Goal: Transaction & Acquisition: Purchase product/service

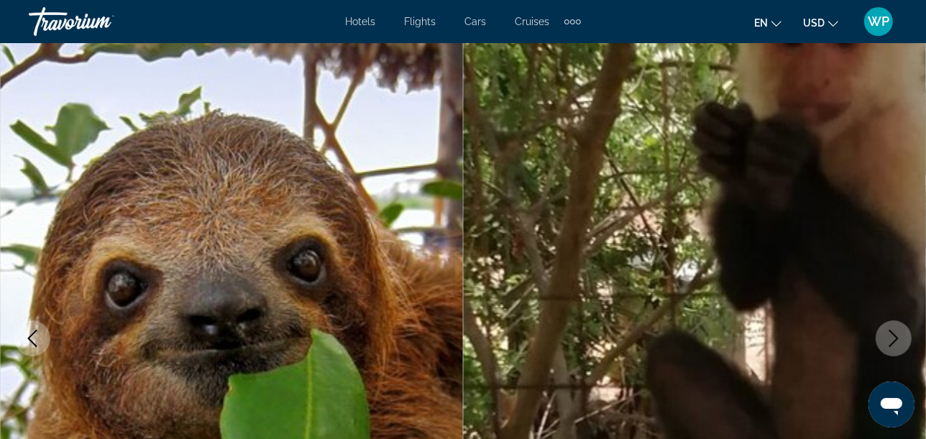
scroll to position [47, 0]
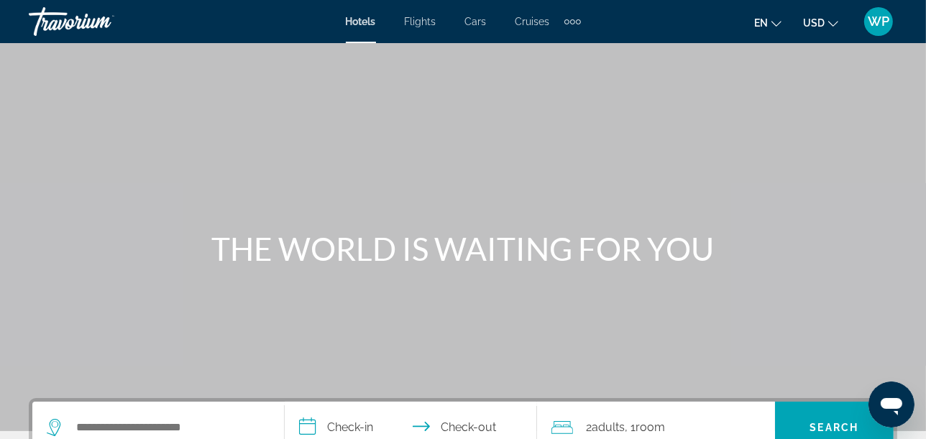
click at [884, 14] on span "WP" at bounding box center [879, 21] width 22 height 14
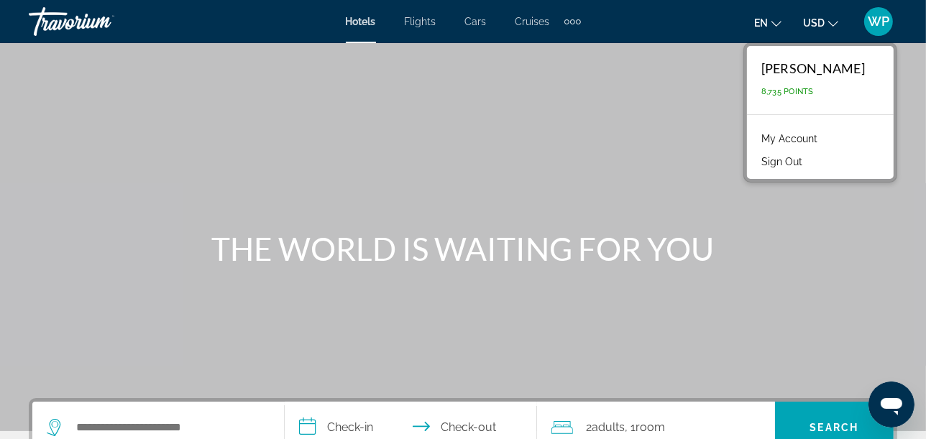
click at [786, 137] on link "My Account" at bounding box center [789, 138] width 70 height 19
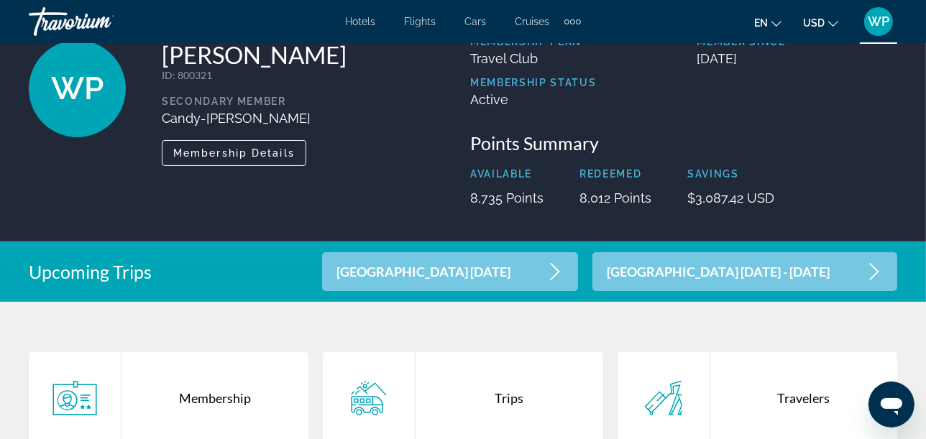
scroll to position [239, 0]
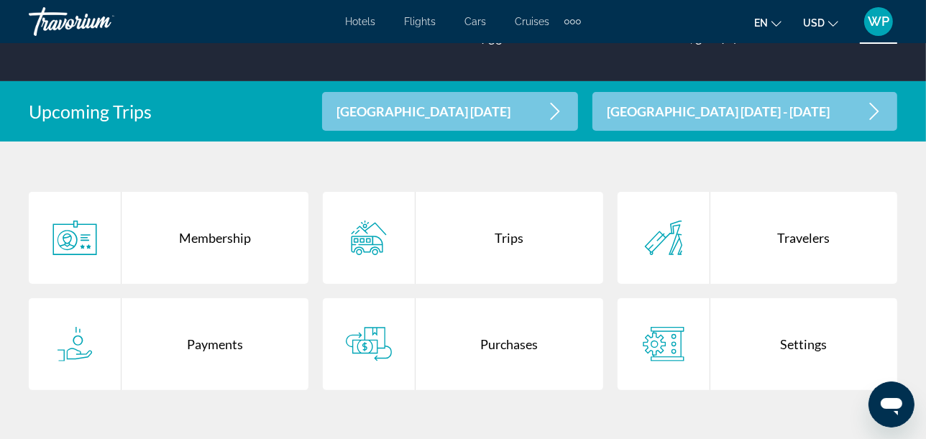
click at [535, 352] on div "Purchases" at bounding box center [508, 344] width 187 height 92
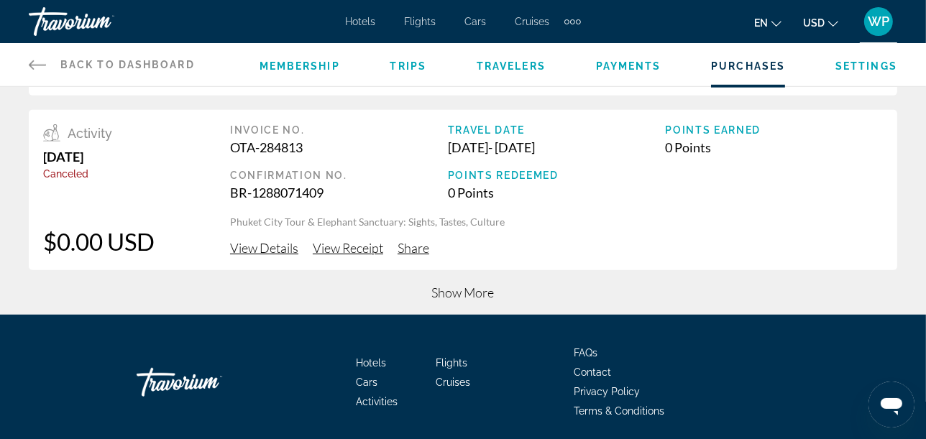
scroll to position [745, 0]
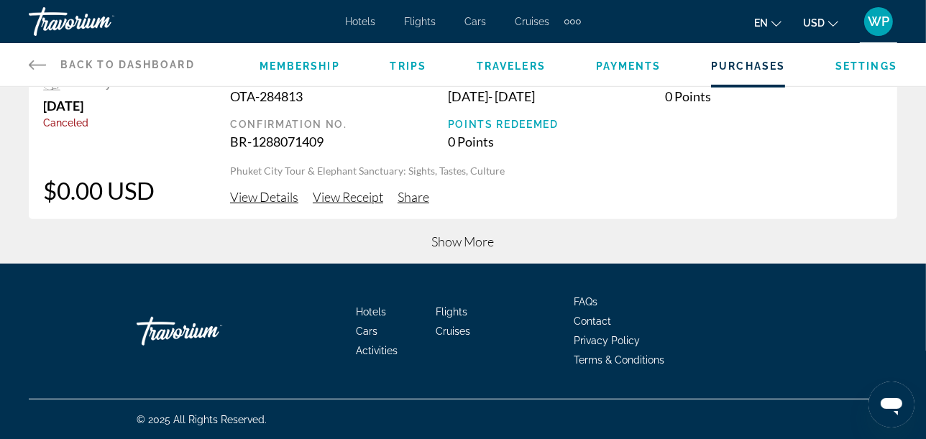
click at [462, 242] on span "Show More" at bounding box center [463, 242] width 63 height 16
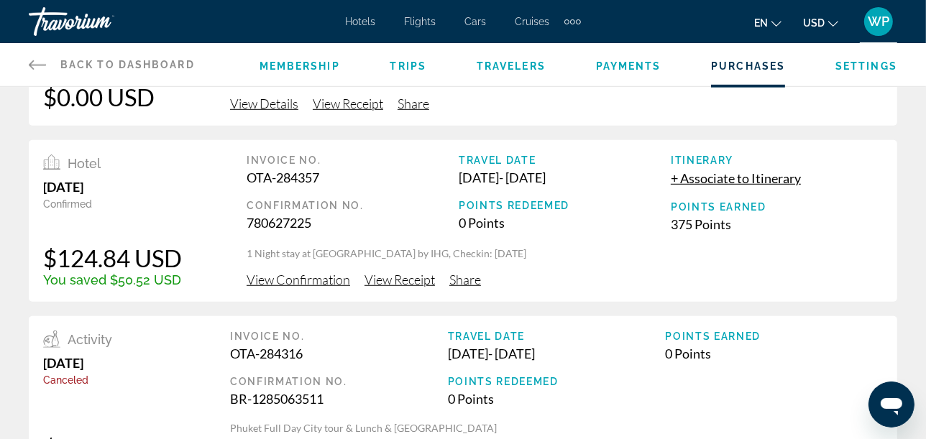
scroll to position [905, 0]
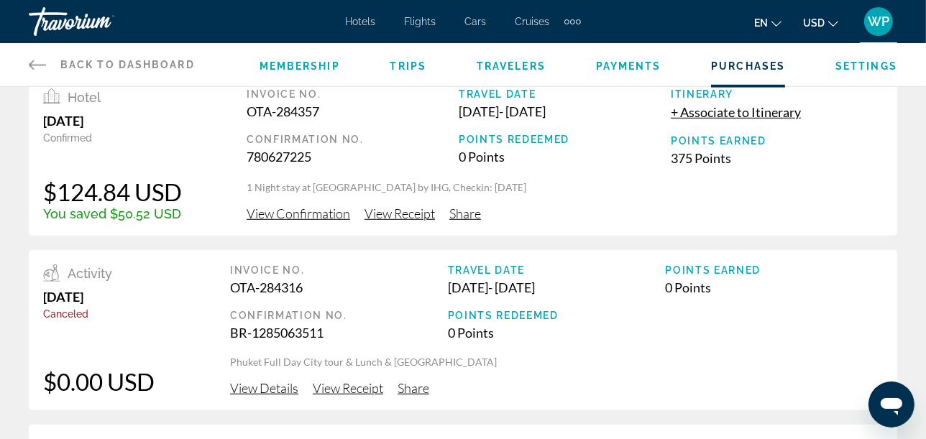
click at [334, 213] on span "View Confirmation" at bounding box center [299, 214] width 104 height 16
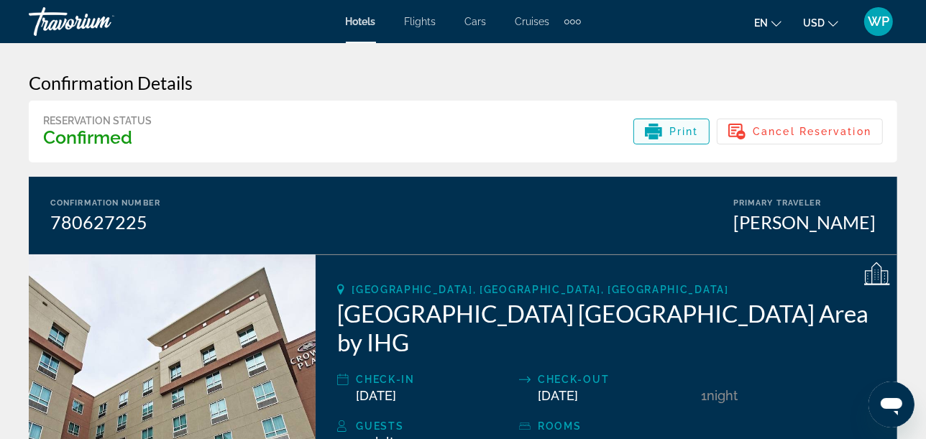
click at [686, 132] on span "Print" at bounding box center [683, 132] width 29 height 12
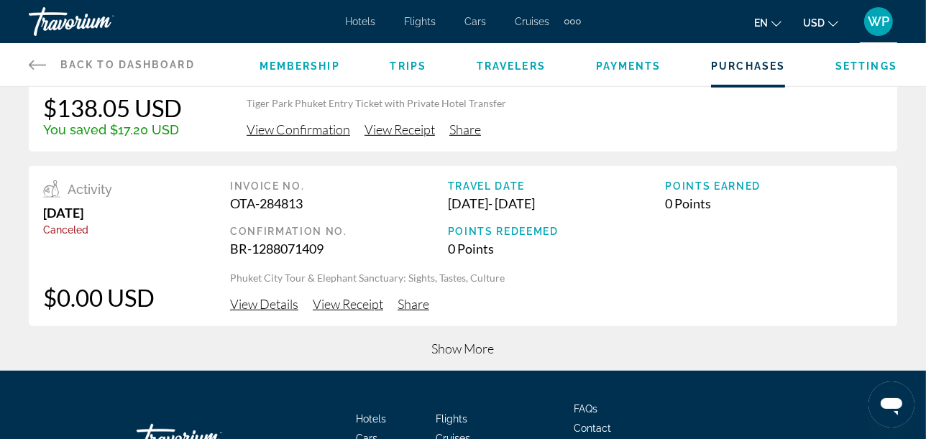
scroll to position [719, 0]
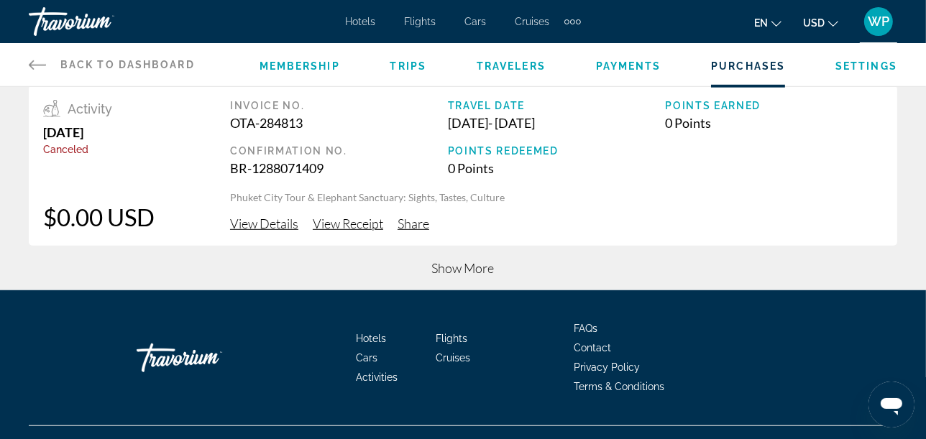
click at [469, 262] on span "Show More" at bounding box center [463, 268] width 63 height 16
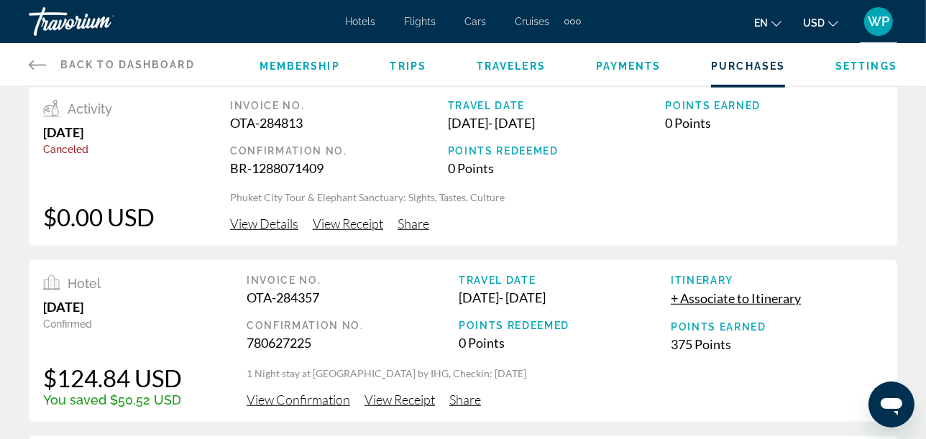
click at [408, 403] on span "View Receipt" at bounding box center [399, 400] width 70 height 16
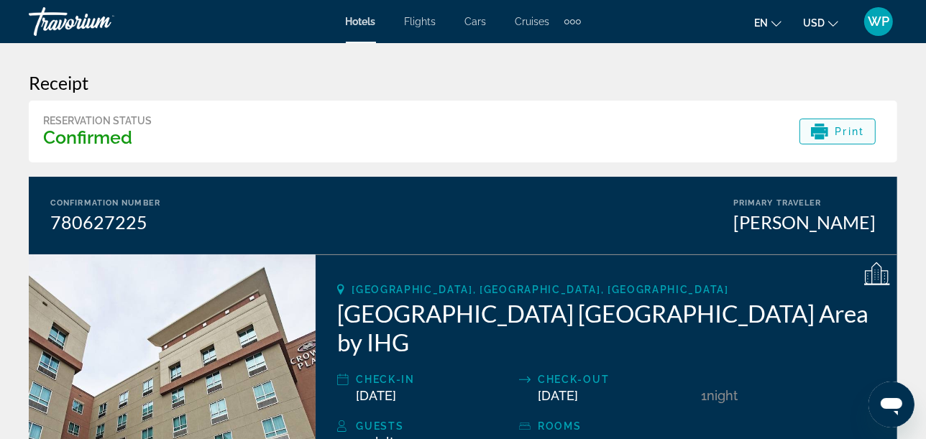
click at [861, 132] on span "Print" at bounding box center [849, 132] width 29 height 12
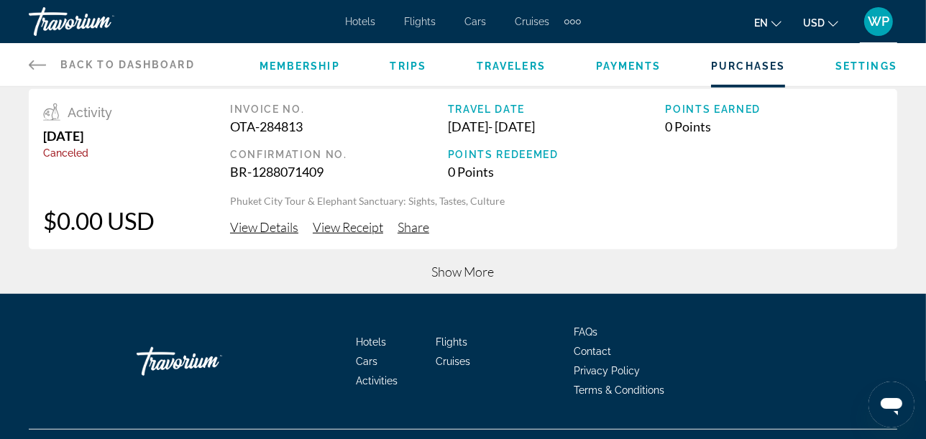
scroll to position [719, 0]
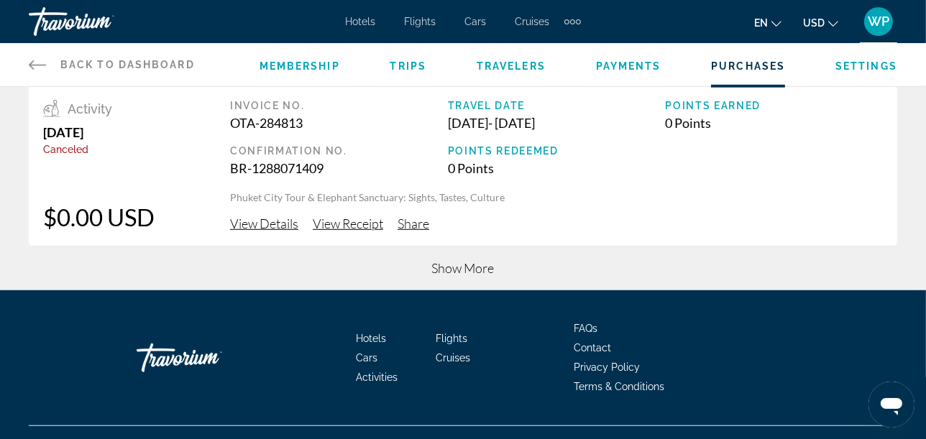
click at [445, 272] on span "Show More" at bounding box center [463, 268] width 63 height 16
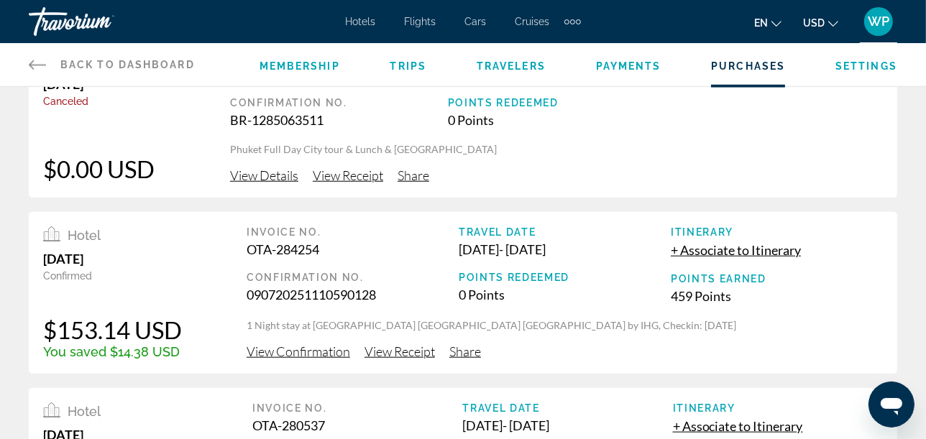
scroll to position [1198, 0]
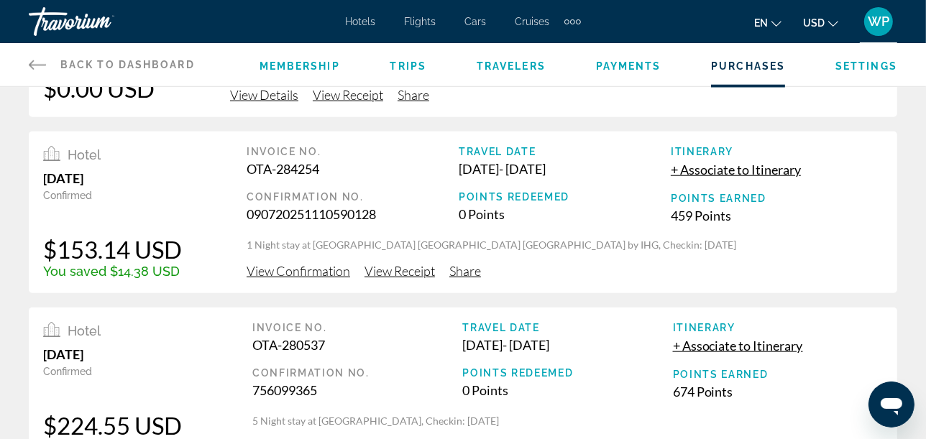
click at [304, 270] on span "View Confirmation" at bounding box center [299, 271] width 104 height 16
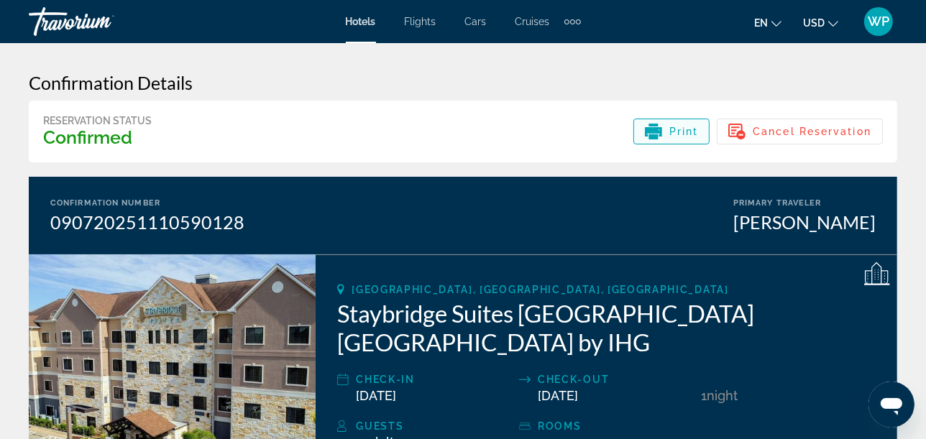
click at [679, 132] on span "Print" at bounding box center [683, 132] width 29 height 12
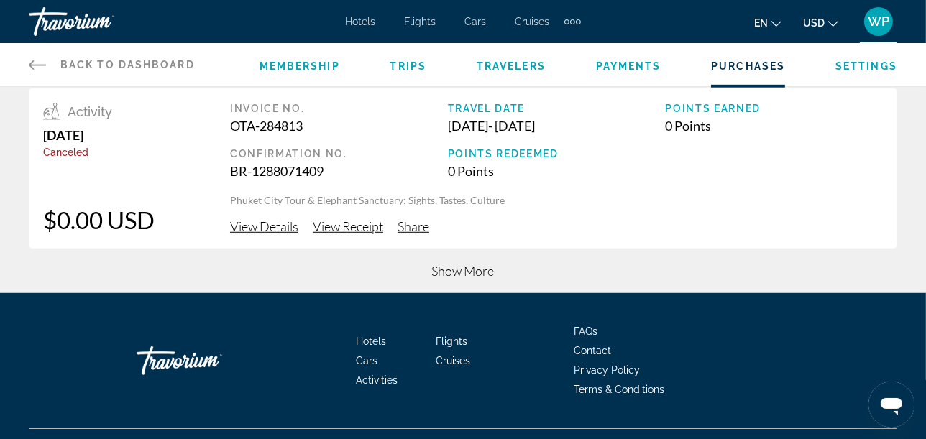
scroll to position [719, 0]
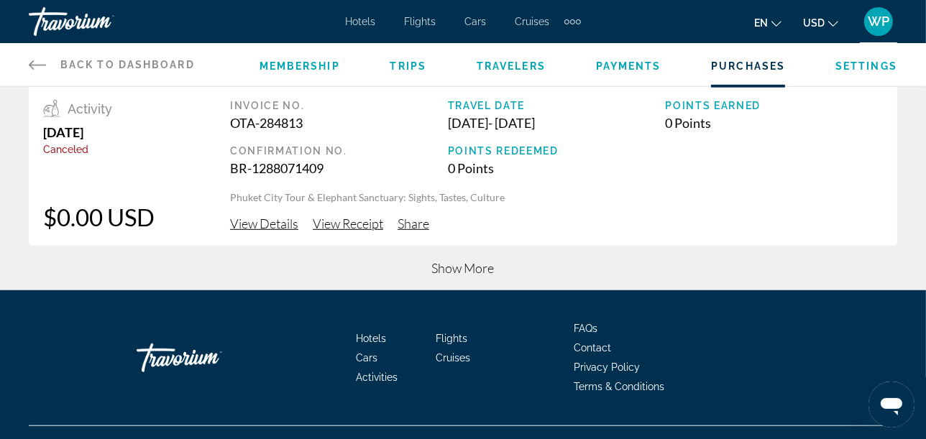
click at [468, 270] on span "Show More" at bounding box center [463, 268] width 63 height 16
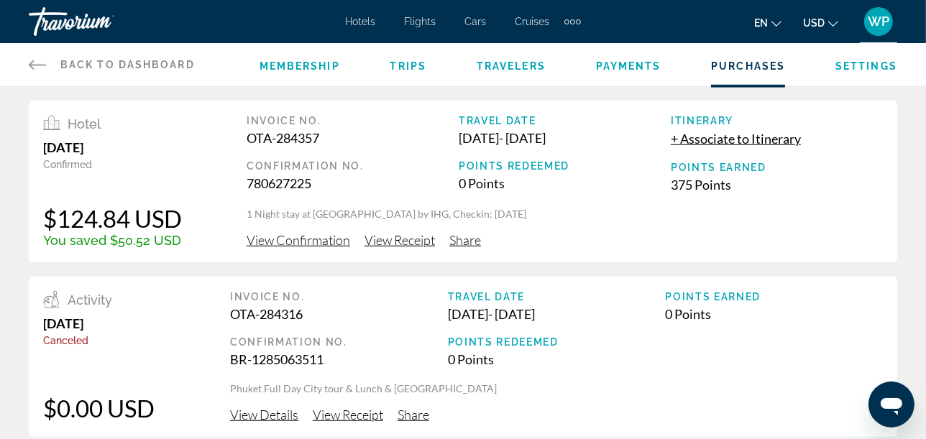
scroll to position [1118, 0]
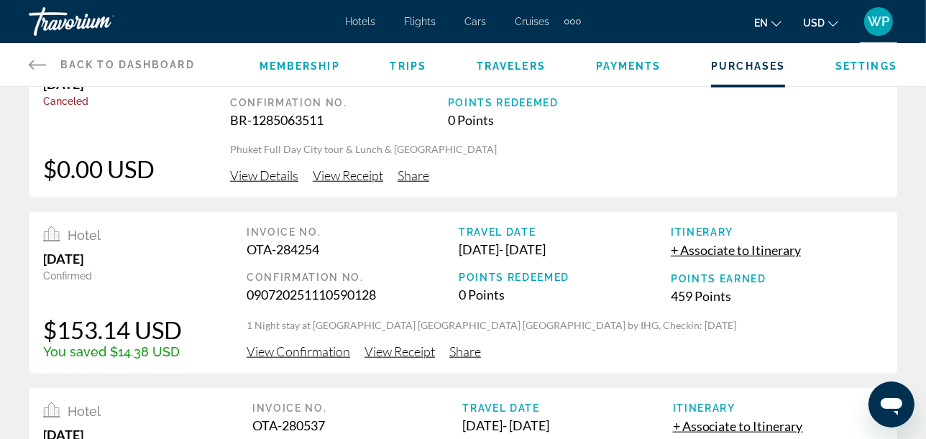
click at [373, 352] on span "View Receipt" at bounding box center [399, 352] width 70 height 16
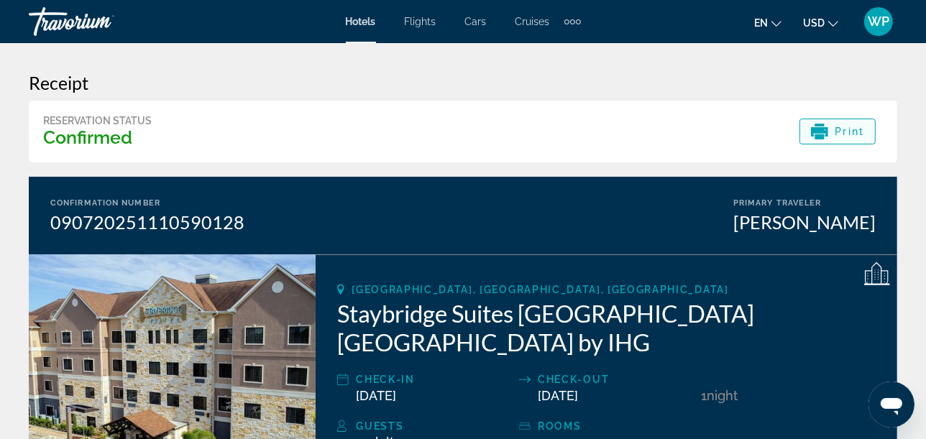
click at [858, 136] on span "Print" at bounding box center [849, 132] width 29 height 12
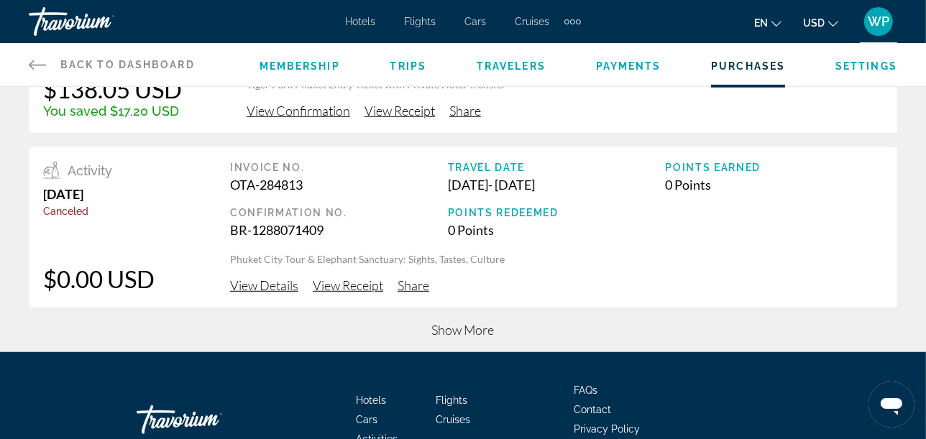
scroll to position [745, 0]
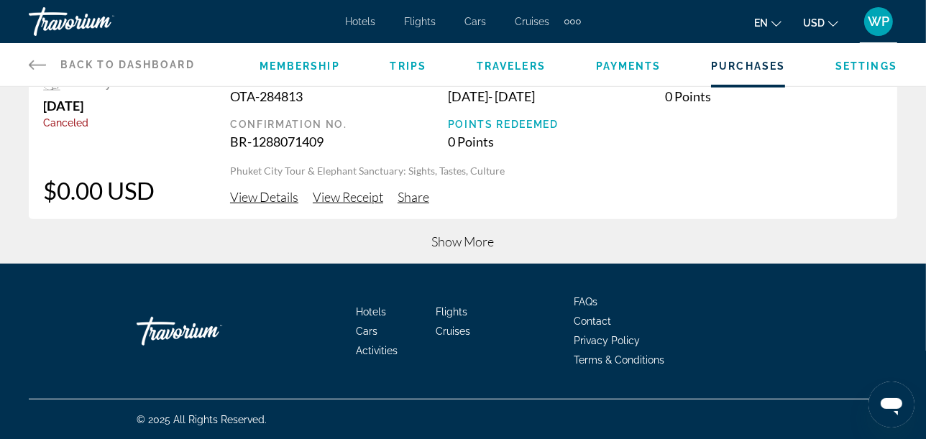
click at [453, 238] on span "Show More" at bounding box center [463, 242] width 63 height 16
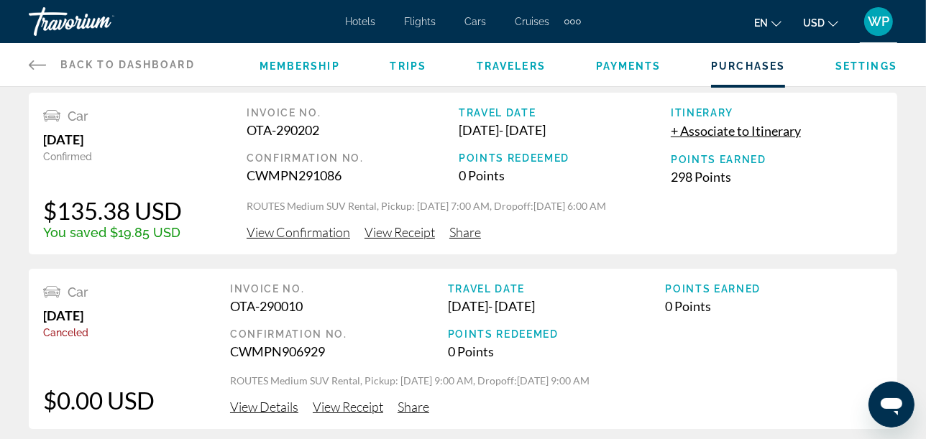
scroll to position [0, 0]
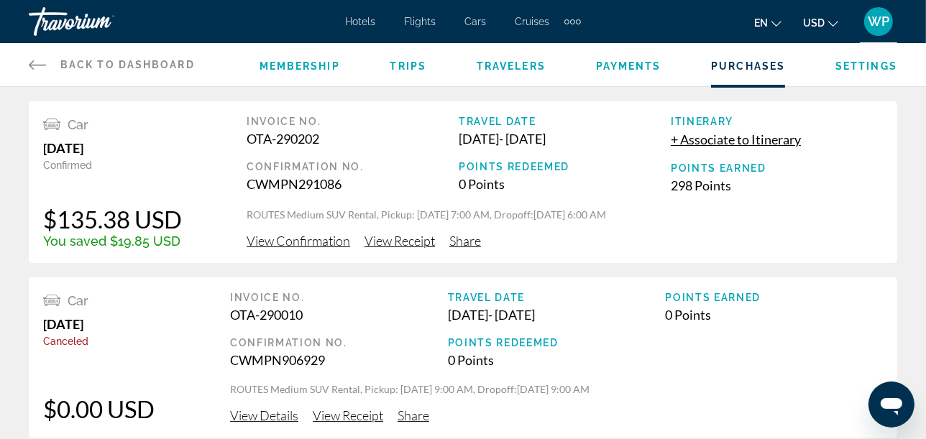
click at [32, 60] on icon "Main content" at bounding box center [37, 64] width 17 height 17
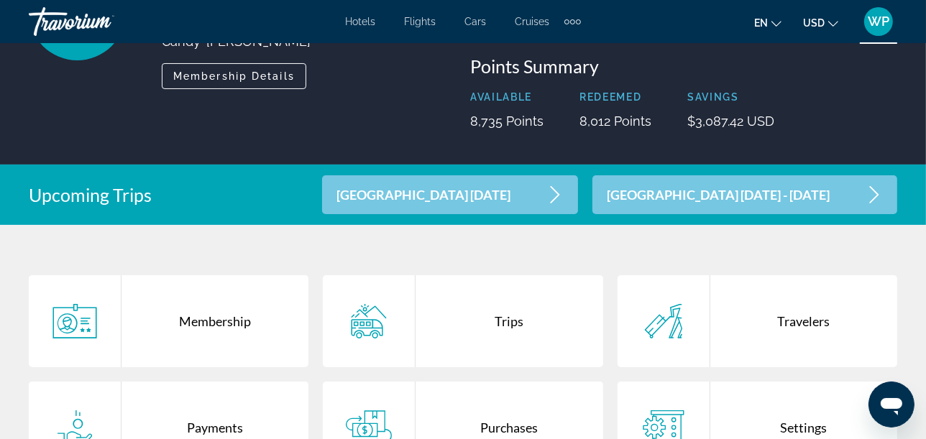
scroll to position [80, 0]
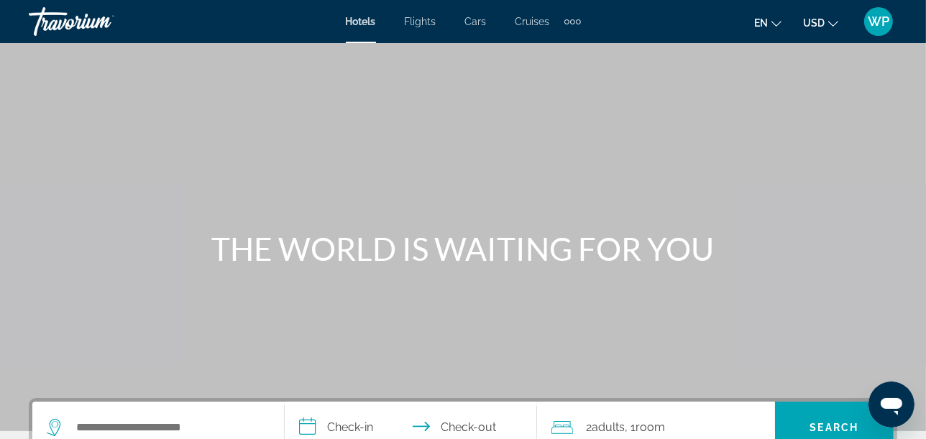
click at [882, 19] on span "WP" at bounding box center [879, 21] width 22 height 14
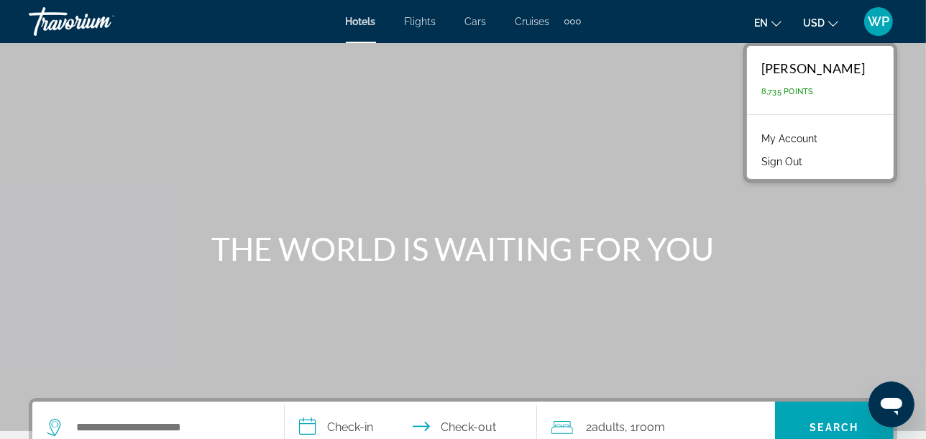
click at [779, 137] on link "My Account" at bounding box center [789, 138] width 70 height 19
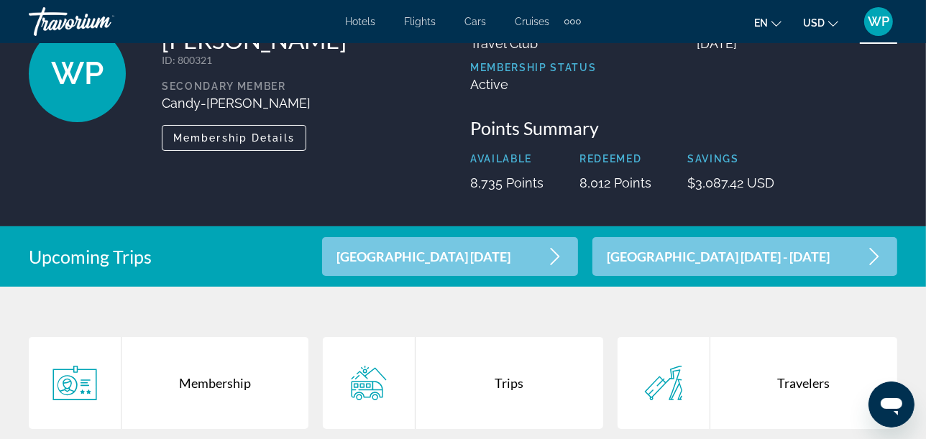
scroll to position [160, 0]
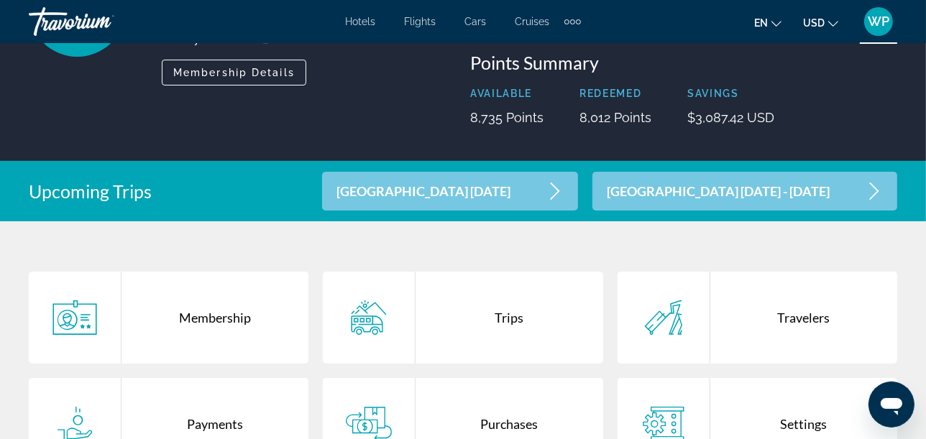
click at [487, 425] on div "Purchases" at bounding box center [508, 424] width 187 height 92
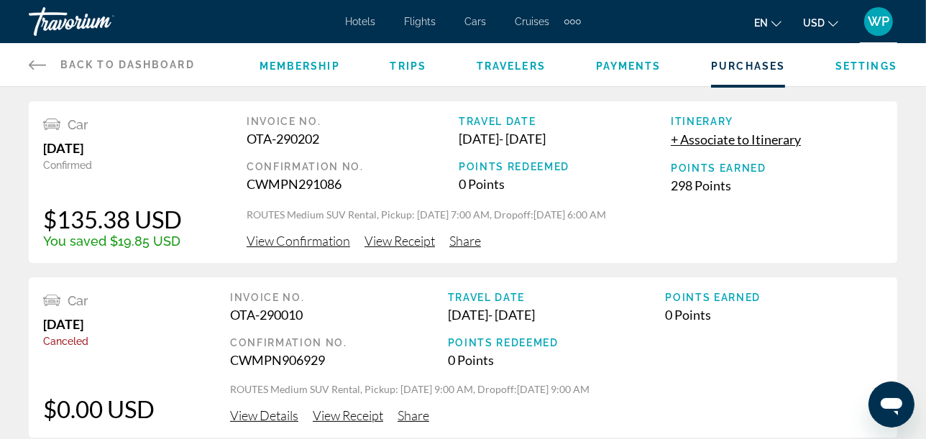
click at [309, 248] on span "View Confirmation" at bounding box center [299, 241] width 104 height 16
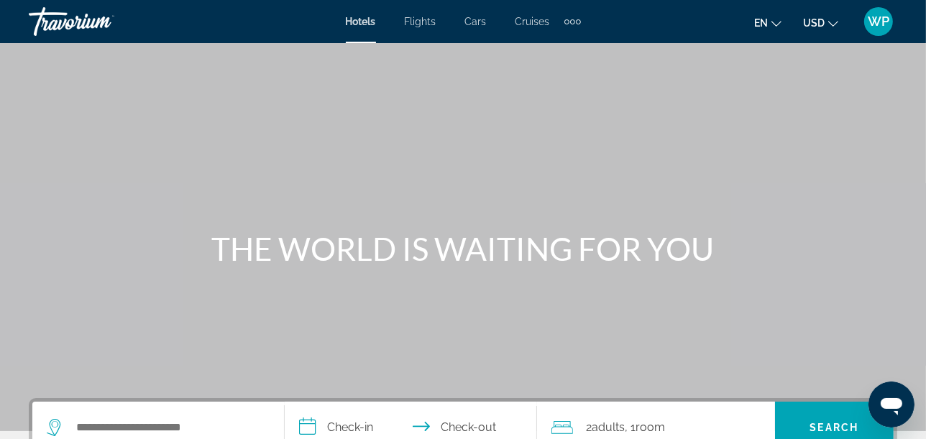
click at [576, 22] on div "Extra navigation items" at bounding box center [578, 21] width 5 height 5
click at [557, 46] on span "Activities" at bounding box center [549, 48] width 42 height 12
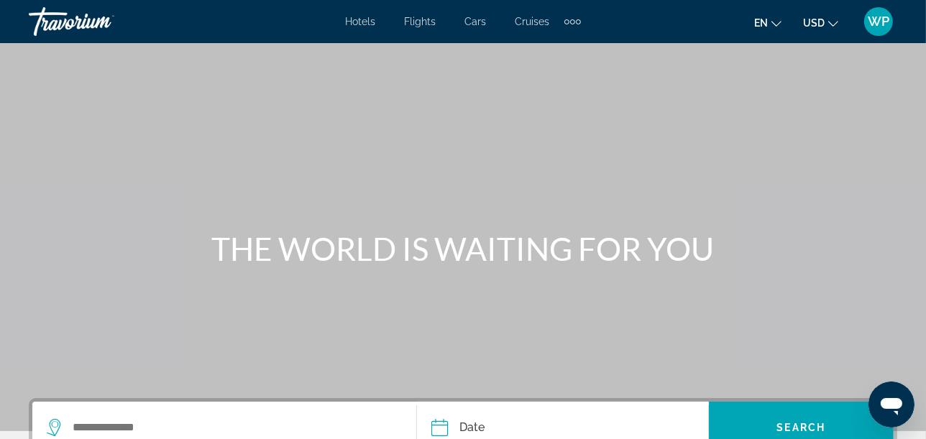
scroll to position [80, 0]
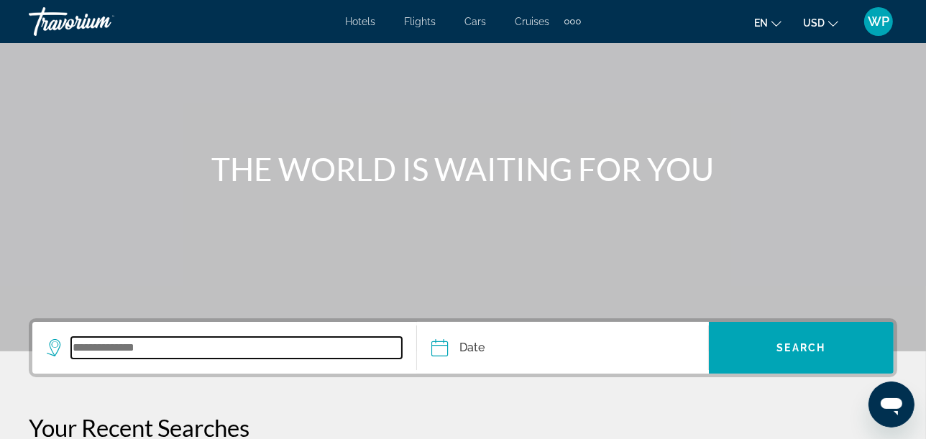
click at [121, 347] on input "Search widget" at bounding box center [236, 348] width 331 height 22
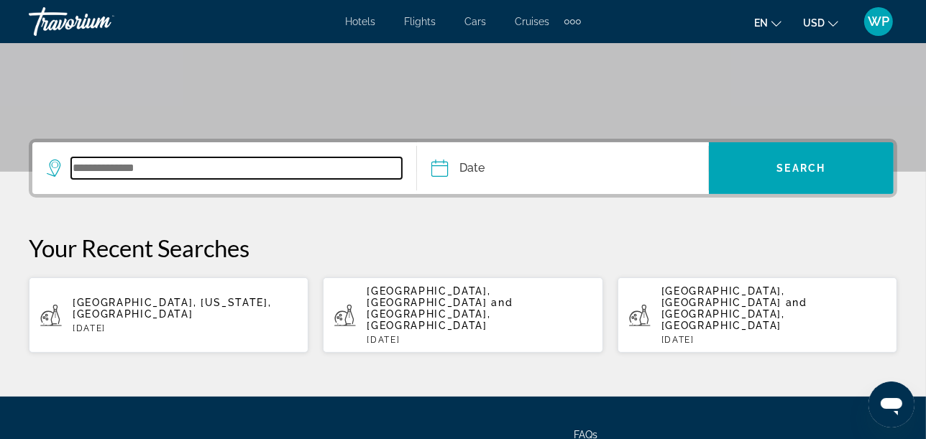
scroll to position [351, 0]
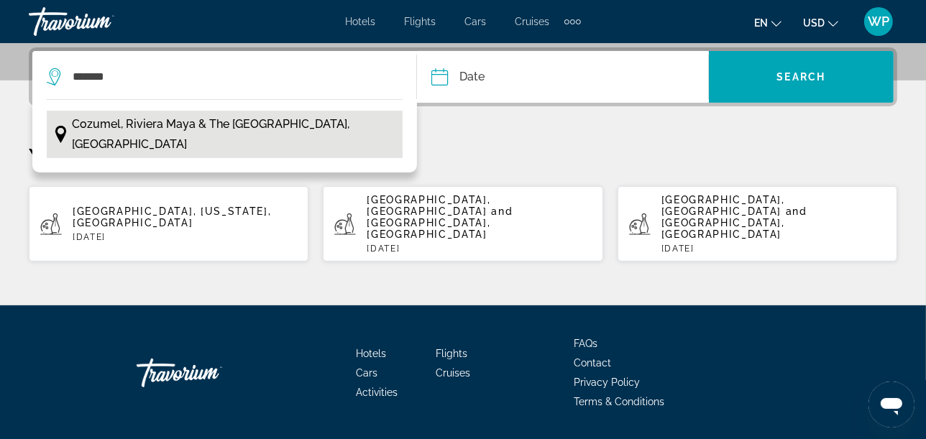
click at [223, 127] on span "Cozumel, Riviera Maya & the [GEOGRAPHIC_DATA], [GEOGRAPHIC_DATA]" at bounding box center [233, 134] width 323 height 40
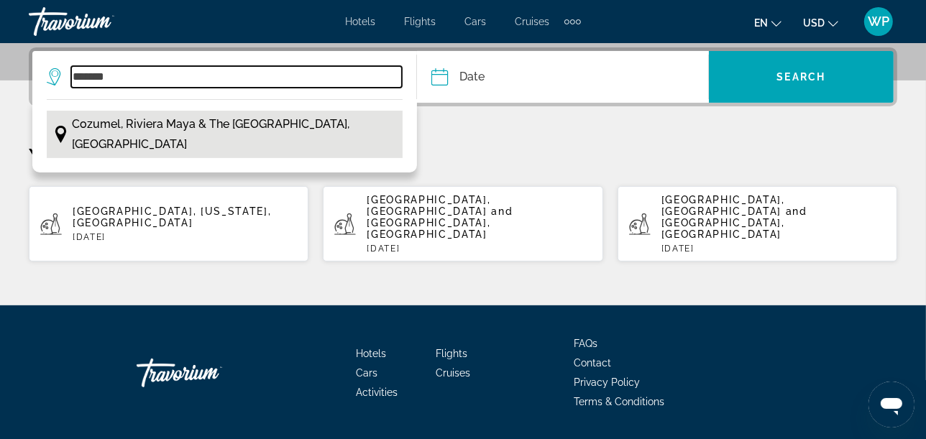
type input "**********"
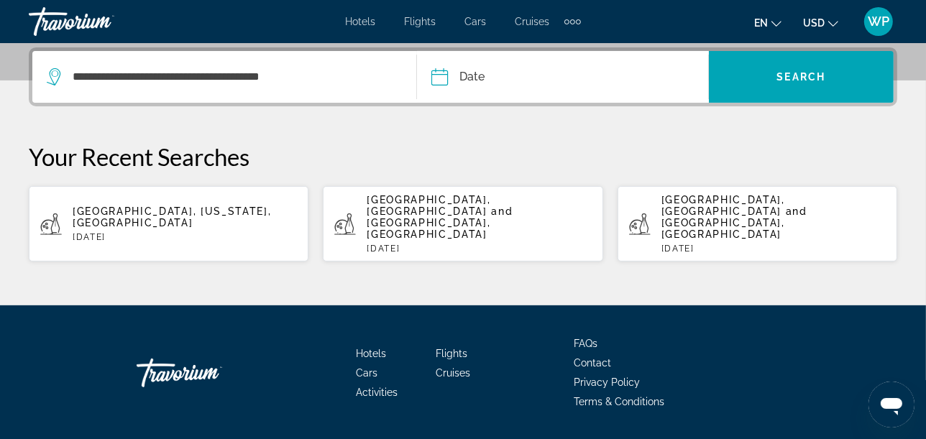
click at [485, 84] on input "Date" at bounding box center [500, 79] width 144 height 56
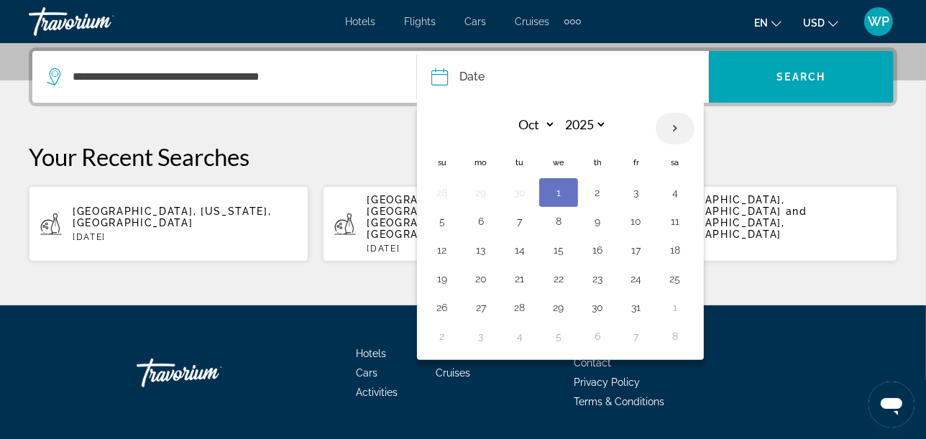
click at [675, 131] on th "Next month" at bounding box center [675, 129] width 39 height 32
select select "**"
click at [479, 275] on button "17" at bounding box center [480, 279] width 23 height 20
type input "**********"
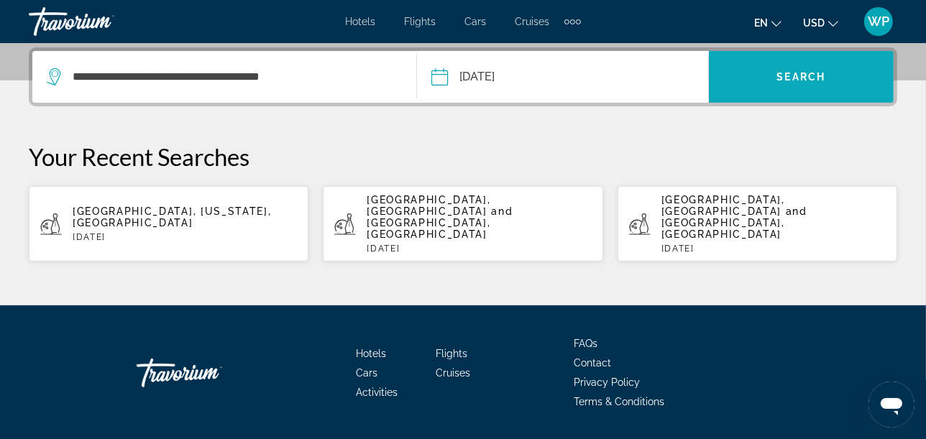
click at [779, 75] on span "Search" at bounding box center [801, 77] width 49 height 12
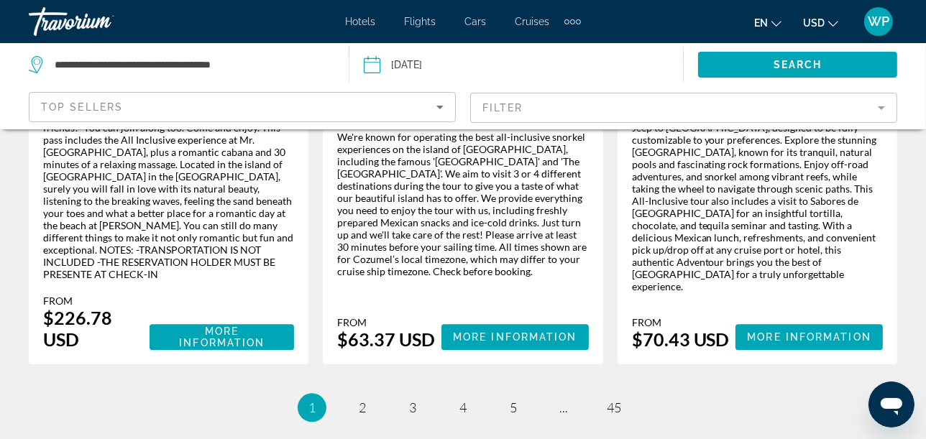
scroll to position [2624, 0]
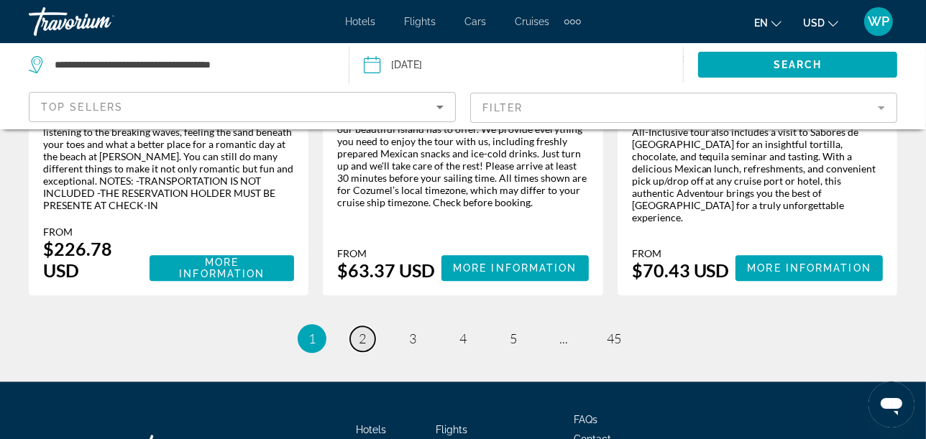
click at [367, 326] on link "page 2" at bounding box center [362, 338] width 25 height 25
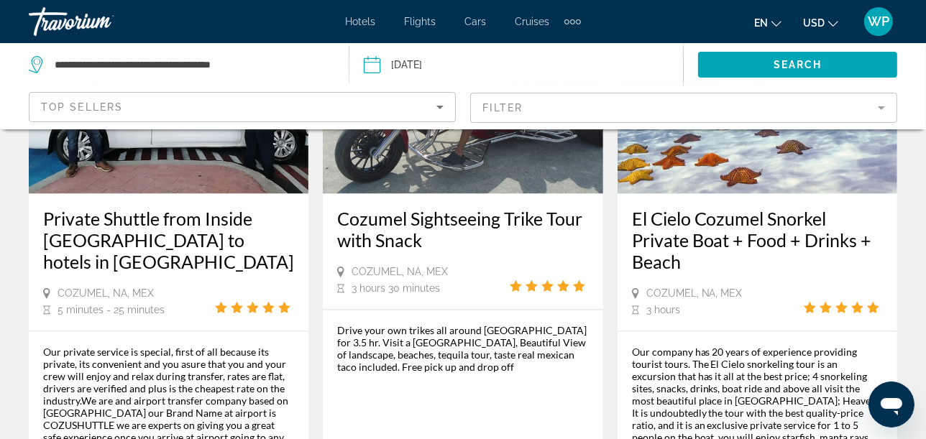
scroll to position [2555, 0]
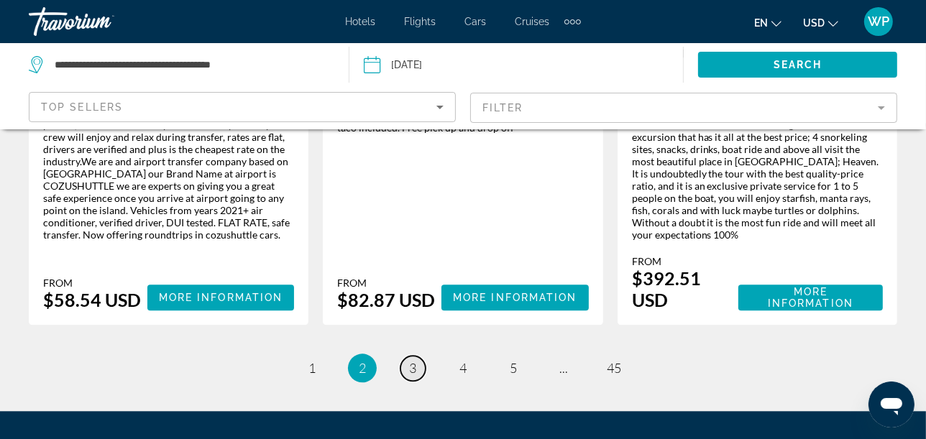
click at [420, 356] on link "page 3" at bounding box center [412, 368] width 25 height 25
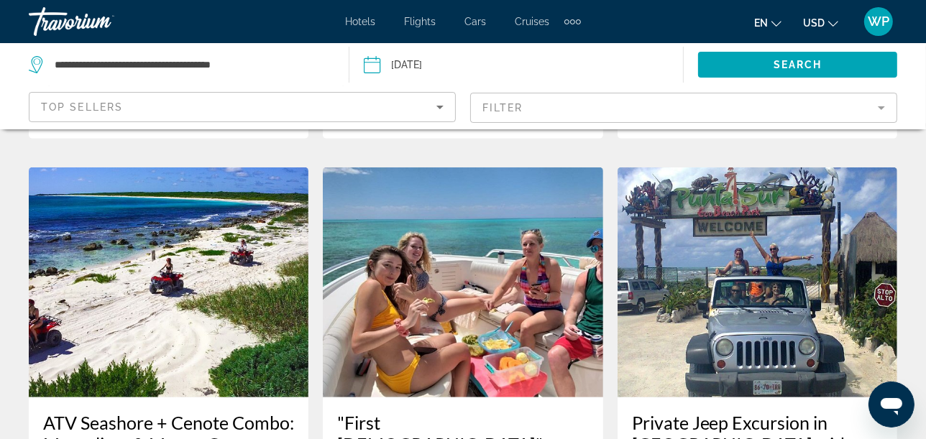
scroll to position [719, 0]
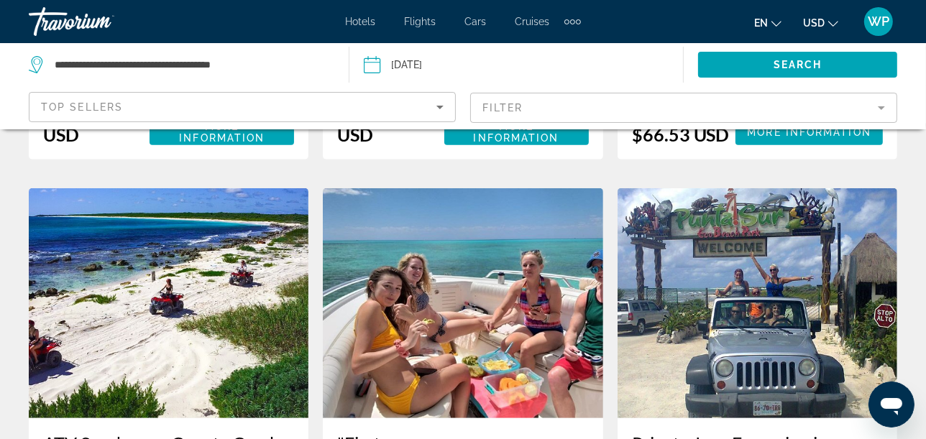
click at [207, 351] on img "Main content" at bounding box center [169, 303] width 280 height 230
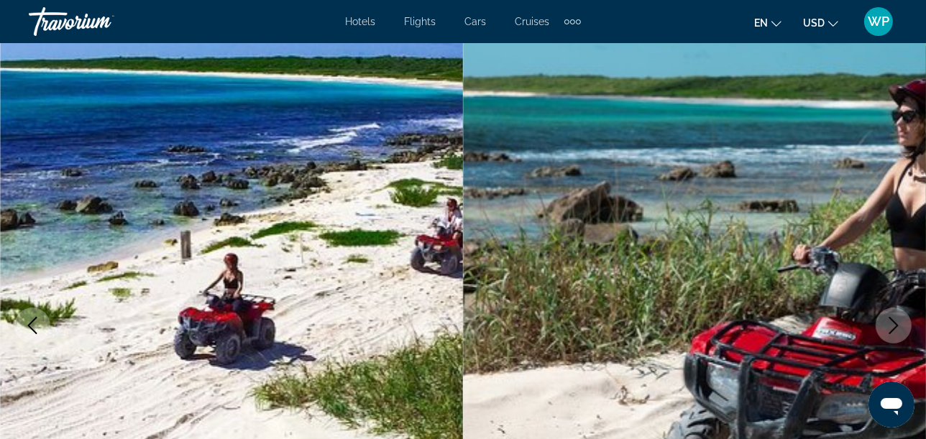
scroll to position [80, 0]
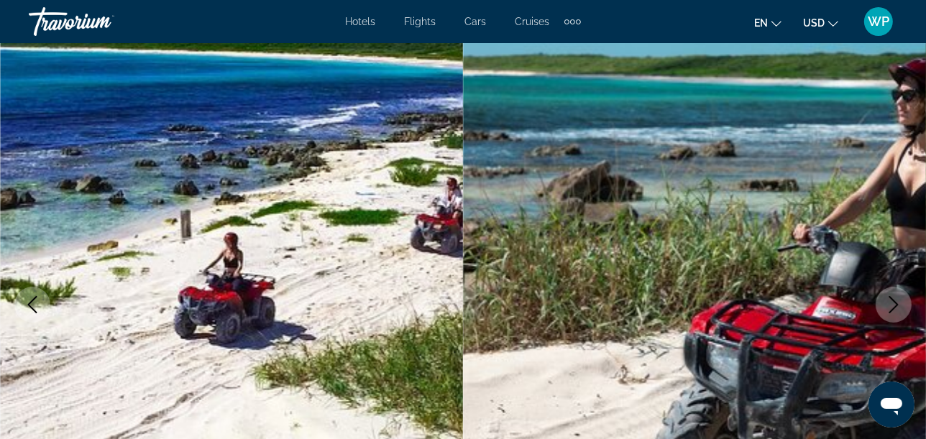
click at [892, 307] on icon "Next image" at bounding box center [893, 304] width 17 height 17
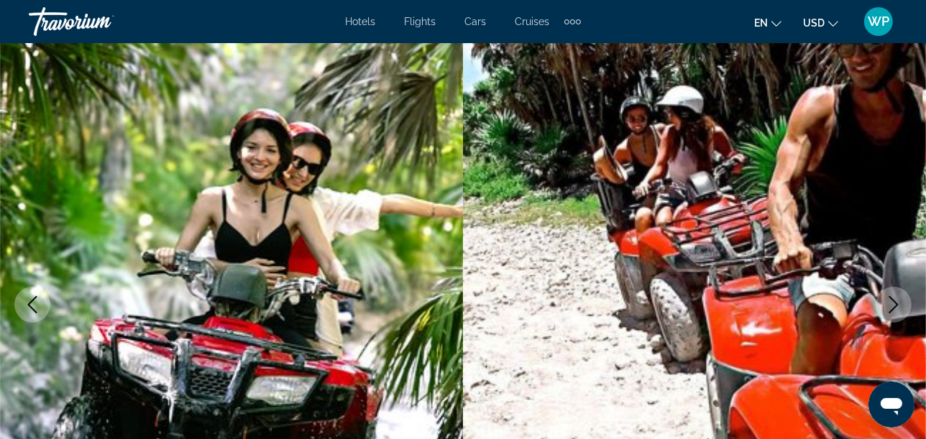
click at [892, 307] on icon "Next image" at bounding box center [893, 304] width 17 height 17
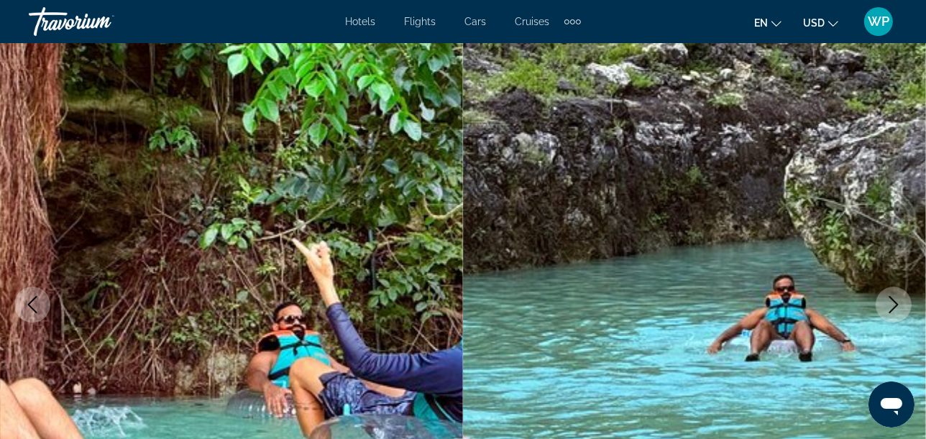
click at [914, 313] on img "Main content" at bounding box center [694, 304] width 463 height 683
click at [896, 308] on icon "Next image" at bounding box center [893, 304] width 17 height 17
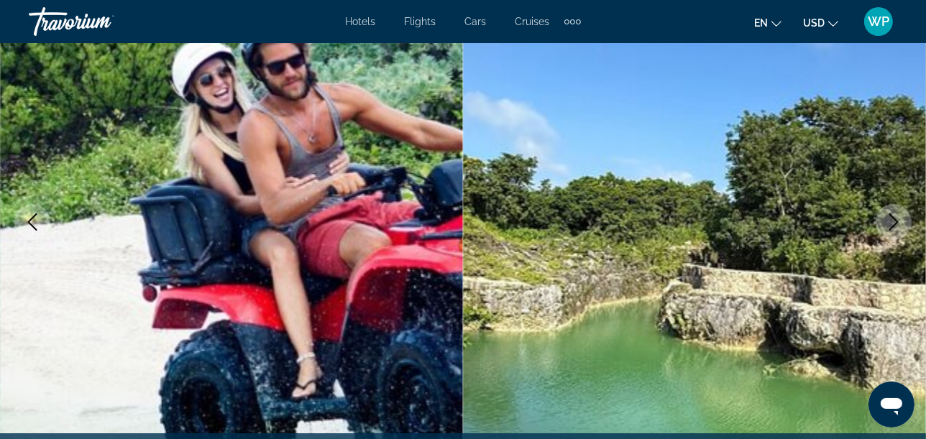
scroll to position [151, 0]
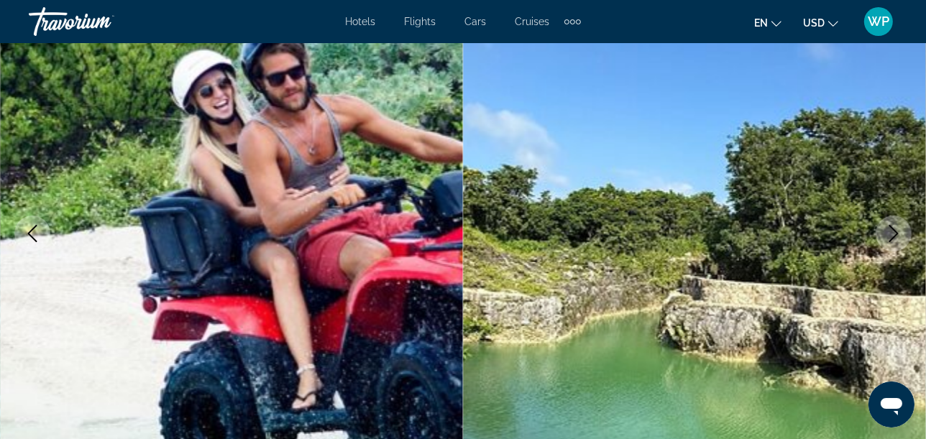
click at [889, 231] on icon "Next image" at bounding box center [893, 233] width 17 height 17
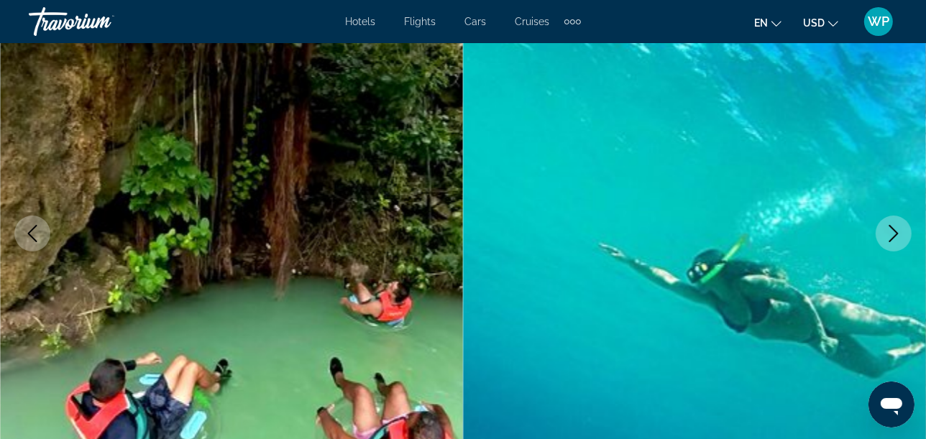
click at [889, 231] on icon "Next image" at bounding box center [893, 233] width 17 height 17
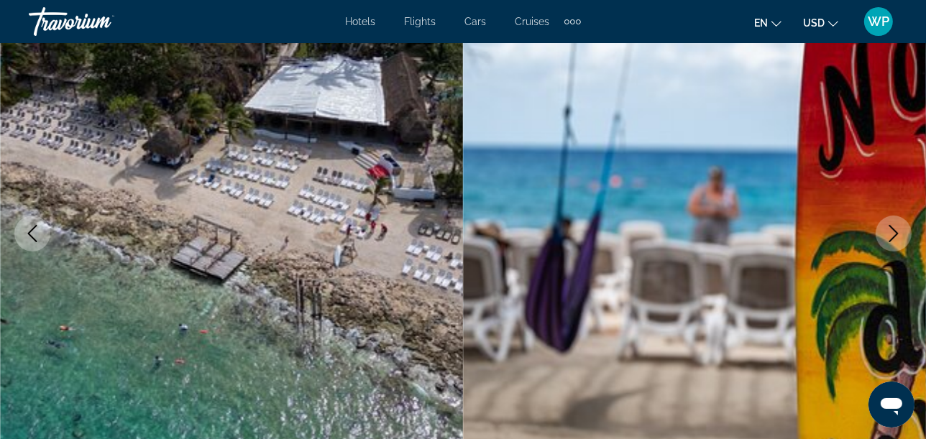
click at [889, 231] on icon "Next image" at bounding box center [893, 233] width 17 height 17
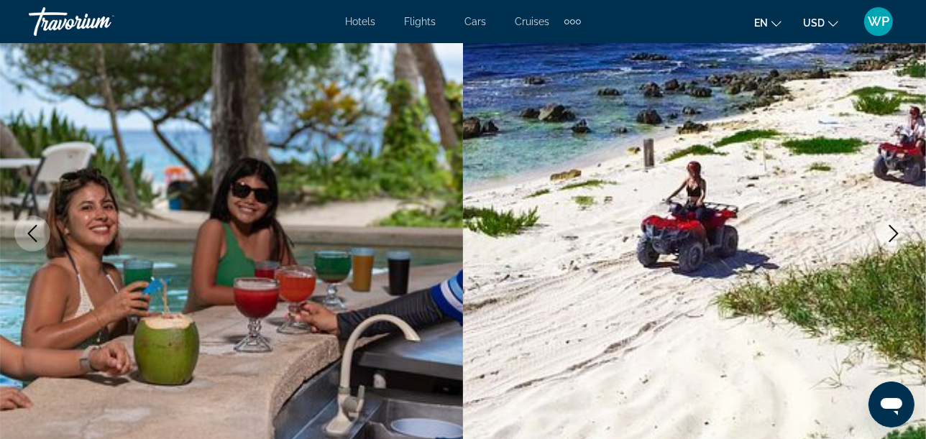
click at [889, 231] on icon "Next image" at bounding box center [893, 233] width 17 height 17
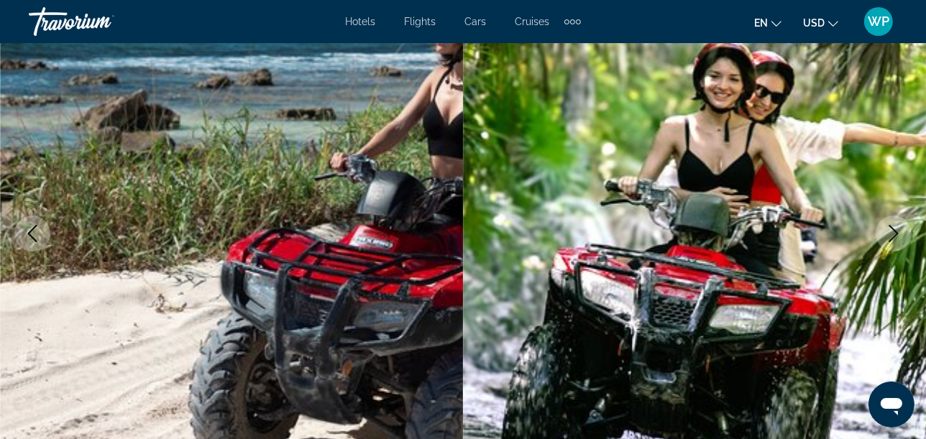
click at [889, 231] on icon "Next image" at bounding box center [893, 233] width 17 height 17
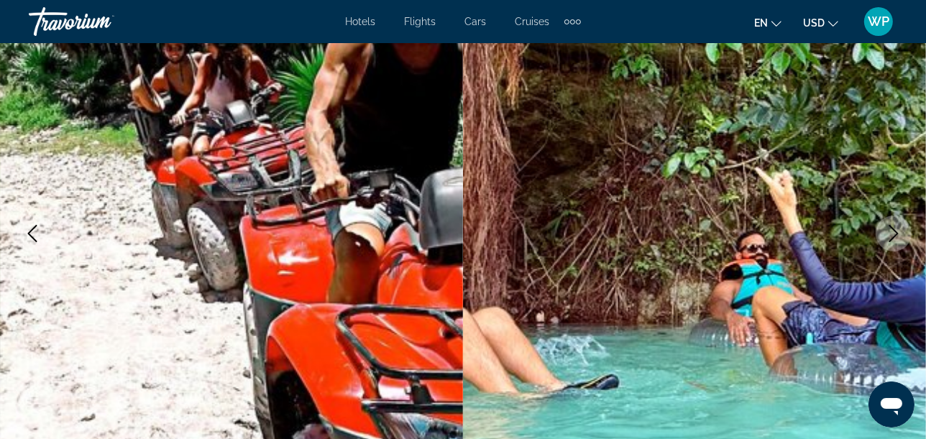
click at [889, 231] on icon "Next image" at bounding box center [893, 233] width 17 height 17
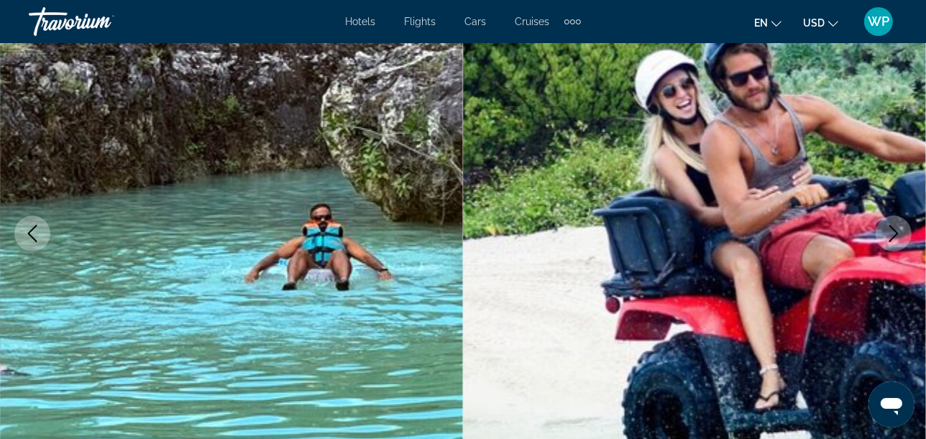
click at [889, 231] on icon "Next image" at bounding box center [893, 233] width 17 height 17
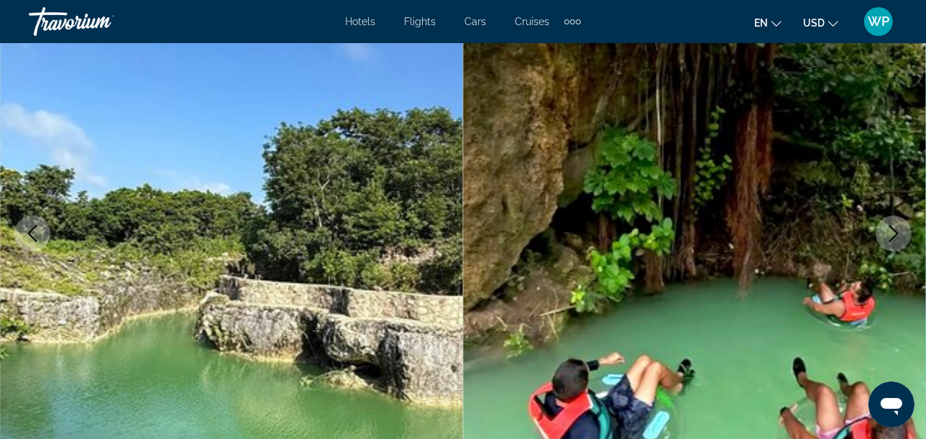
click at [889, 231] on icon "Next image" at bounding box center [893, 233] width 17 height 17
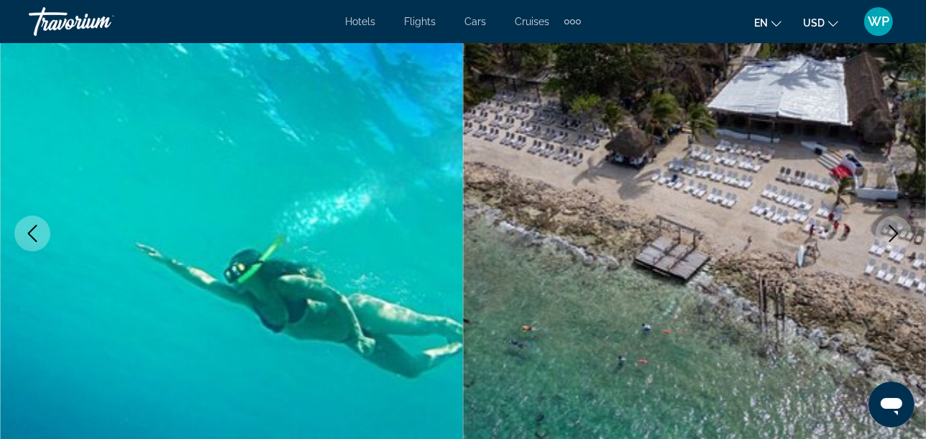
click at [887, 232] on icon "Next image" at bounding box center [893, 233] width 17 height 17
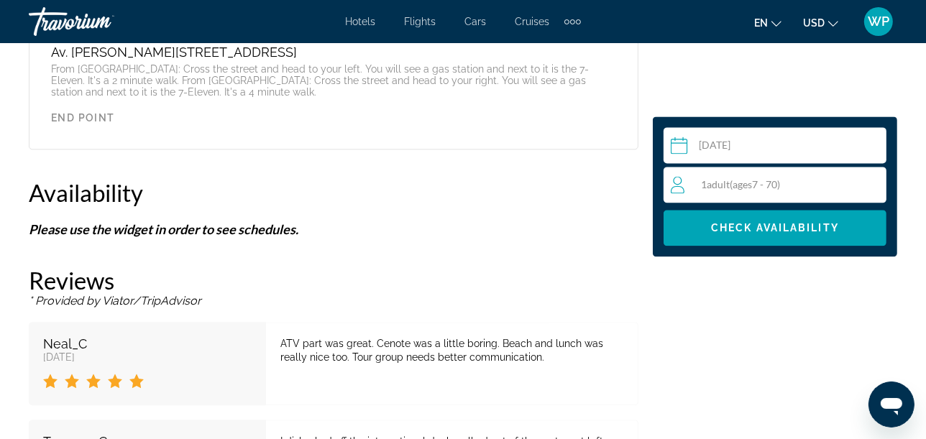
scroll to position [2867, 0]
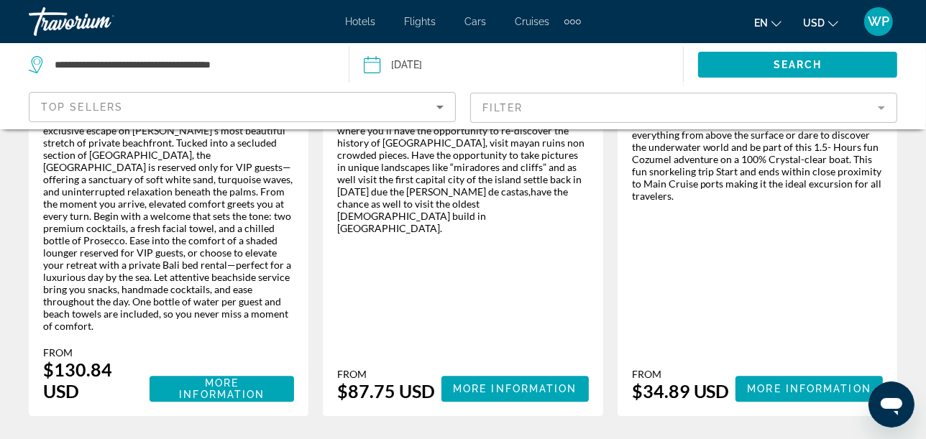
scroll to position [2636, 0]
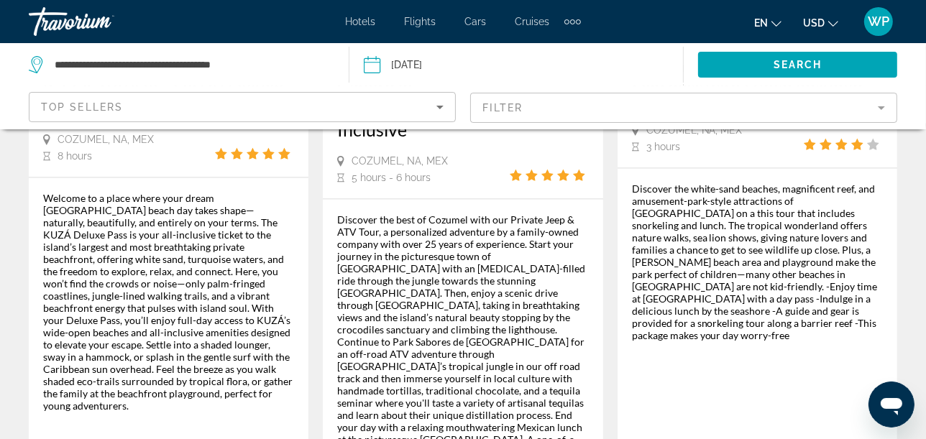
scroll to position [2636, 0]
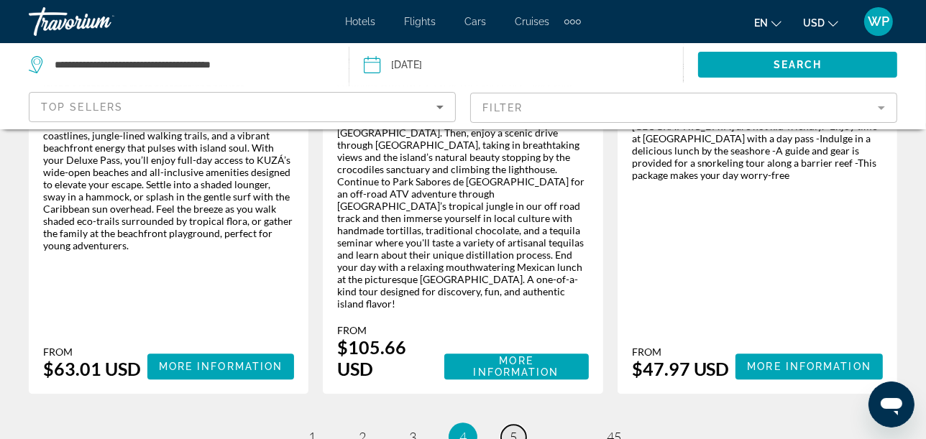
click at [513, 429] on span "5" at bounding box center [513, 437] width 7 height 16
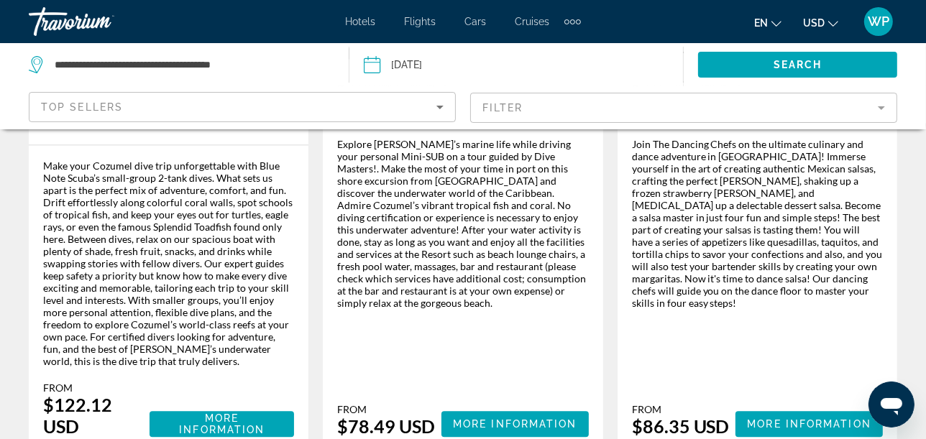
scroll to position [2636, 0]
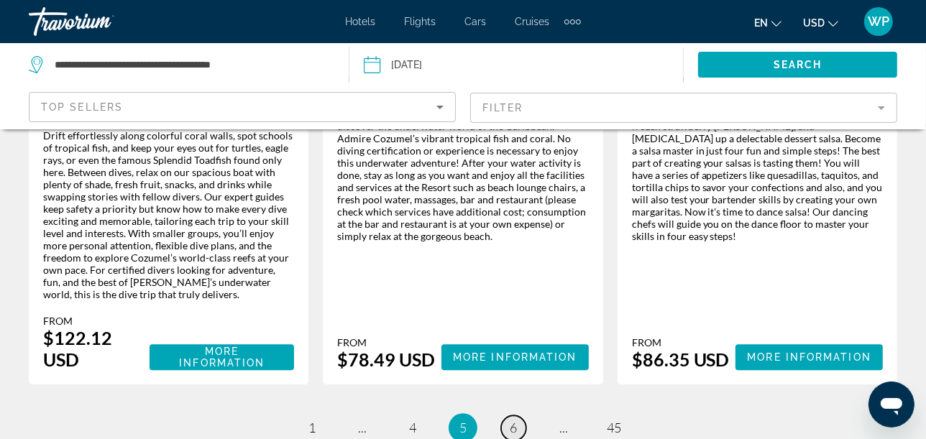
click at [515, 420] on span "6" at bounding box center [513, 428] width 7 height 16
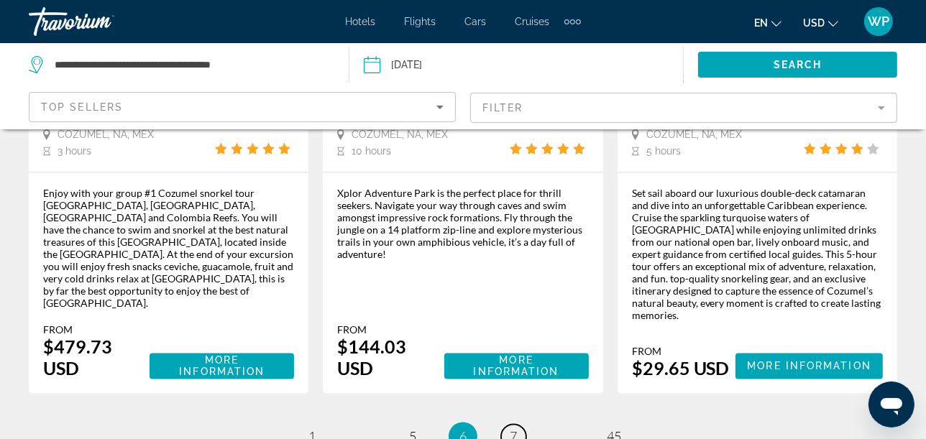
scroll to position [2476, 0]
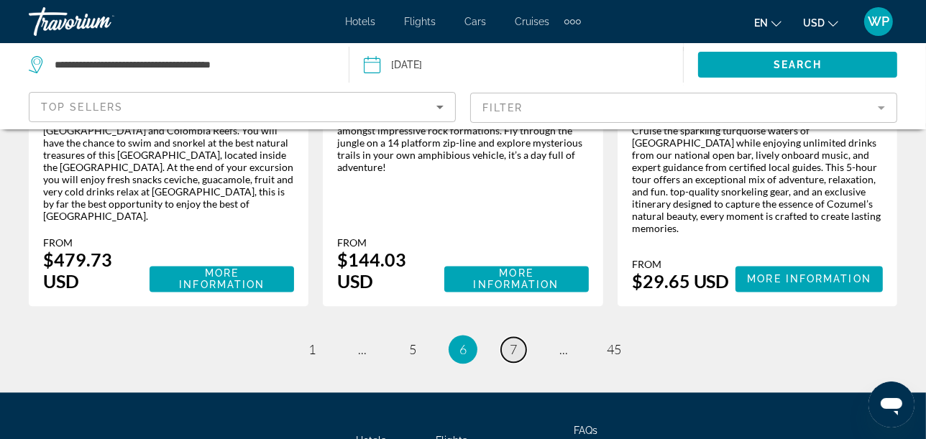
click at [509, 337] on link "page 7" at bounding box center [513, 349] width 25 height 25
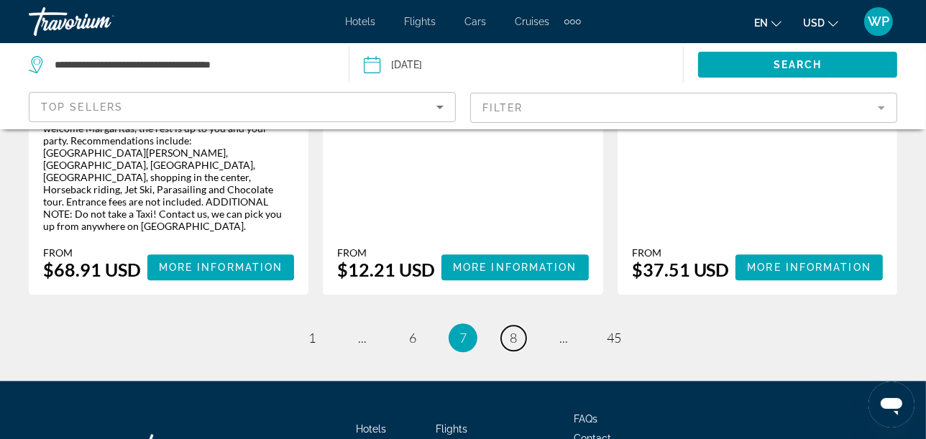
scroll to position [2636, 0]
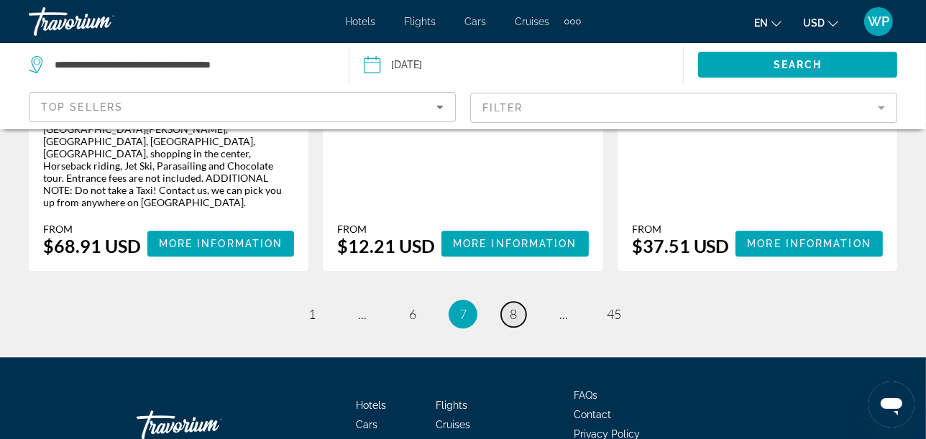
click at [516, 306] on span "8" at bounding box center [513, 314] width 7 height 16
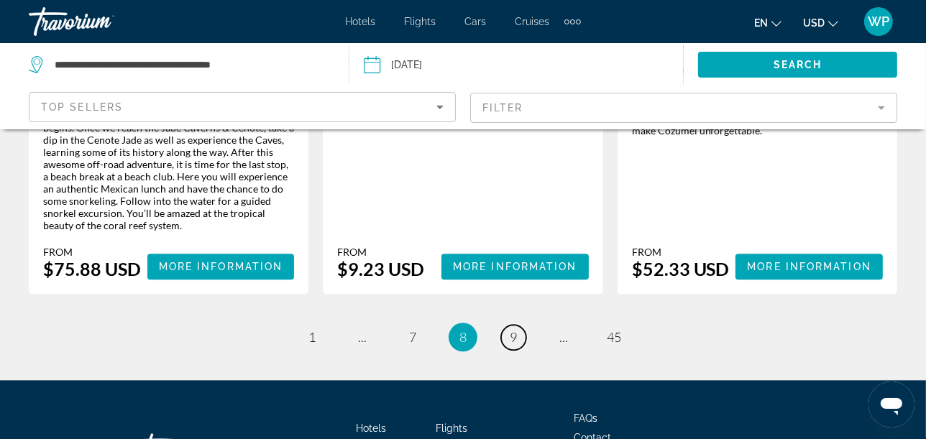
scroll to position [2686, 0]
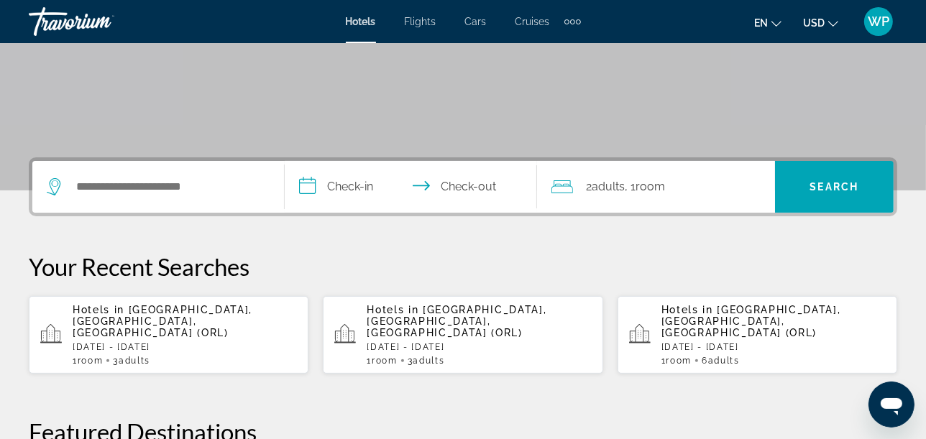
scroll to position [239, 0]
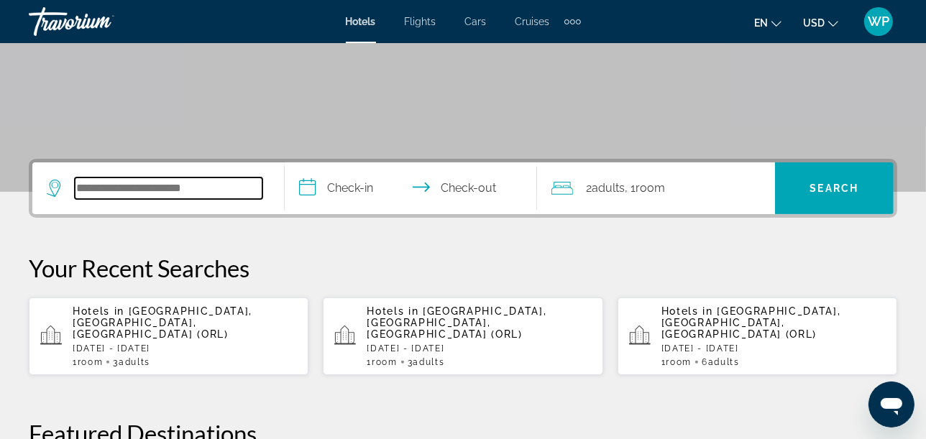
click at [252, 184] on input "Search widget" at bounding box center [169, 189] width 188 height 22
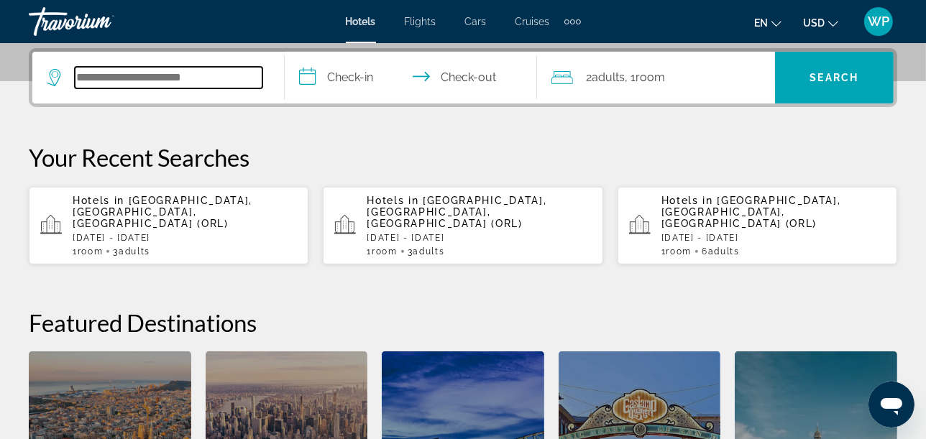
scroll to position [351, 0]
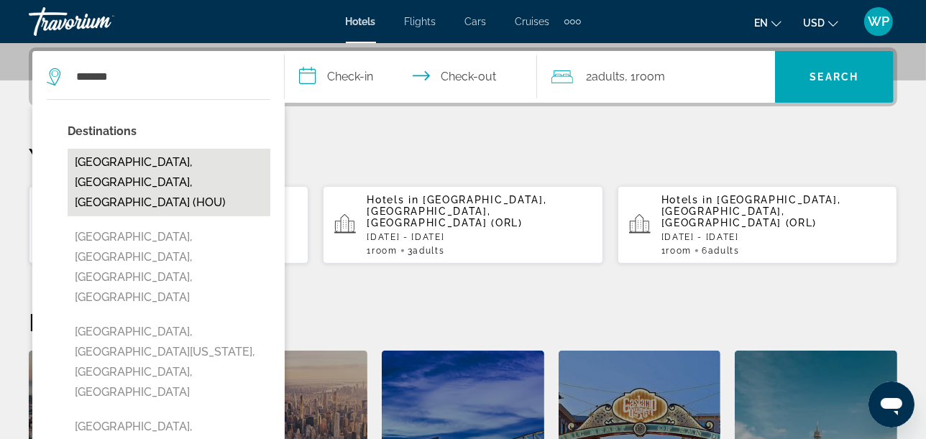
click at [154, 160] on button "Houston, TX, United States (HOU)" at bounding box center [169, 183] width 203 height 68
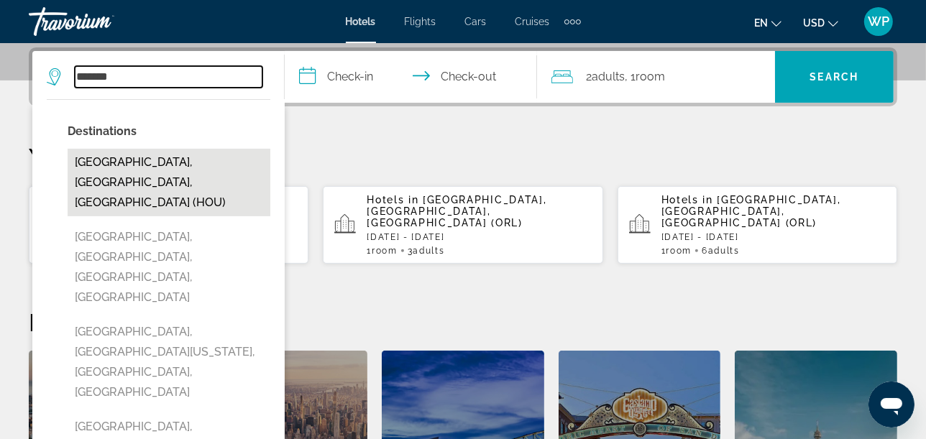
type input "**********"
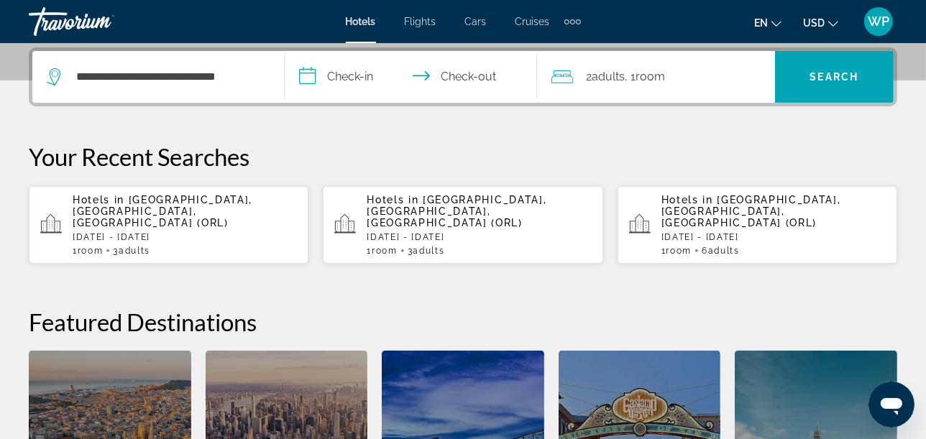
click at [355, 69] on input "**********" at bounding box center [414, 79] width 258 height 56
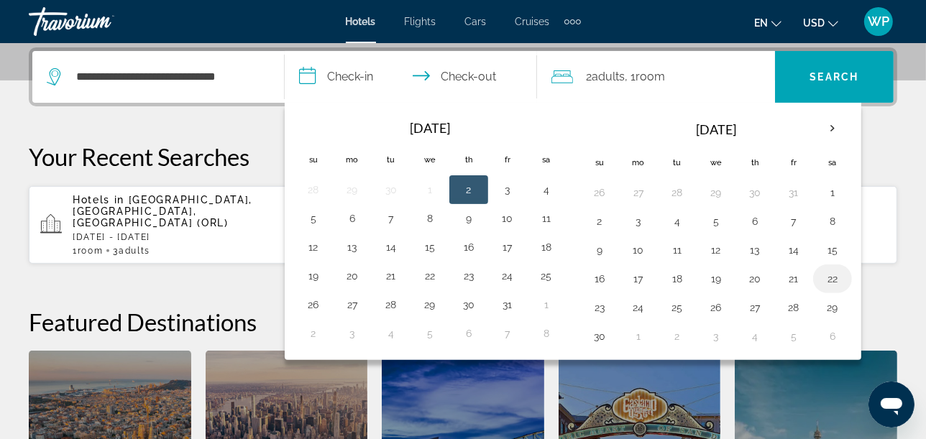
click at [827, 280] on button "22" at bounding box center [832, 279] width 23 height 20
click at [593, 304] on button "23" at bounding box center [599, 308] width 23 height 20
type input "**********"
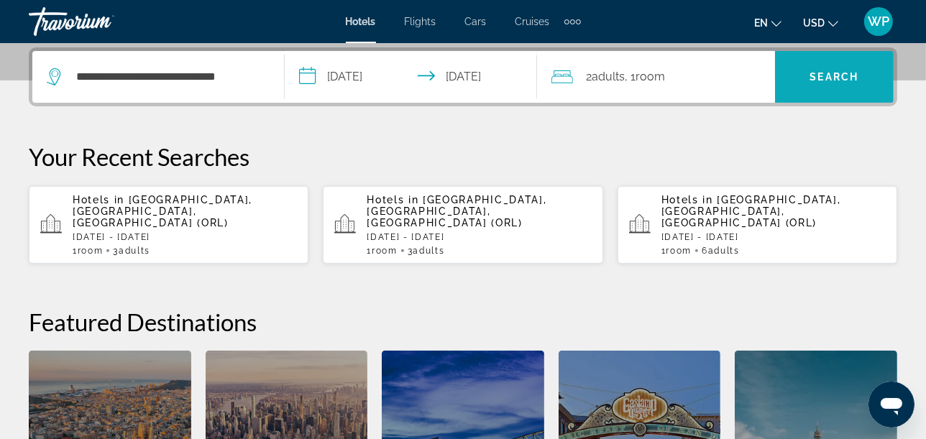
click at [848, 77] on span "Search" at bounding box center [833, 77] width 49 height 12
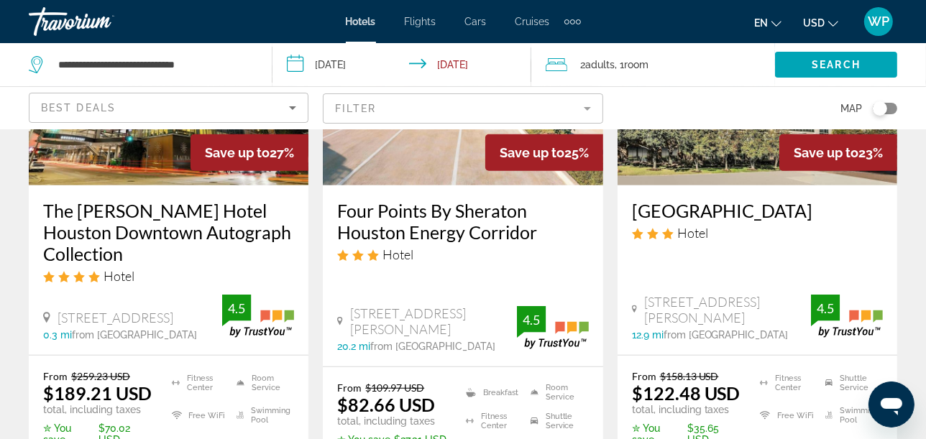
scroll to position [878, 0]
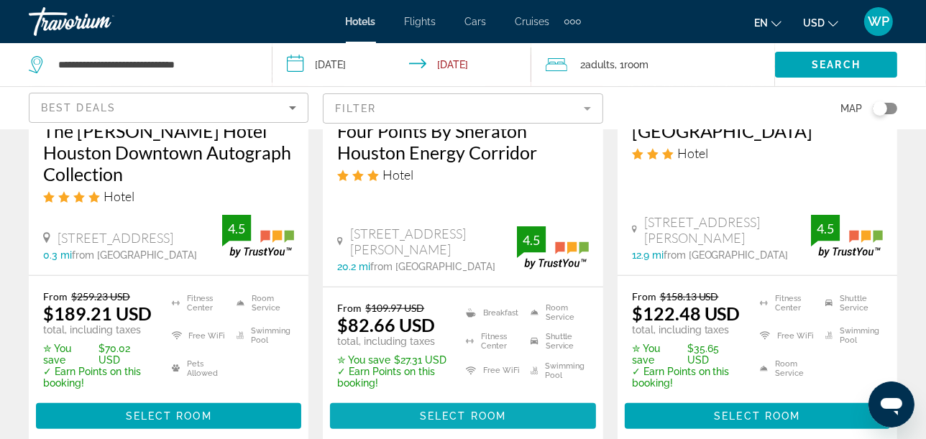
click at [475, 410] on span "Select Room" at bounding box center [463, 416] width 86 height 12
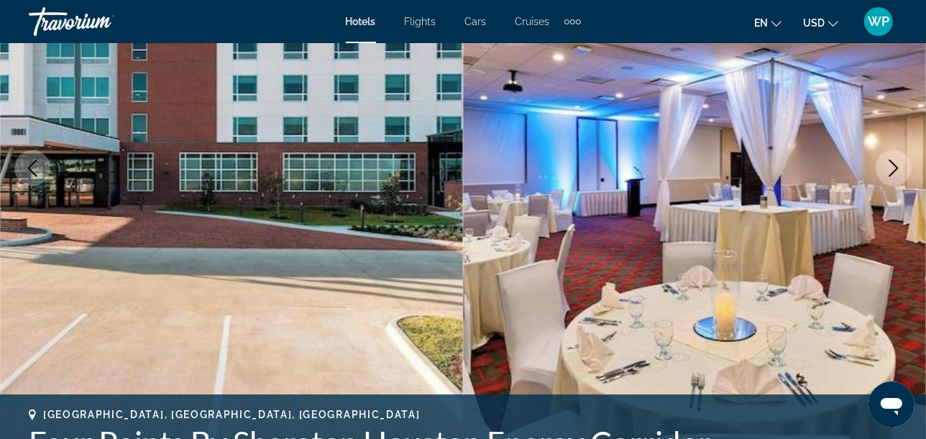
scroll to position [239, 0]
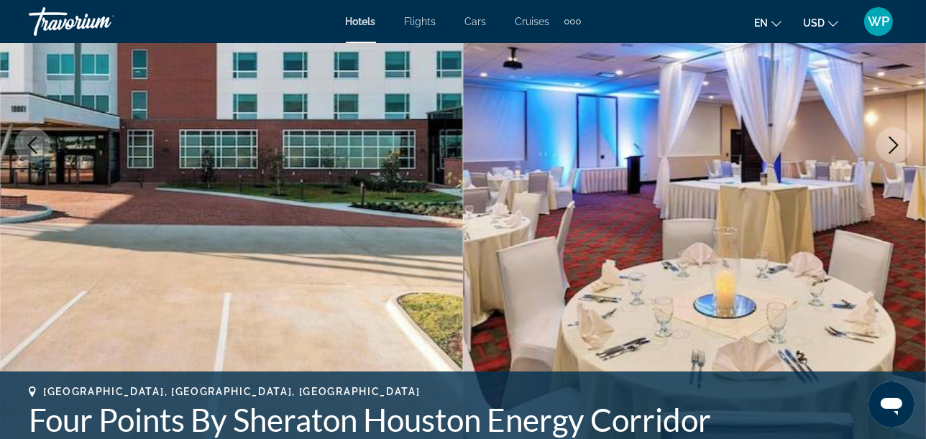
click at [894, 144] on icon "Next image" at bounding box center [893, 145] width 17 height 17
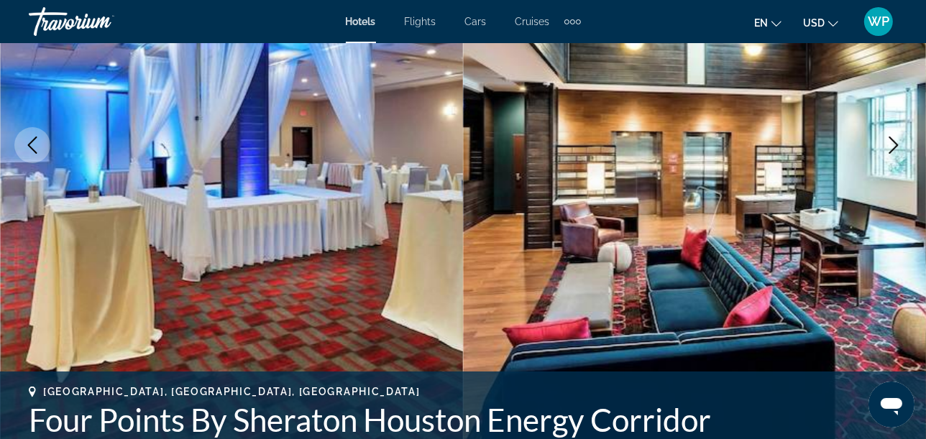
click at [894, 144] on icon "Next image" at bounding box center [893, 145] width 17 height 17
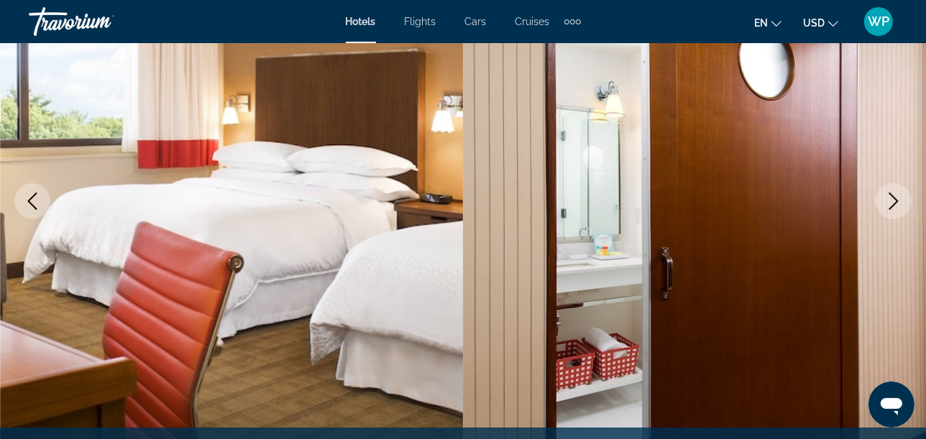
scroll to position [160, 0]
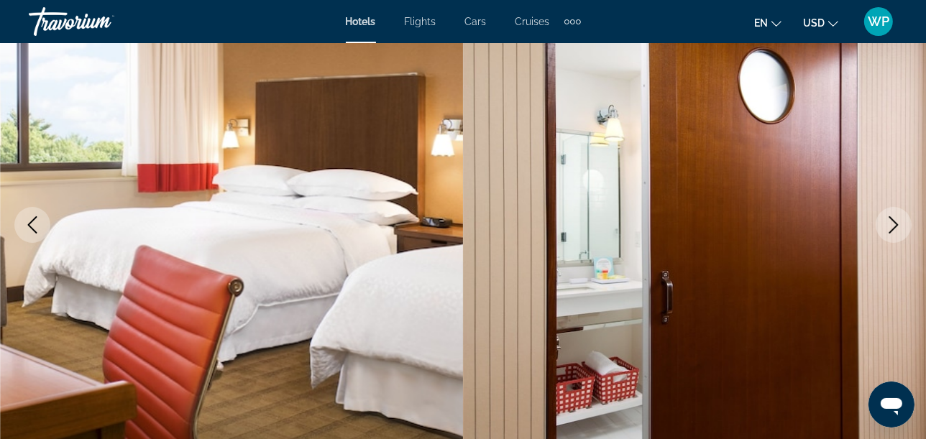
click at [892, 224] on icon "Next image" at bounding box center [893, 224] width 17 height 17
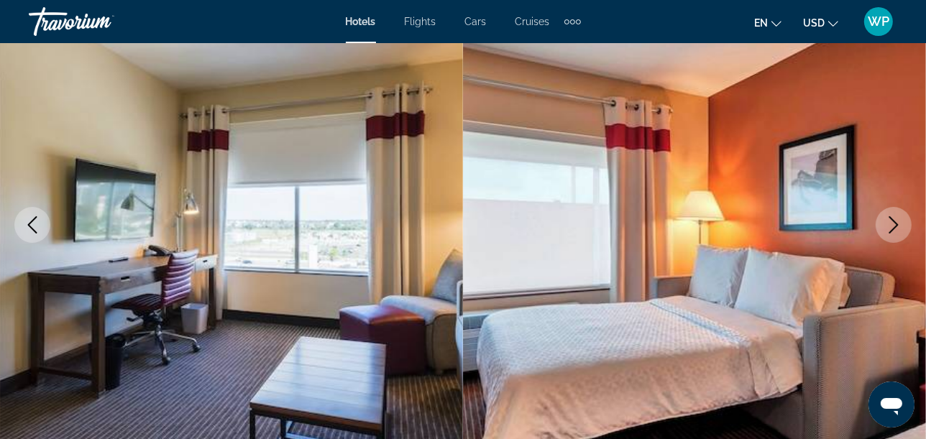
click at [892, 224] on icon "Next image" at bounding box center [893, 224] width 17 height 17
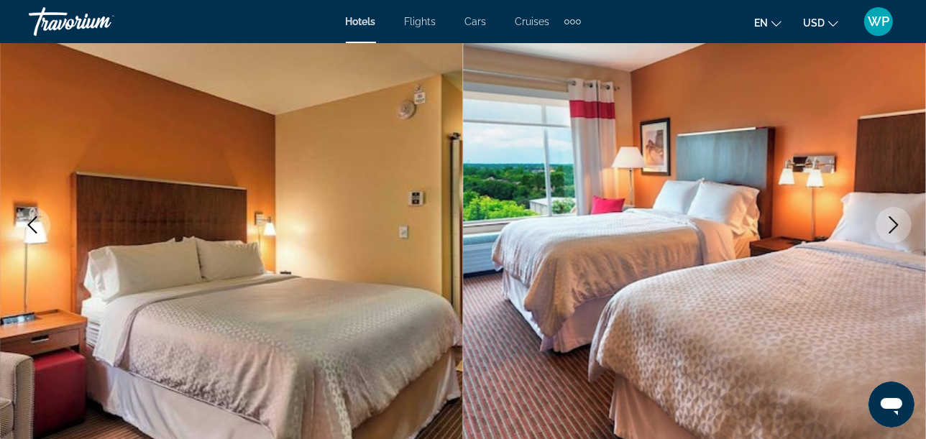
click at [892, 224] on icon "Next image" at bounding box center [893, 224] width 17 height 17
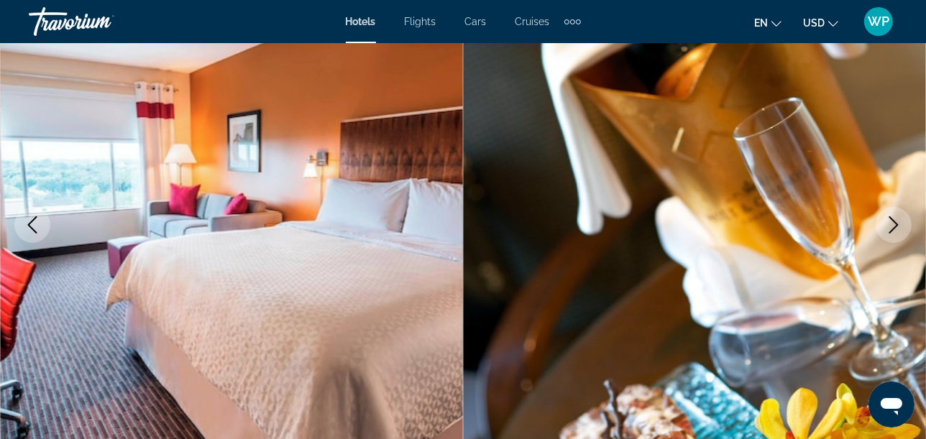
click at [892, 224] on icon "Next image" at bounding box center [893, 224] width 17 height 17
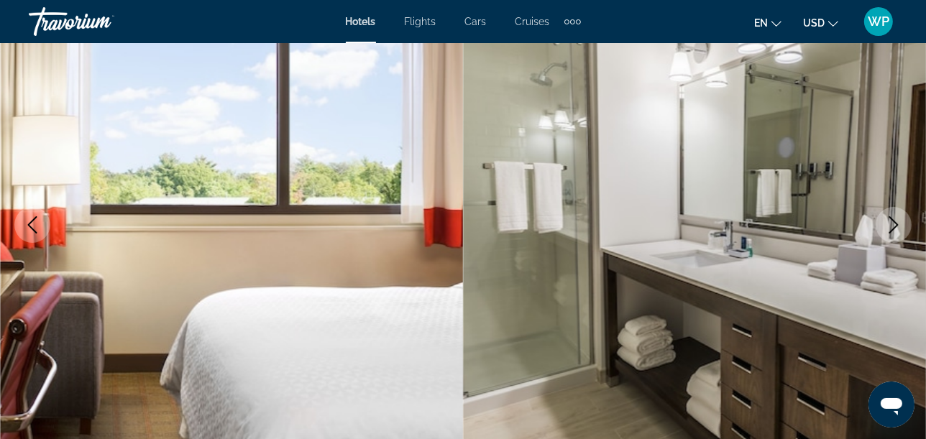
click at [892, 224] on icon "Next image" at bounding box center [893, 224] width 17 height 17
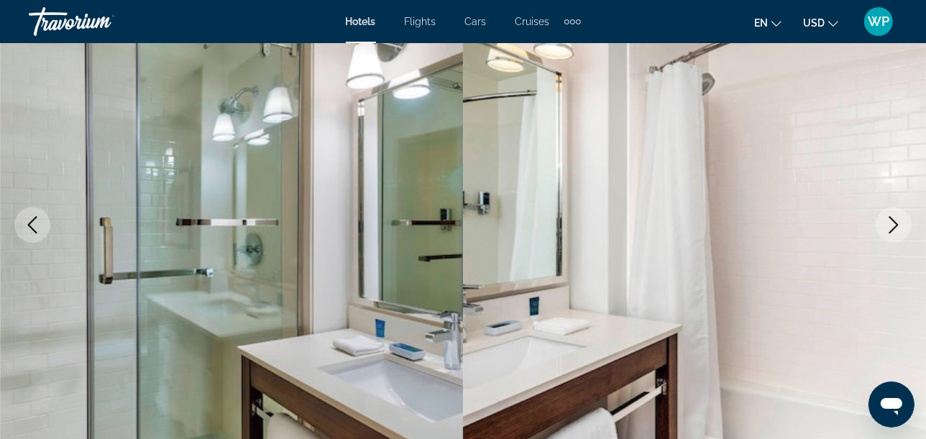
click at [892, 224] on icon "Next image" at bounding box center [893, 224] width 17 height 17
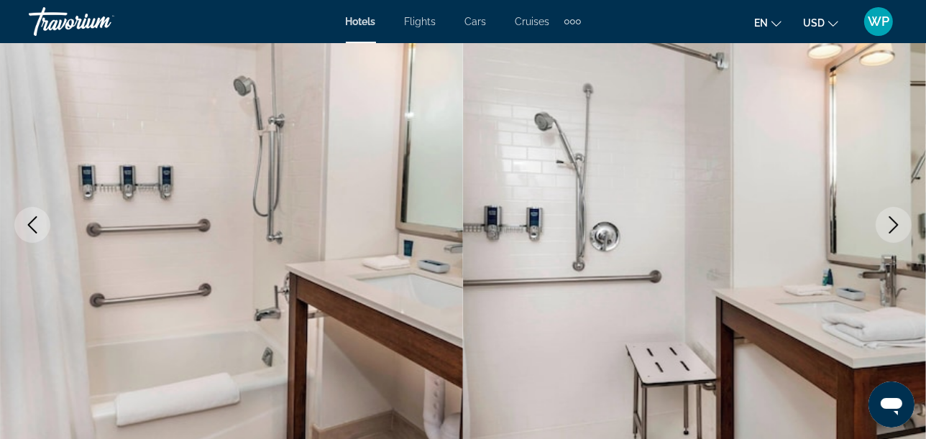
click at [892, 224] on icon "Next image" at bounding box center [893, 224] width 17 height 17
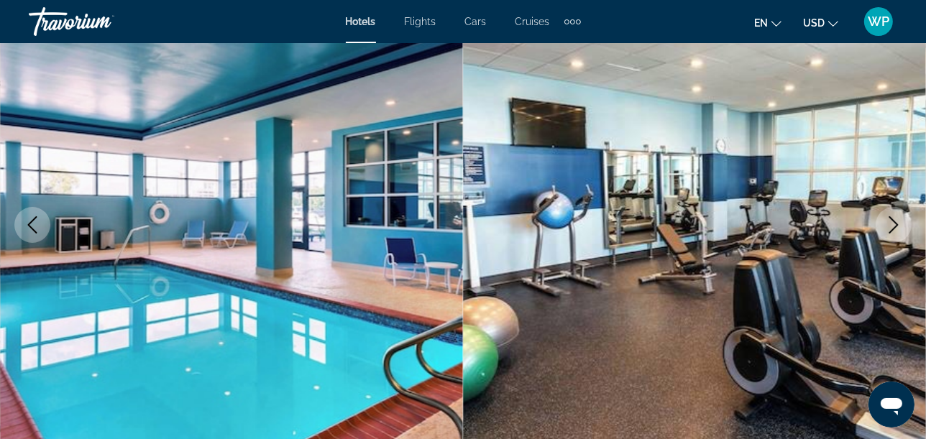
click at [892, 224] on icon "Next image" at bounding box center [893, 224] width 17 height 17
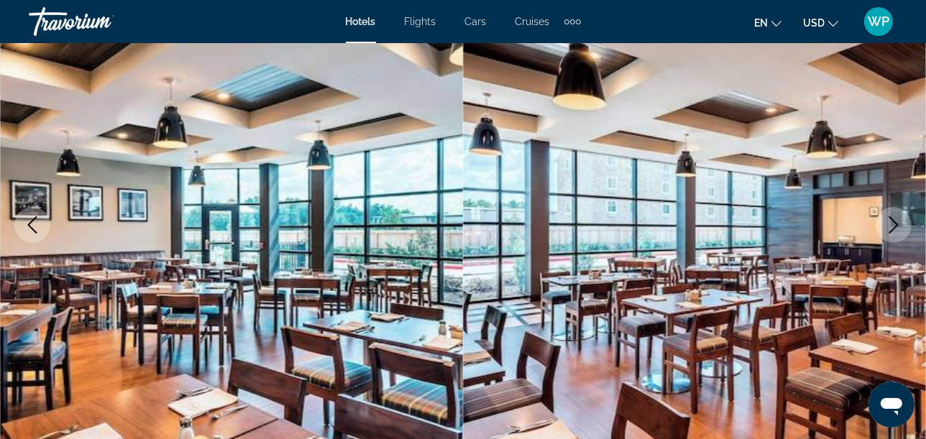
click at [892, 224] on icon "Next image" at bounding box center [893, 224] width 17 height 17
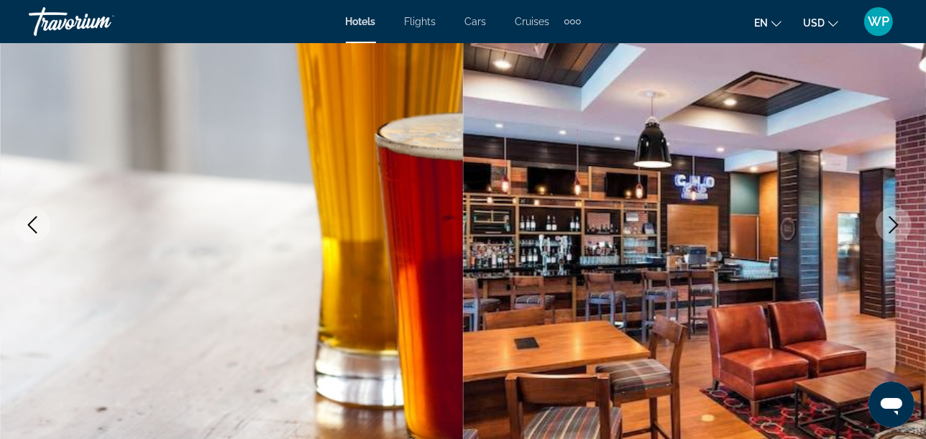
click at [892, 224] on icon "Next image" at bounding box center [893, 224] width 17 height 17
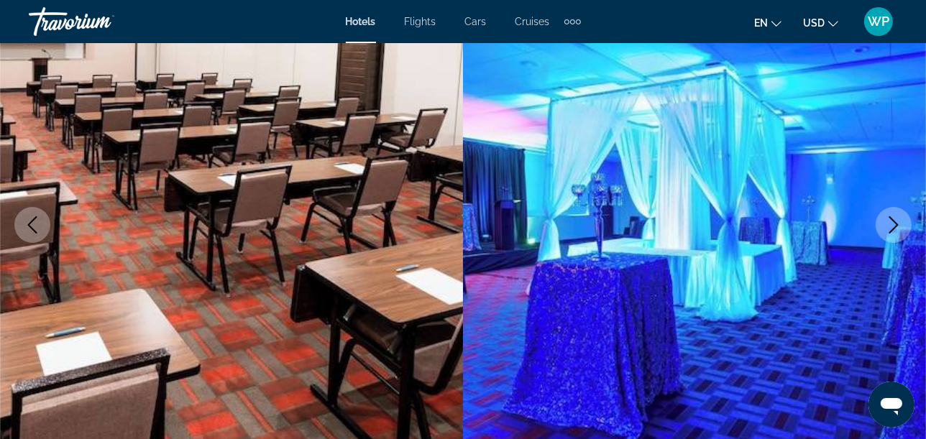
click at [892, 224] on icon "Next image" at bounding box center [893, 224] width 17 height 17
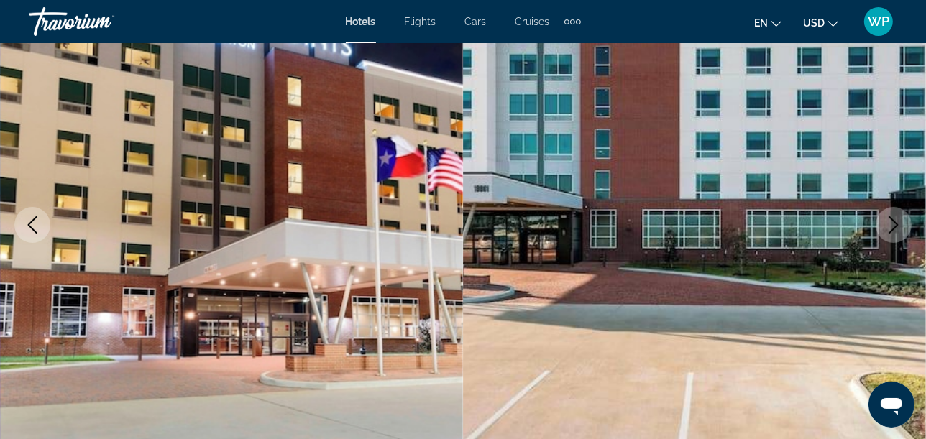
click at [892, 224] on icon "Next image" at bounding box center [893, 224] width 17 height 17
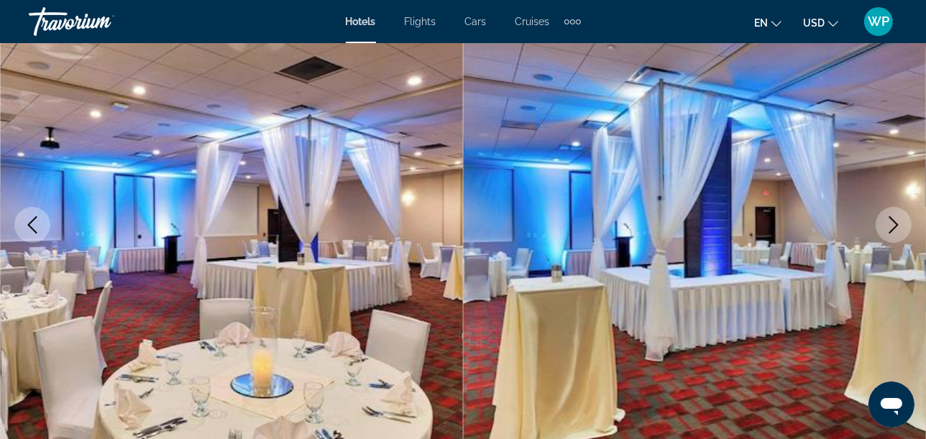
click at [892, 224] on icon "Next image" at bounding box center [893, 224] width 17 height 17
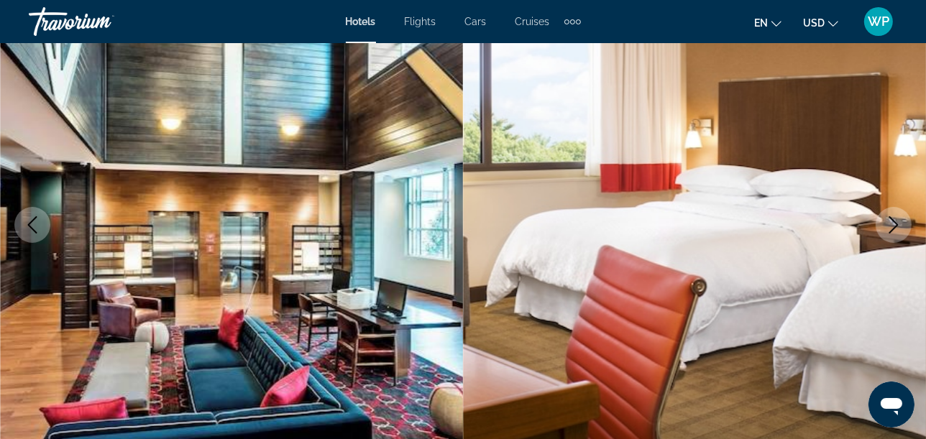
click at [892, 224] on icon "Next image" at bounding box center [893, 224] width 17 height 17
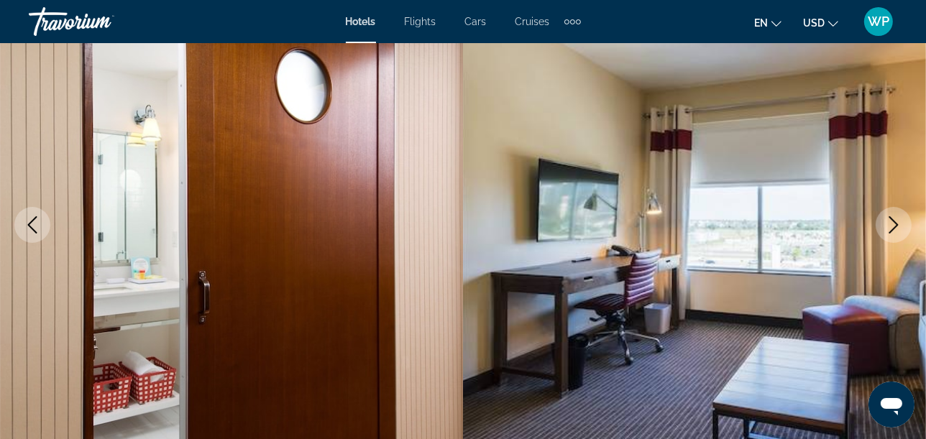
click at [892, 224] on icon "Next image" at bounding box center [893, 224] width 17 height 17
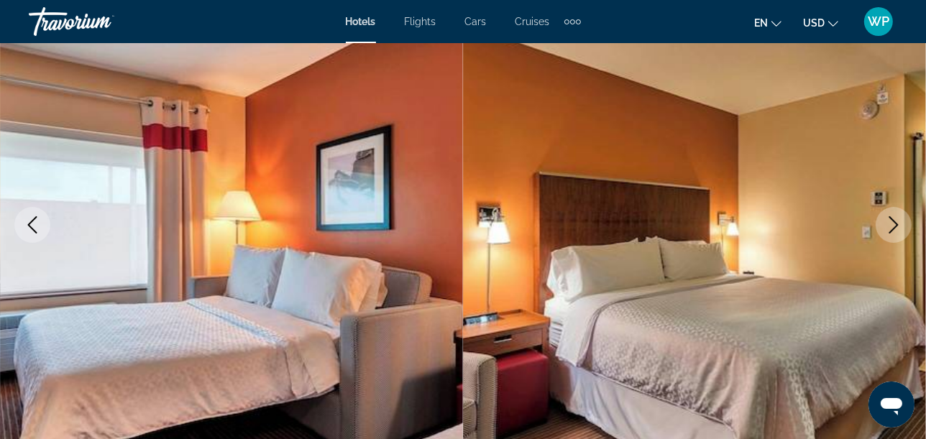
click at [892, 224] on icon "Next image" at bounding box center [893, 224] width 17 height 17
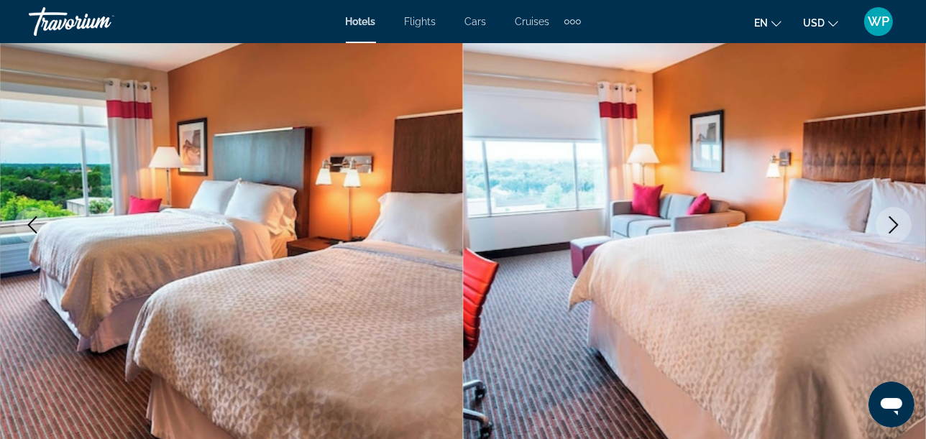
click at [892, 224] on icon "Next image" at bounding box center [893, 224] width 17 height 17
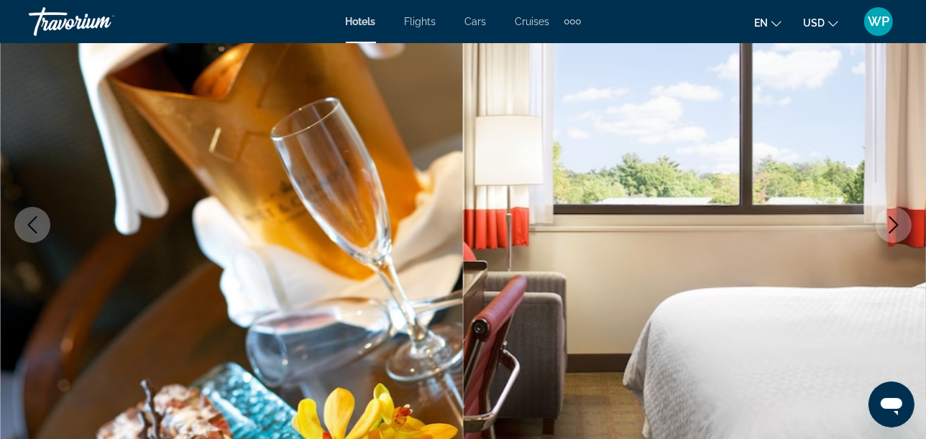
click at [892, 224] on icon "Next image" at bounding box center [893, 224] width 17 height 17
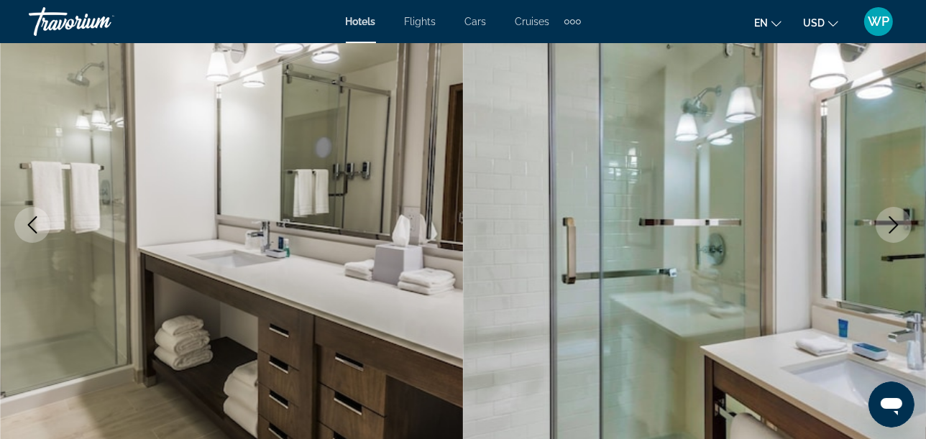
click at [892, 224] on icon "Next image" at bounding box center [893, 224] width 17 height 17
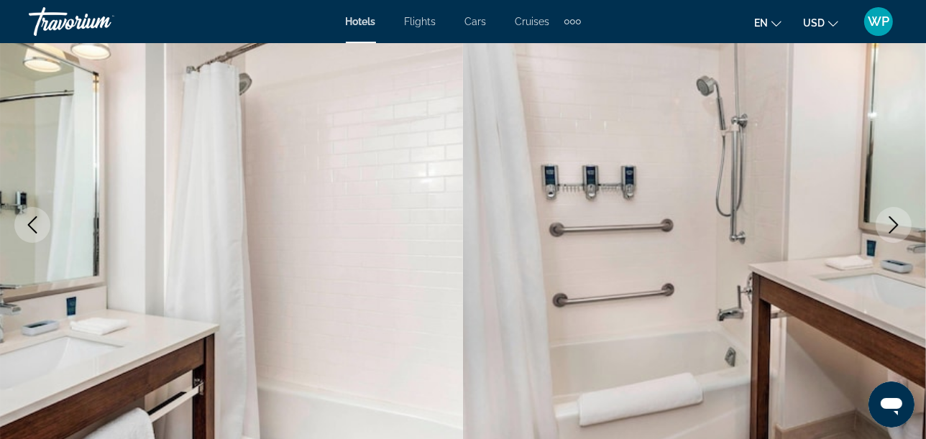
click at [892, 224] on icon "Next image" at bounding box center [893, 224] width 17 height 17
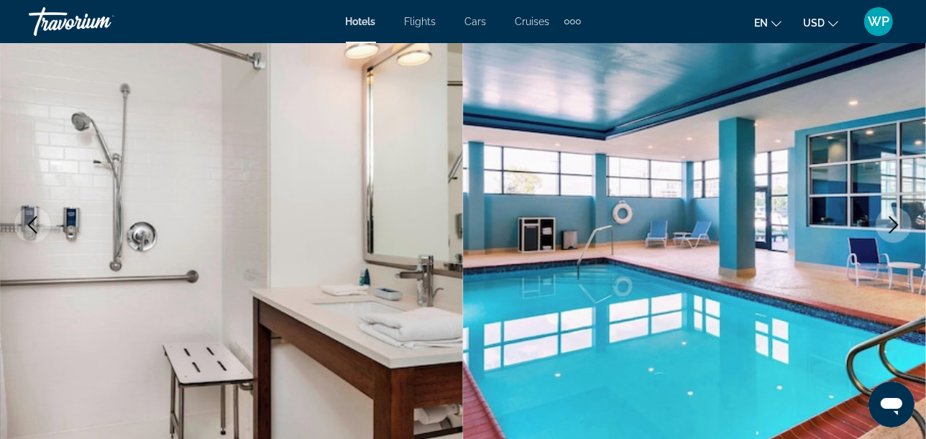
click at [892, 224] on icon "Next image" at bounding box center [893, 224] width 17 height 17
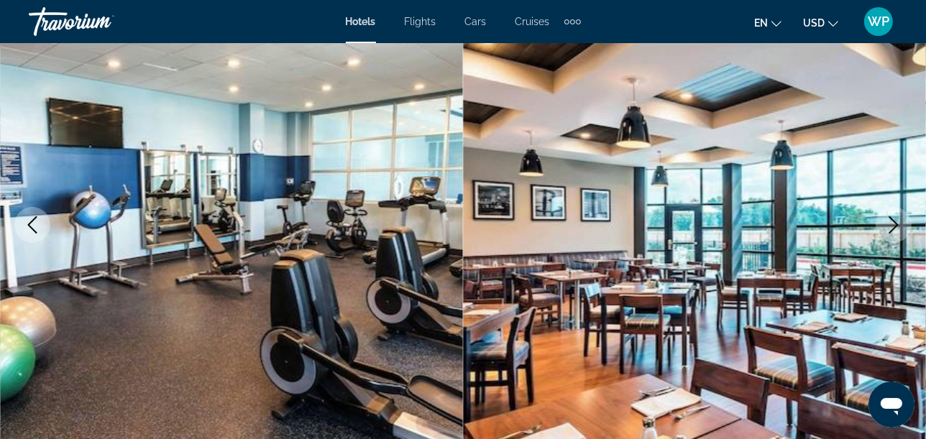
click at [892, 224] on icon "Next image" at bounding box center [893, 224] width 17 height 17
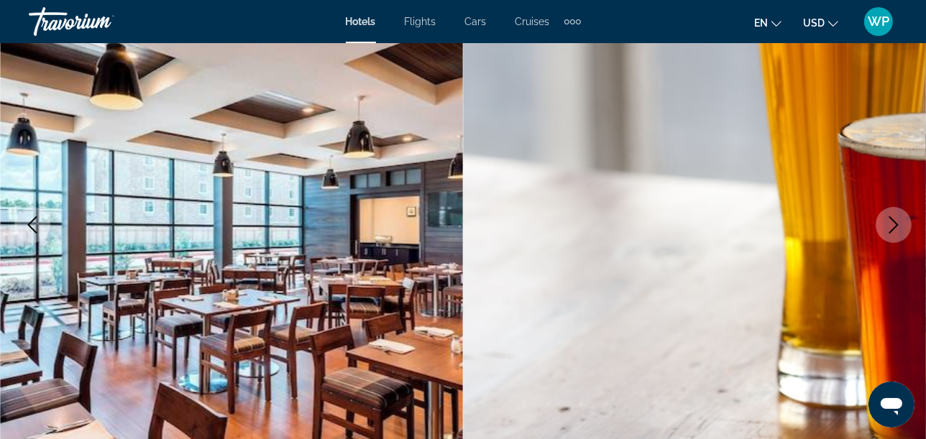
click at [892, 224] on icon "Next image" at bounding box center [893, 224] width 17 height 17
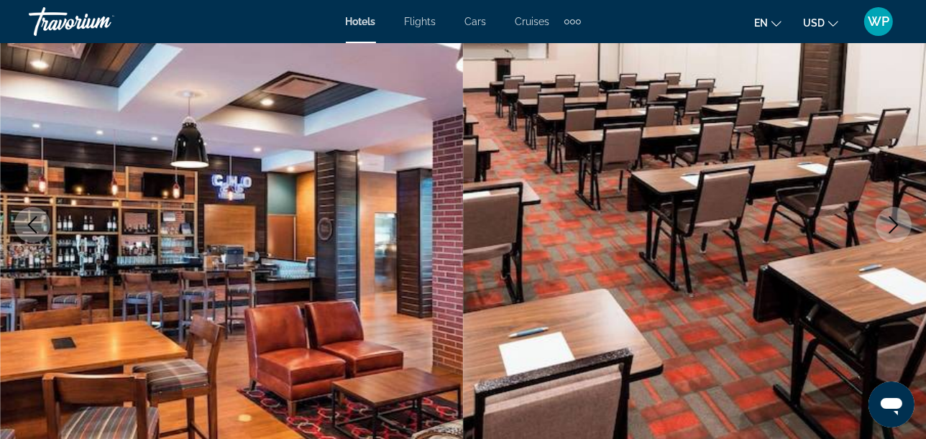
click at [892, 224] on icon "Next image" at bounding box center [893, 224] width 17 height 17
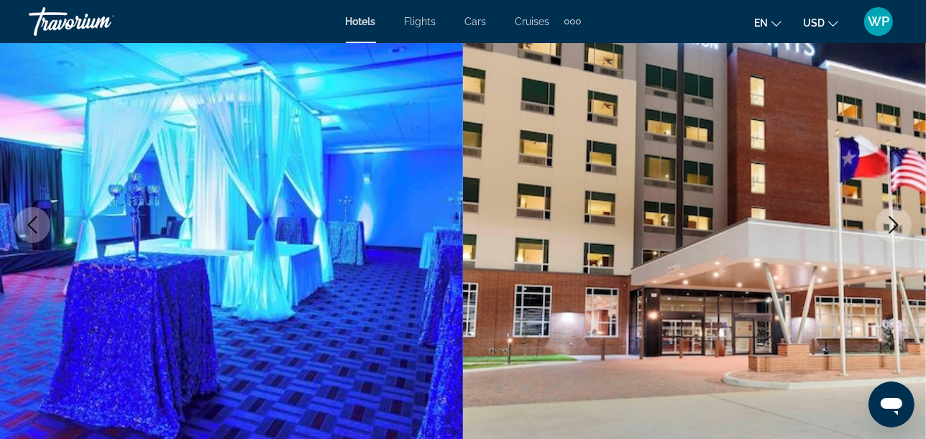
click at [892, 224] on icon "Next image" at bounding box center [893, 224] width 17 height 17
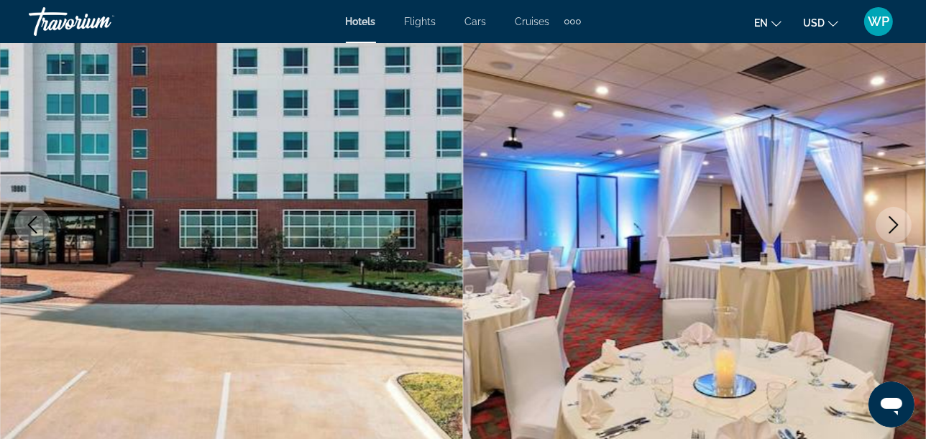
click at [892, 224] on icon "Next image" at bounding box center [893, 224] width 17 height 17
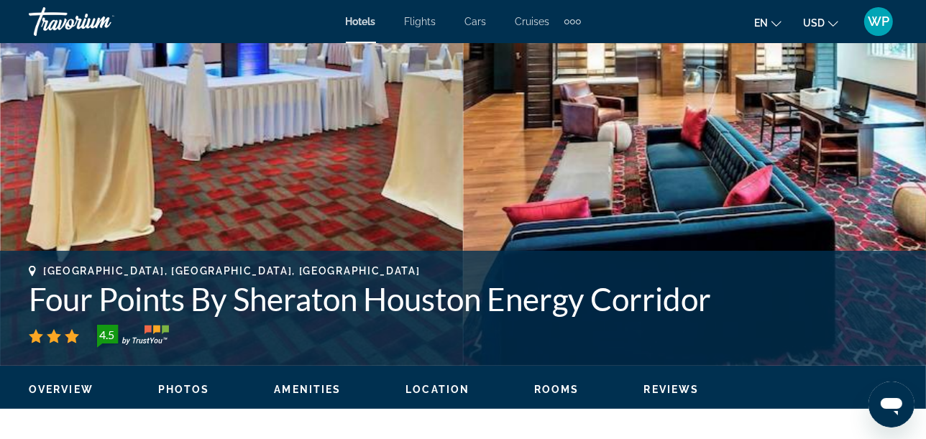
scroll to position [399, 0]
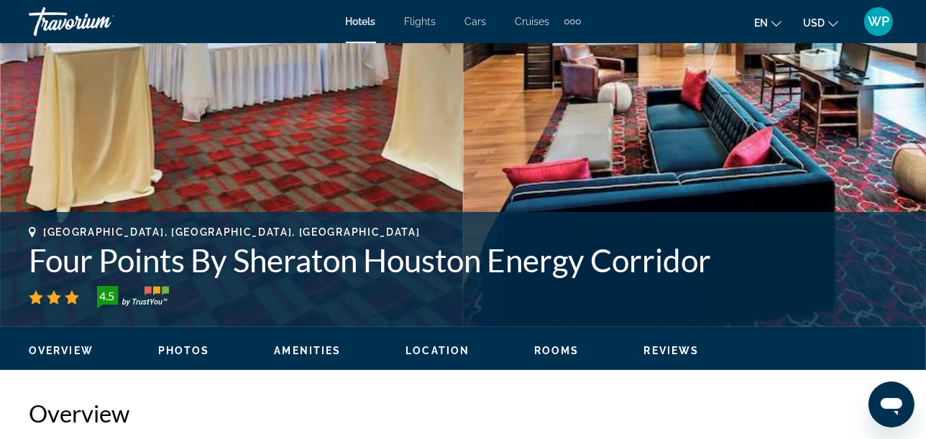
click at [547, 354] on span "Rooms" at bounding box center [556, 351] width 45 height 12
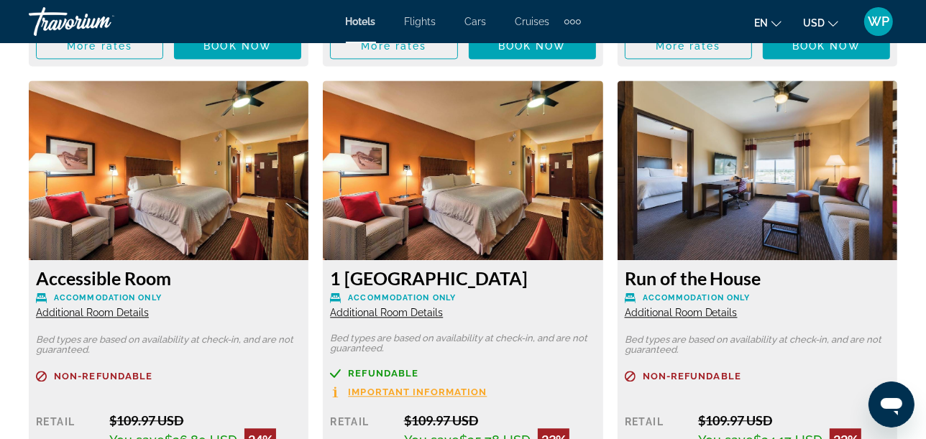
scroll to position [2746, 0]
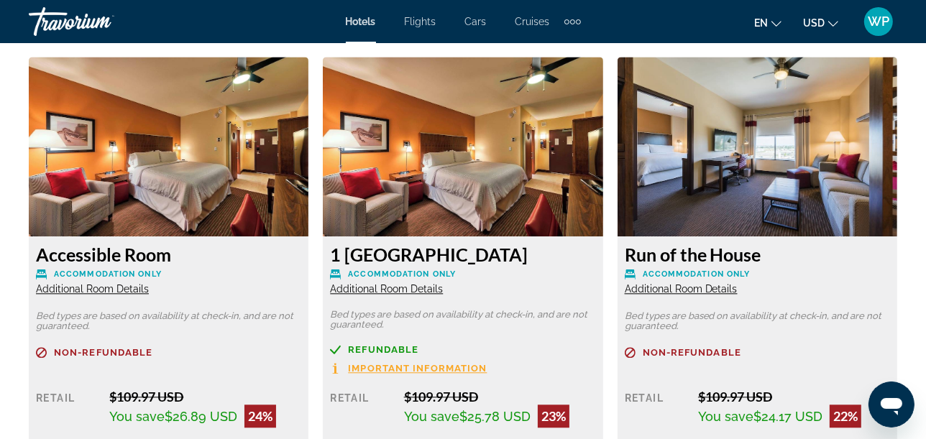
click at [391, 283] on span "Additional Room Details" at bounding box center [386, 289] width 113 height 12
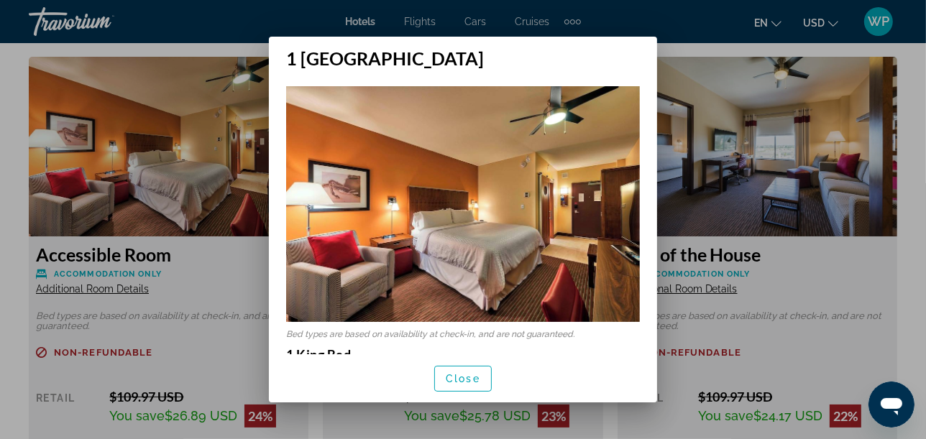
scroll to position [0, 0]
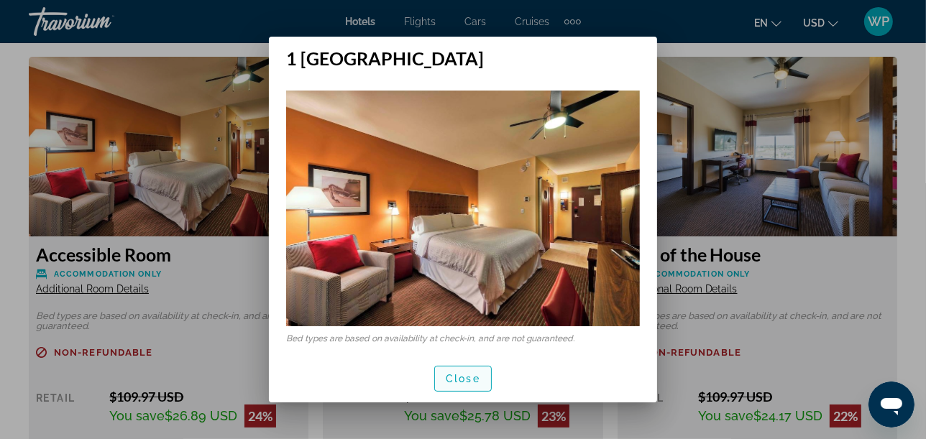
click at [463, 377] on span "Close" at bounding box center [463, 379] width 35 height 12
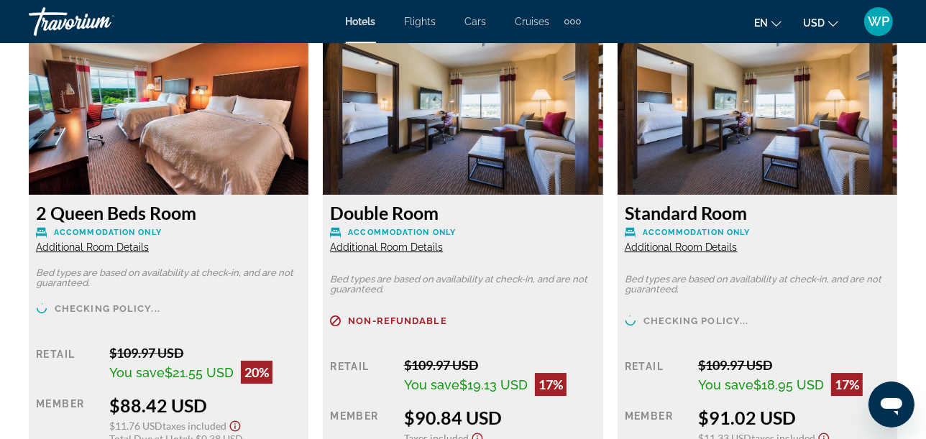
scroll to position [3864, 0]
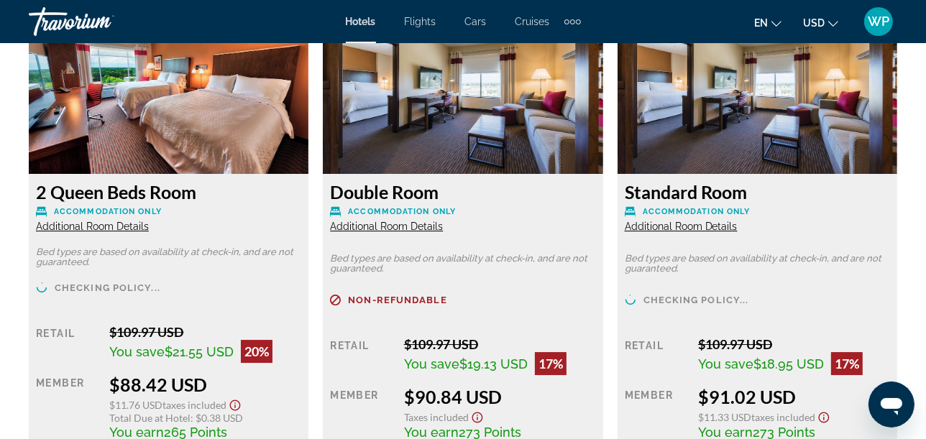
click at [91, 221] on span "Additional Room Details" at bounding box center [92, 227] width 113 height 12
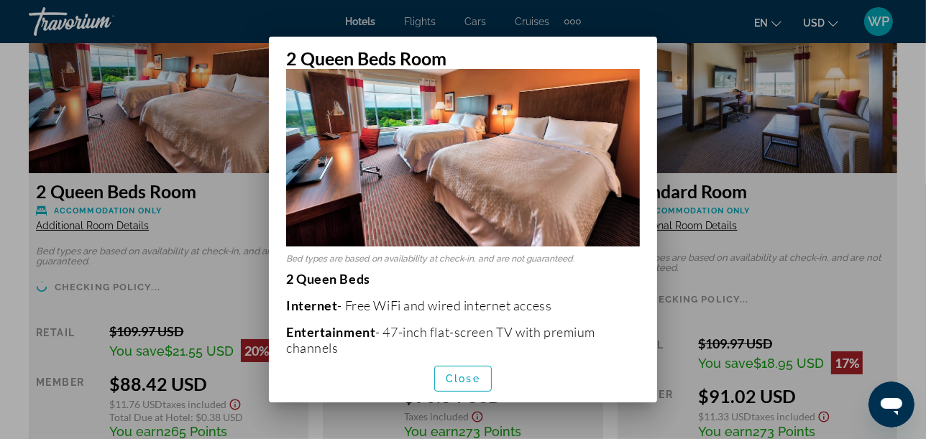
scroll to position [160, 0]
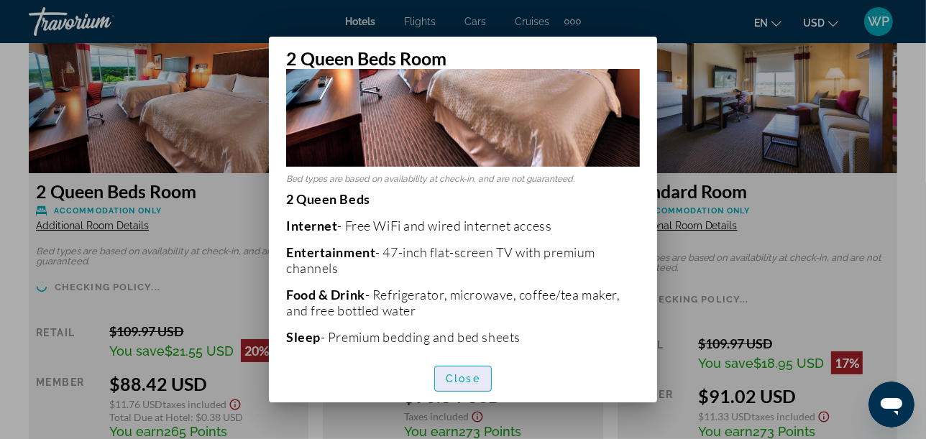
click at [464, 380] on span "Close" at bounding box center [463, 379] width 35 height 12
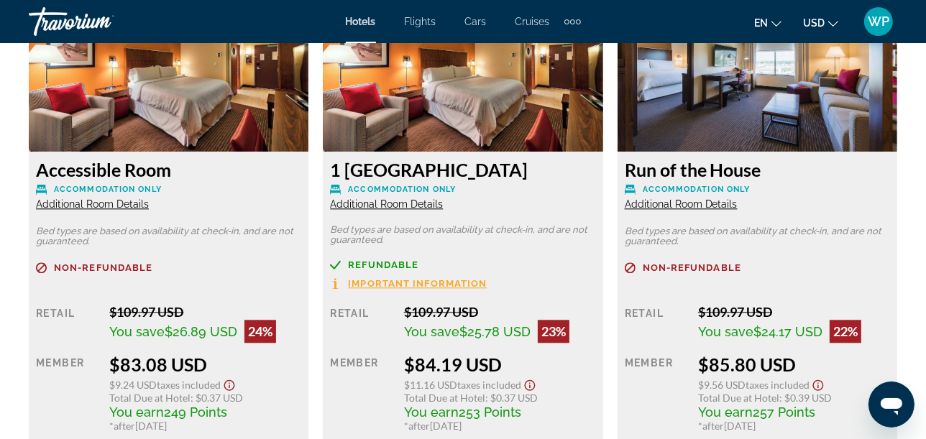
scroll to position [2826, 0]
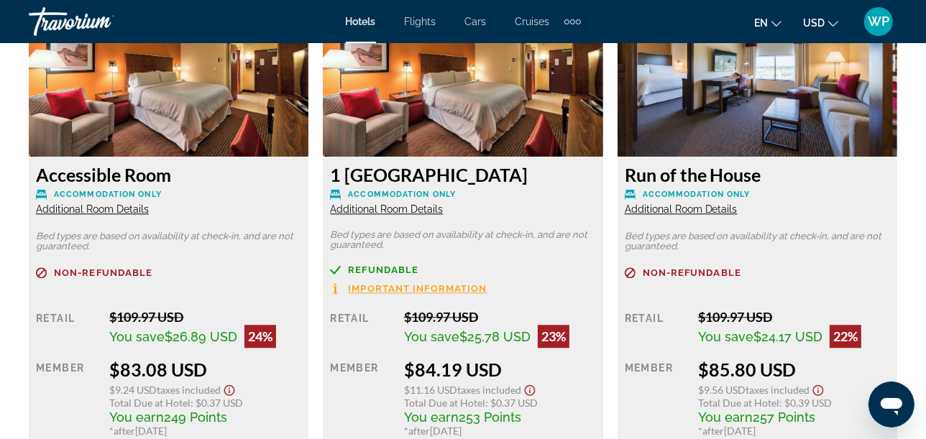
click at [697, 203] on span "Additional Room Details" at bounding box center [681, 209] width 113 height 12
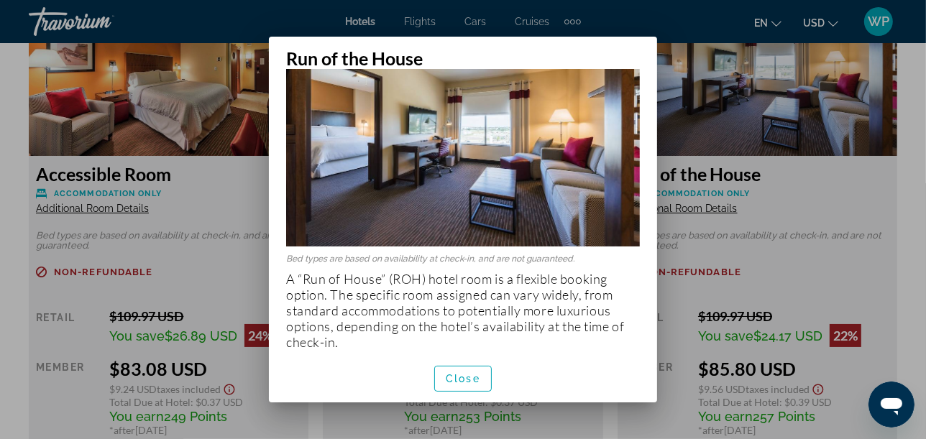
scroll to position [81, 0]
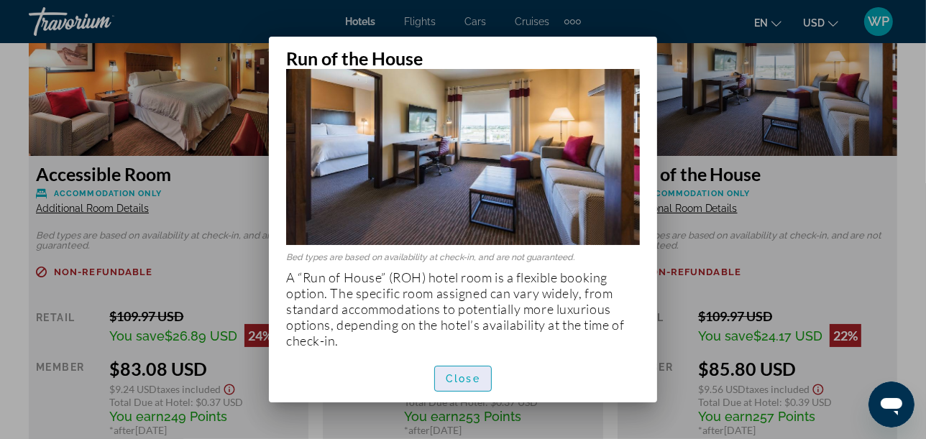
click at [461, 379] on span "Close" at bounding box center [463, 379] width 35 height 12
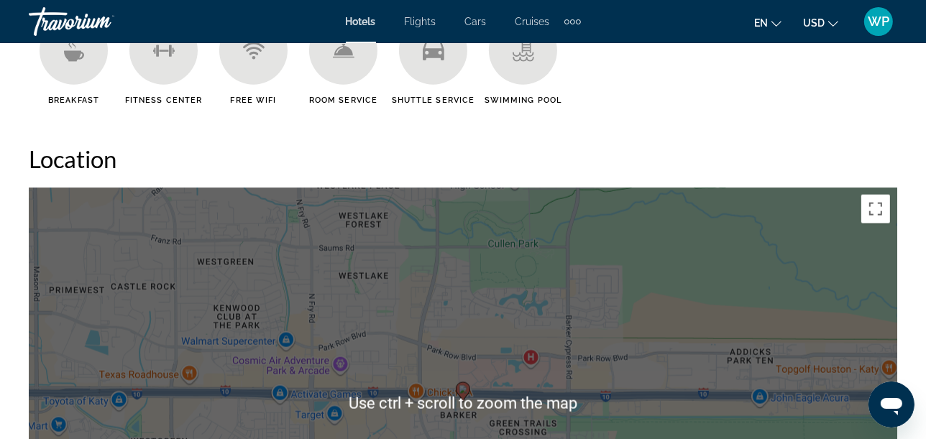
scroll to position [1469, 0]
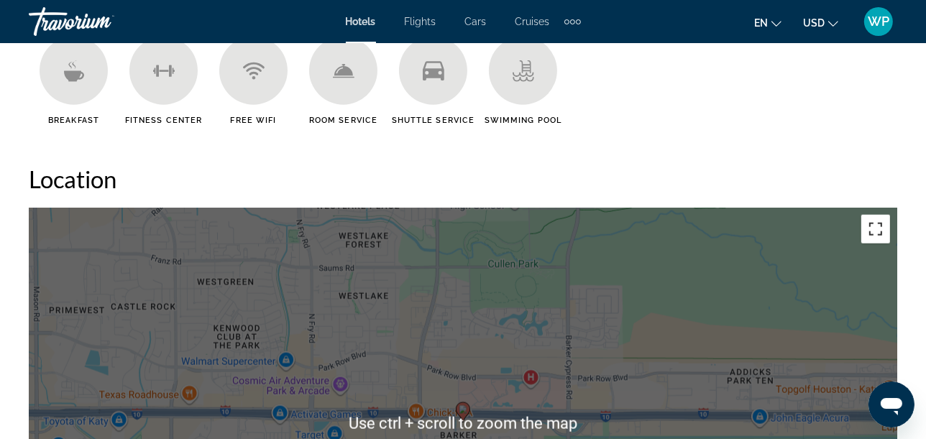
click at [870, 215] on button "Toggle fullscreen view" at bounding box center [875, 229] width 29 height 29
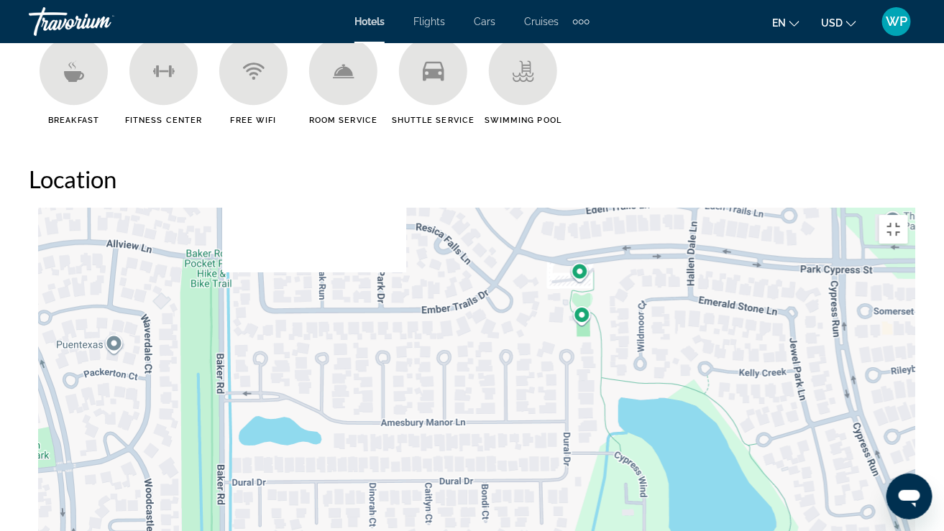
drag, startPoint x: 400, startPoint y: 169, endPoint x: 466, endPoint y: 411, distance: 250.9
click at [463, 402] on div "Main content" at bounding box center [472, 423] width 886 height 431
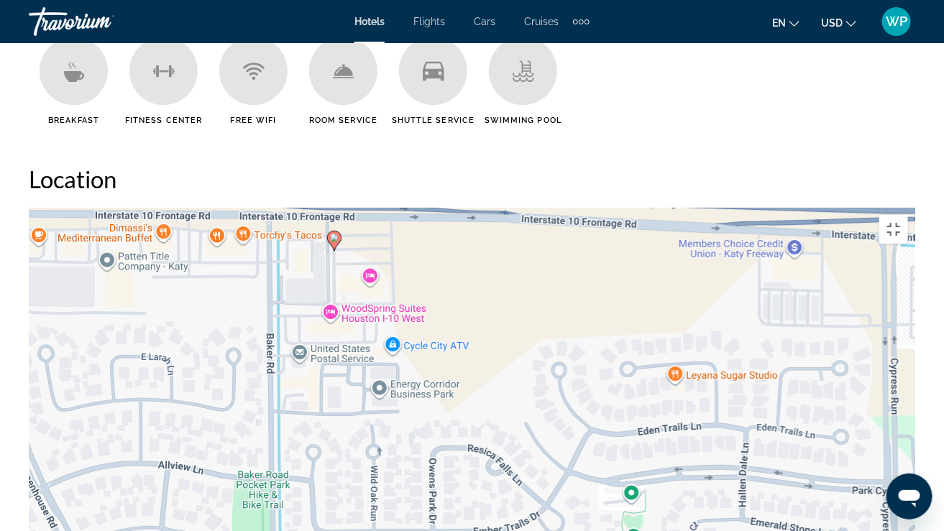
drag, startPoint x: 443, startPoint y: 155, endPoint x: 497, endPoint y: 395, distance: 245.4
click at [497, 395] on div "To activate drag with keyboard, press Alt + Enter. Once in keyboard drag state,…" at bounding box center [472, 423] width 886 height 431
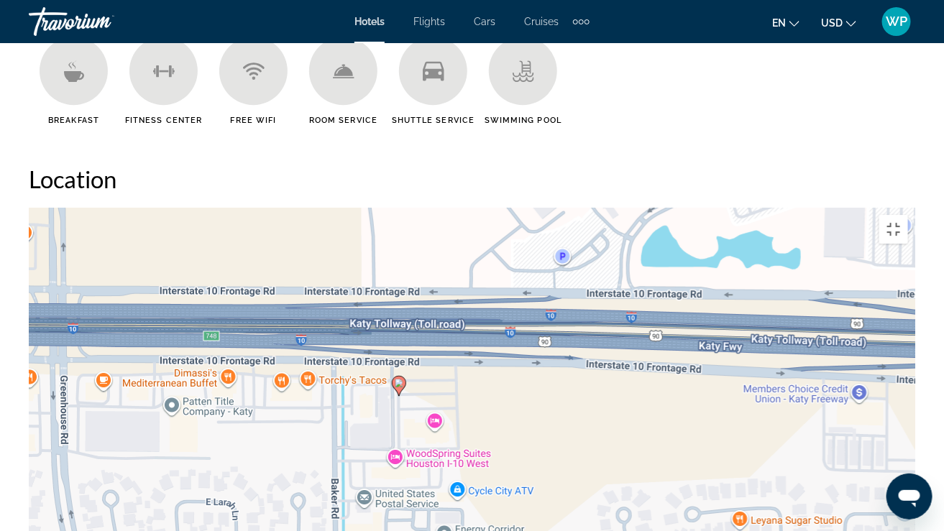
drag, startPoint x: 460, startPoint y: 183, endPoint x: 520, endPoint y: 298, distance: 130.5
click at [520, 298] on div "To activate drag with keyboard, press Alt + Enter. Once in keyboard drag state,…" at bounding box center [472, 423] width 886 height 431
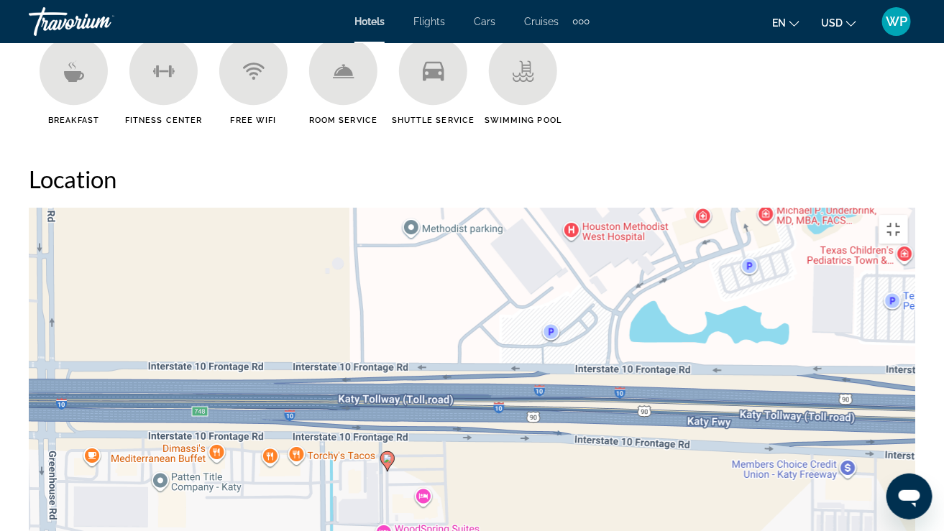
drag, startPoint x: 595, startPoint y: 281, endPoint x: 584, endPoint y: 356, distance: 75.6
click at [584, 356] on div "To activate drag with keyboard, press Alt + Enter. Once in keyboard drag state,…" at bounding box center [472, 423] width 886 height 431
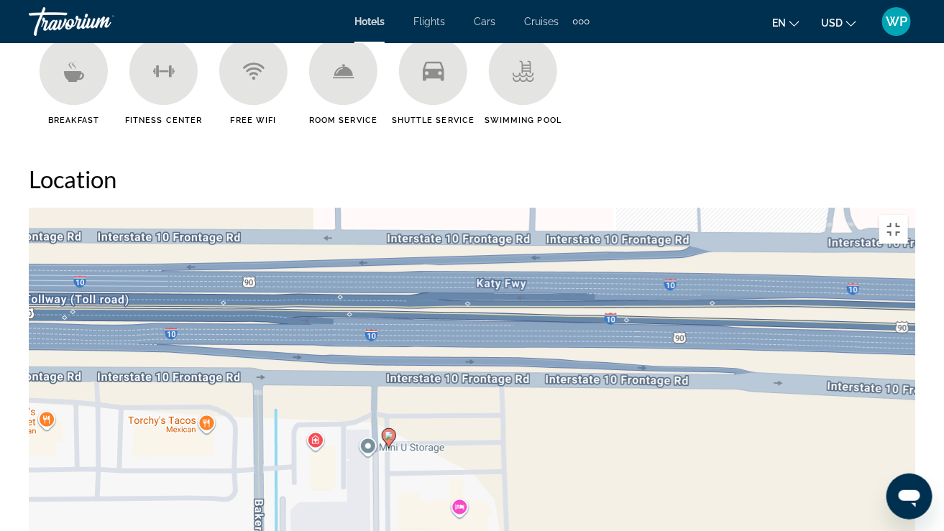
drag, startPoint x: 390, startPoint y: 342, endPoint x: 610, endPoint y: 360, distance: 220.7
click at [610, 360] on div "To activate drag with keyboard, press Alt + Enter. Once in keyboard drag state,…" at bounding box center [472, 423] width 886 height 431
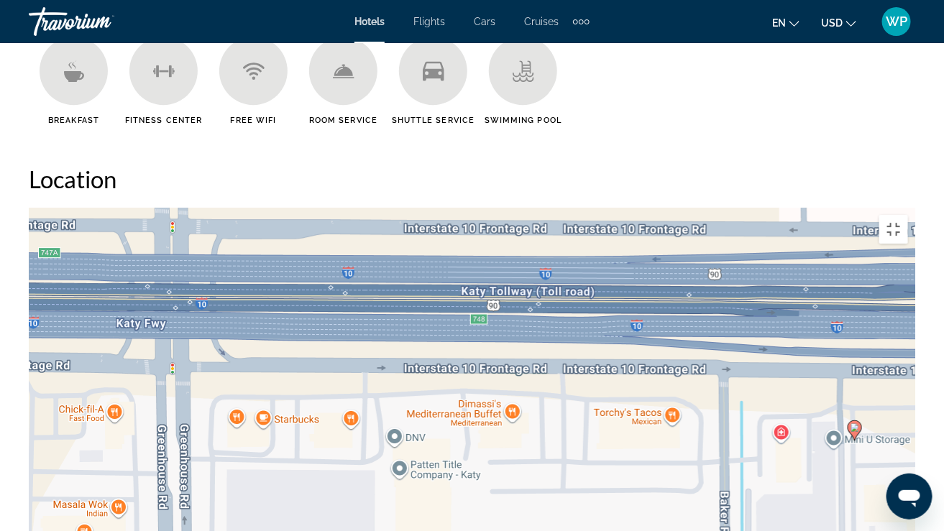
drag, startPoint x: 356, startPoint y: 359, endPoint x: 803, endPoint y: 349, distance: 447.2
click at [803, 349] on div "To activate drag with keyboard, press Alt + Enter. Once in keyboard drag state,…" at bounding box center [472, 423] width 886 height 431
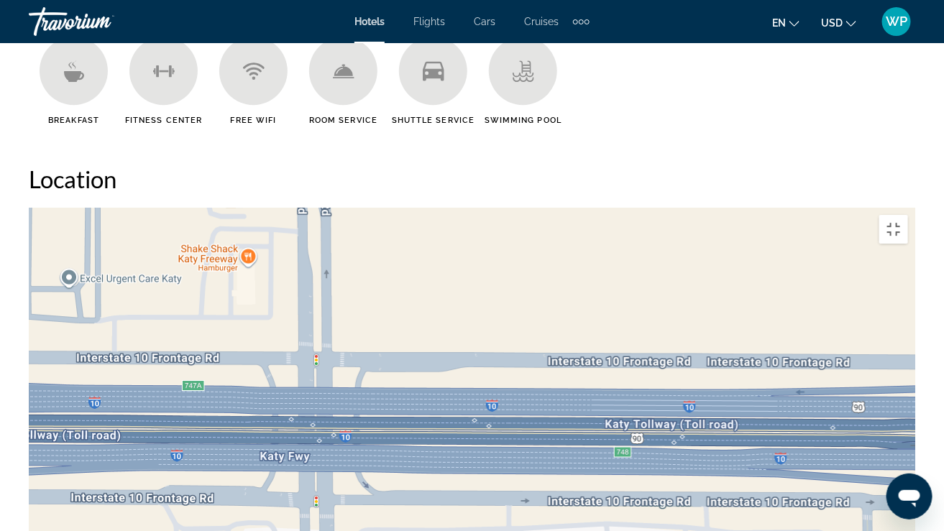
drag, startPoint x: 446, startPoint y: 390, endPoint x: 597, endPoint y: 523, distance: 201.6
click at [597, 438] on div "To activate drag with keyboard, press Alt + Enter. Once in keyboard drag state,…" at bounding box center [472, 423] width 886 height 431
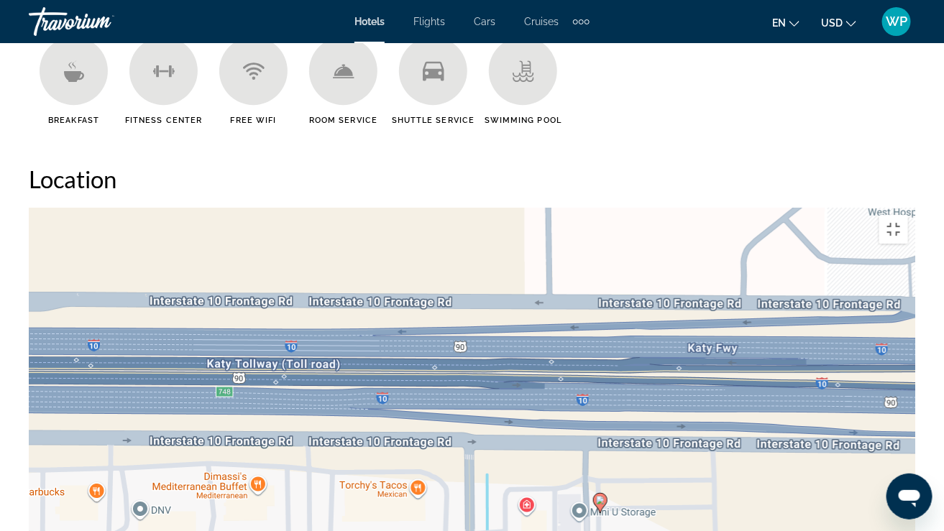
drag, startPoint x: 637, startPoint y: 458, endPoint x: 239, endPoint y: 399, distance: 402.6
click at [239, 399] on div "To activate drag with keyboard, press Alt + Enter. Once in keyboard drag state,…" at bounding box center [472, 423] width 886 height 431
click at [673, 416] on div "To activate drag with keyboard, press Alt + Enter. Once in keyboard drag state,…" at bounding box center [472, 423] width 886 height 431
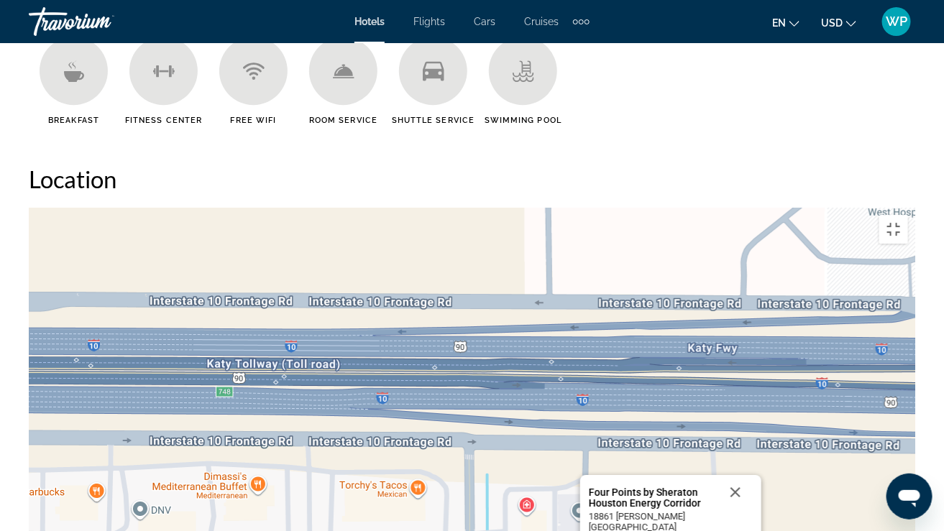
click at [640, 438] on span "View on Google Maps" at bounding box center [633, 538] width 88 height 11
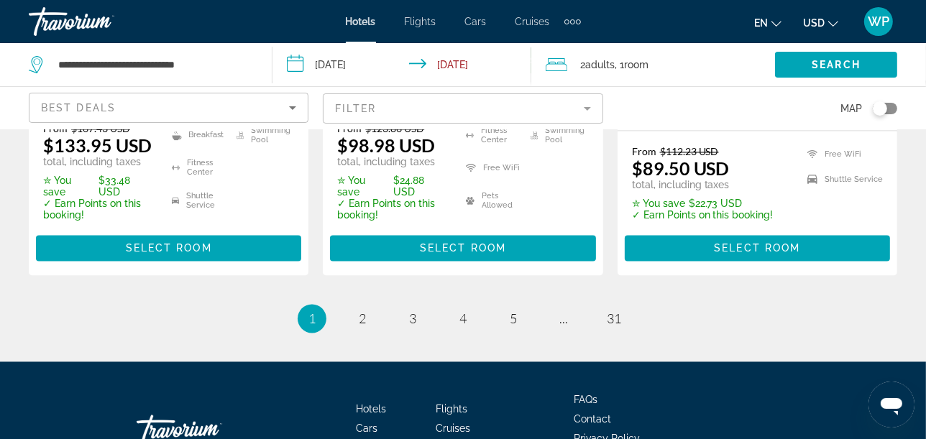
scroll to position [2282, 0]
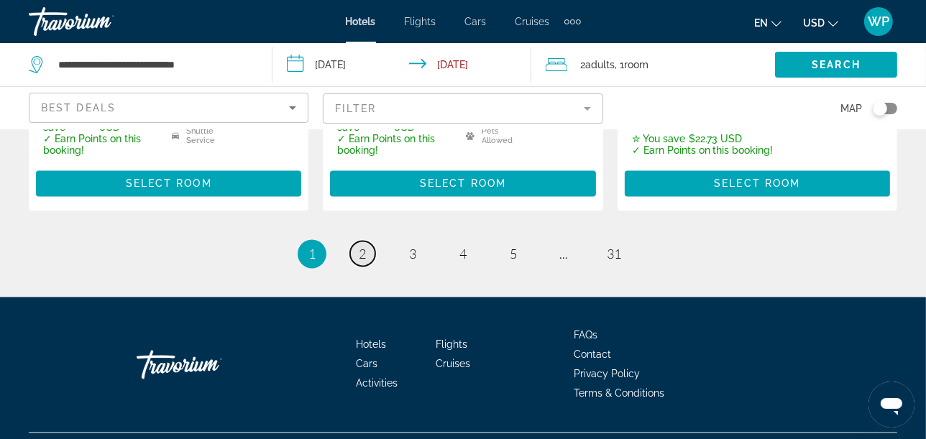
click at [353, 241] on link "page 2" at bounding box center [362, 253] width 25 height 25
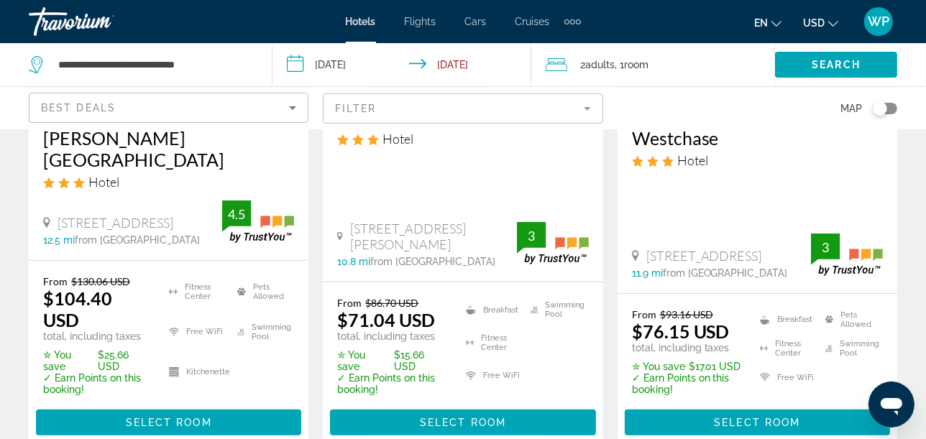
scroll to position [319, 0]
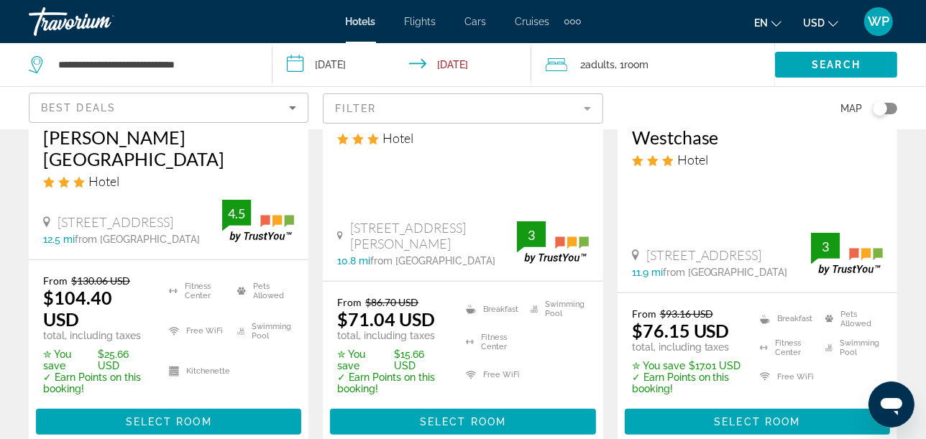
click at [362, 111] on mat-form-field "Filter" at bounding box center [463, 108] width 280 height 30
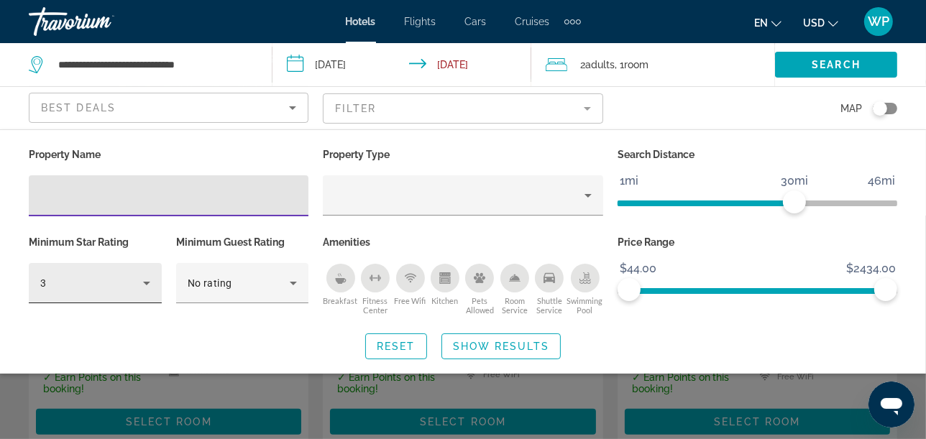
click at [141, 282] on icon "Hotel Filters" at bounding box center [146, 283] width 17 height 17
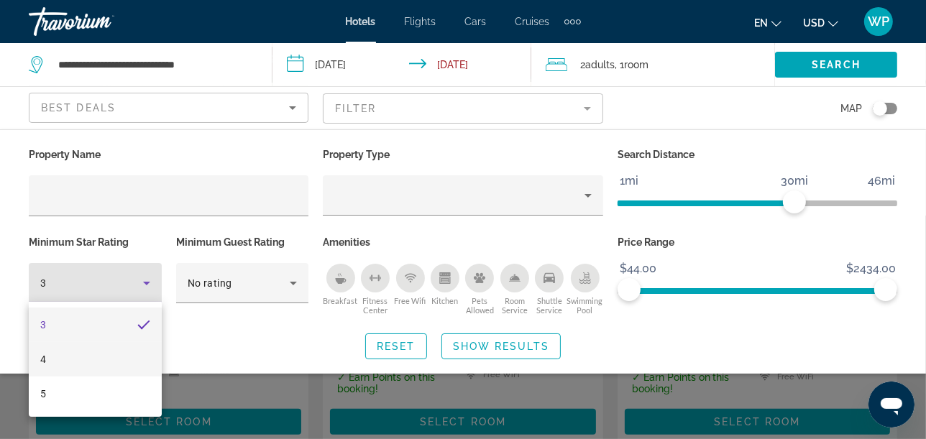
click at [75, 354] on mat-option "4" at bounding box center [95, 359] width 133 height 35
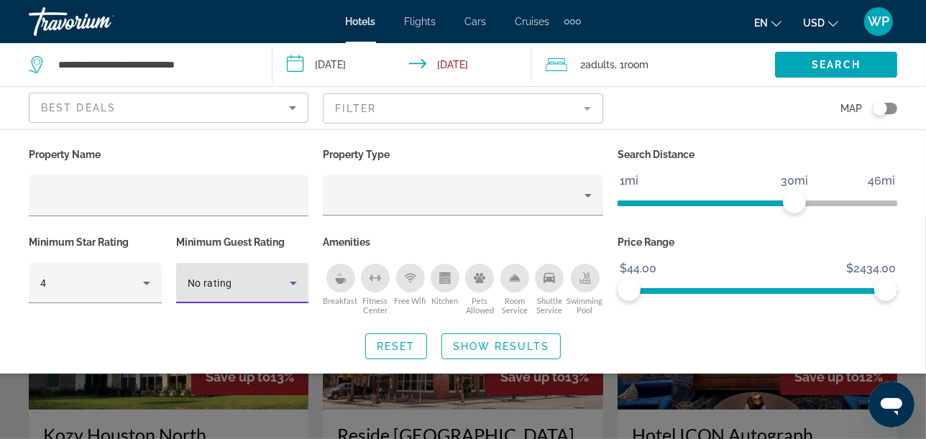
click at [263, 279] on div "No rating" at bounding box center [239, 283] width 103 height 17
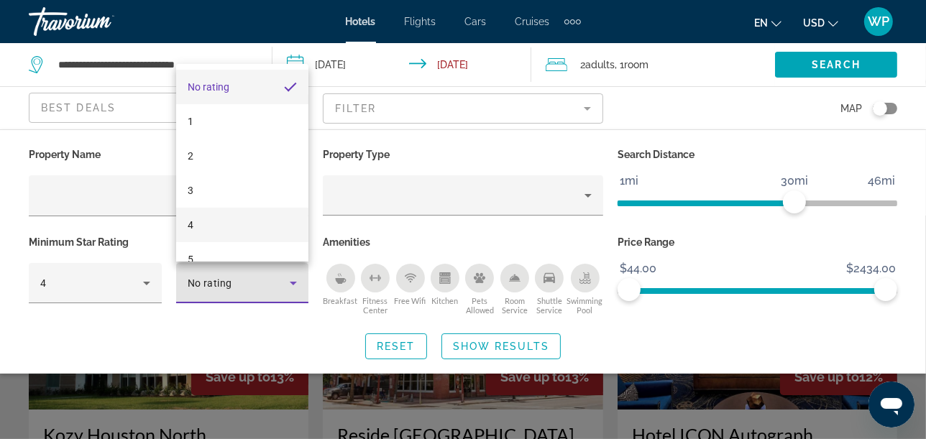
click at [226, 216] on mat-option "4" at bounding box center [242, 225] width 133 height 35
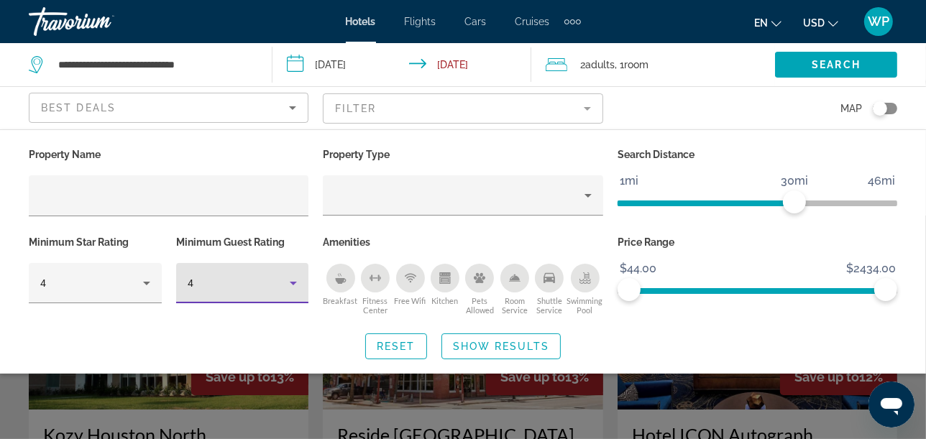
click at [553, 288] on div "Shuttle Service" at bounding box center [549, 278] width 29 height 29
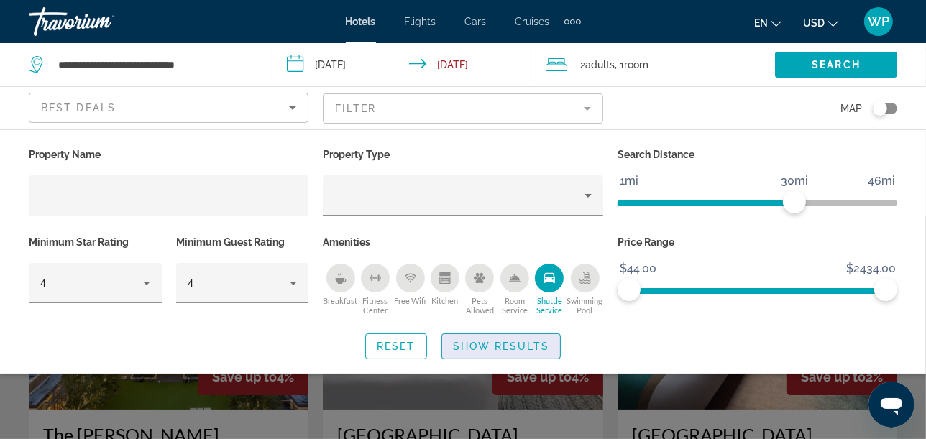
click at [507, 354] on span "Search widget" at bounding box center [501, 346] width 118 height 35
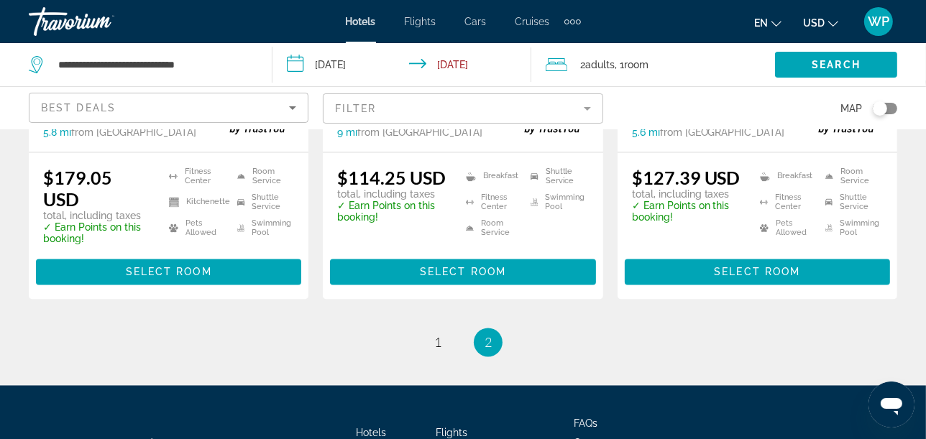
scroll to position [2156, 0]
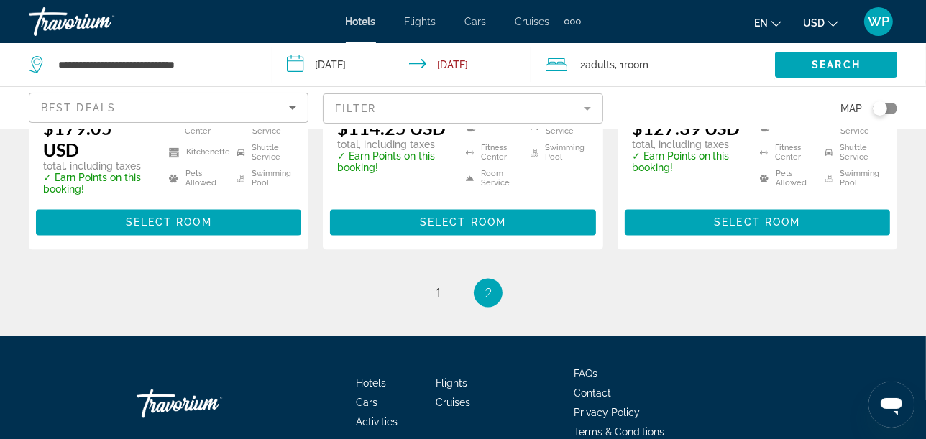
click at [490, 285] on span "2" at bounding box center [487, 293] width 7 height 16
click at [440, 285] on span "1" at bounding box center [437, 293] width 7 height 16
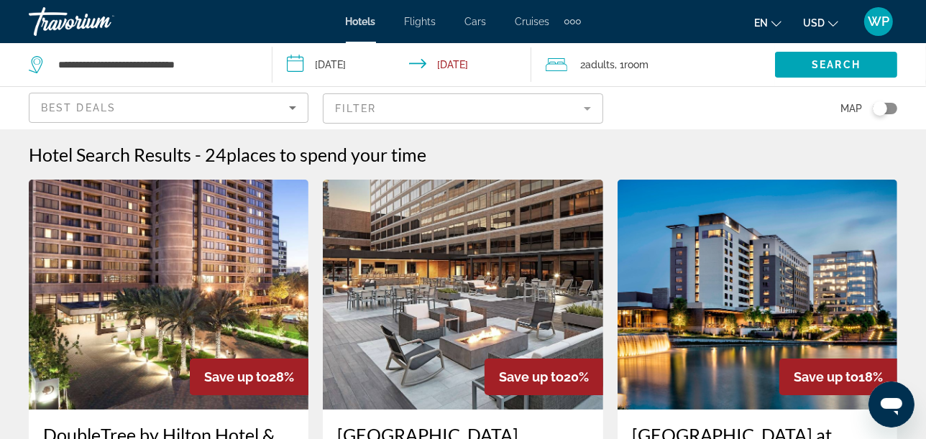
scroll to position [239, 0]
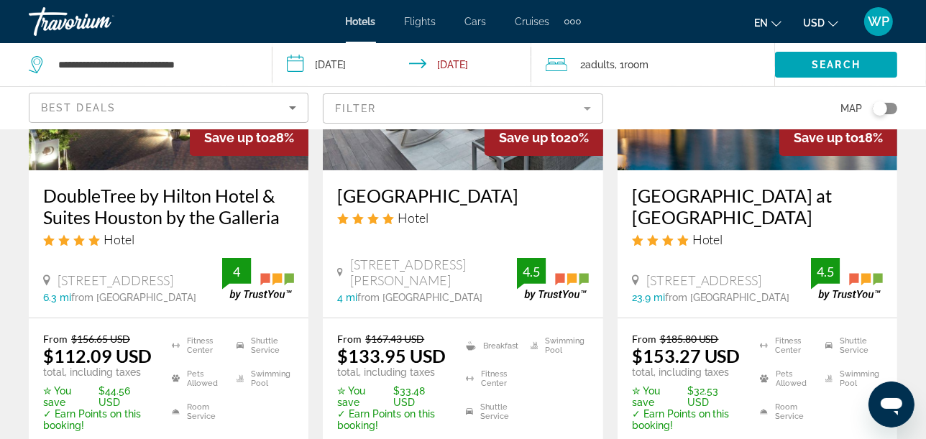
click at [423, 111] on mat-form-field "Filter" at bounding box center [463, 108] width 280 height 30
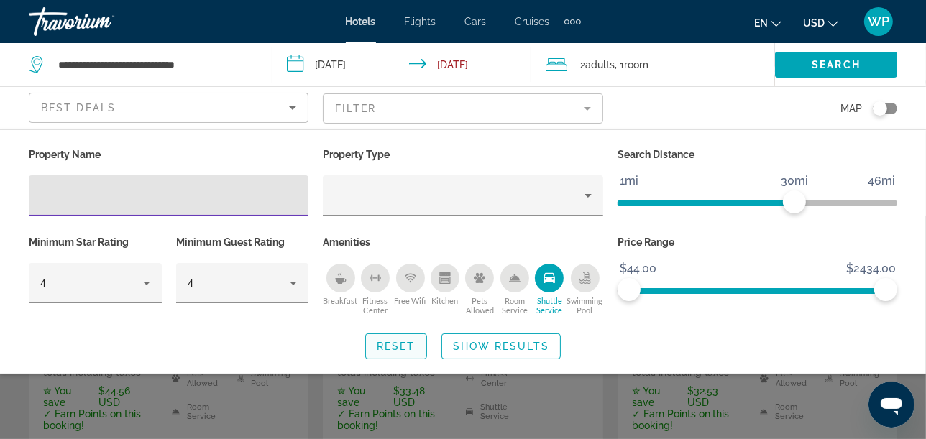
click at [416, 341] on span "Search widget" at bounding box center [396, 346] width 60 height 35
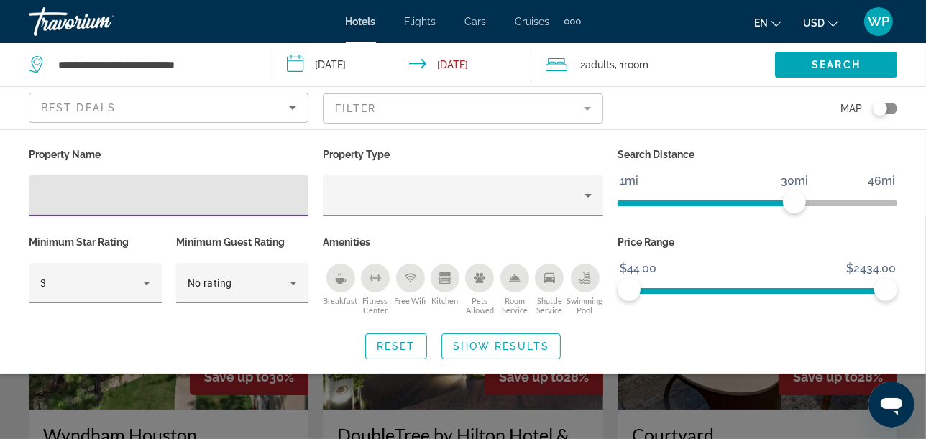
click at [227, 199] on input "Hotel Filters" at bounding box center [168, 196] width 257 height 17
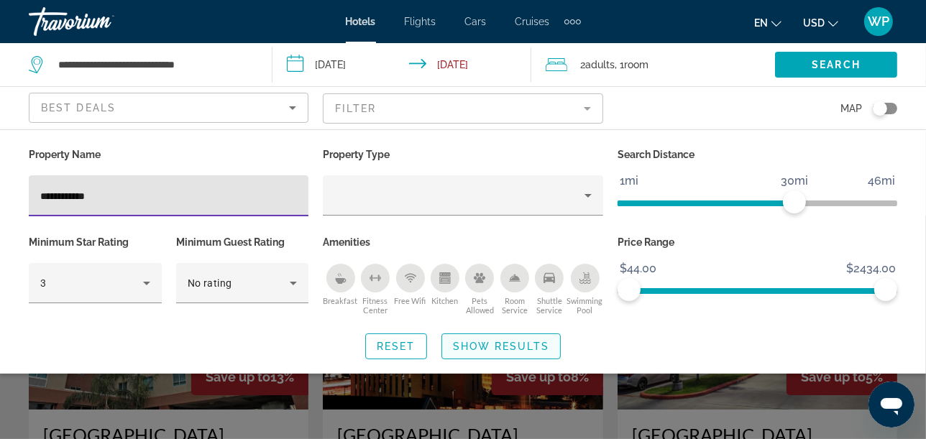
type input "**********"
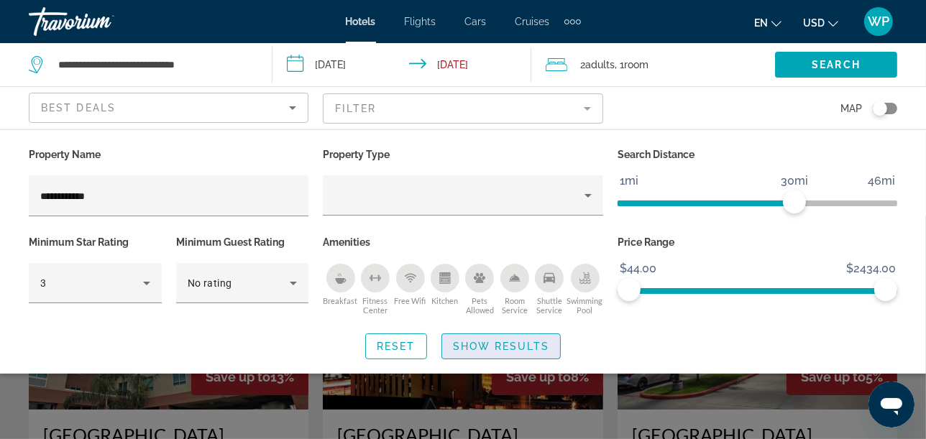
click at [492, 346] on span "Show Results" at bounding box center [501, 347] width 96 height 12
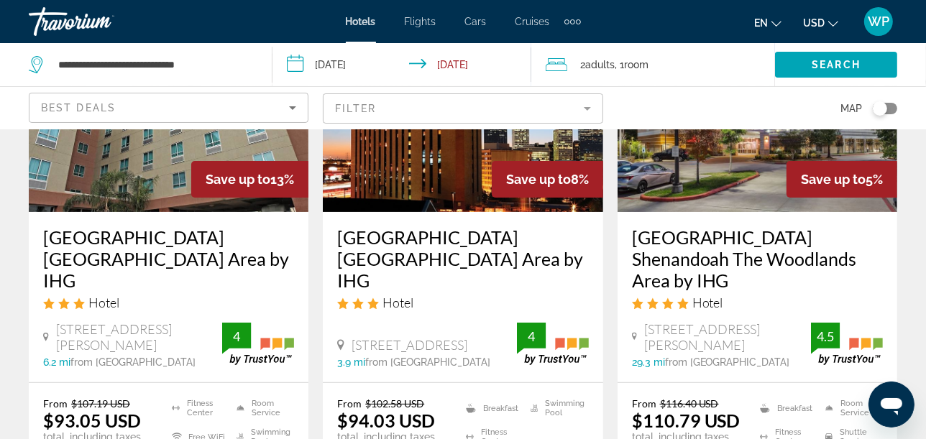
scroll to position [160, 0]
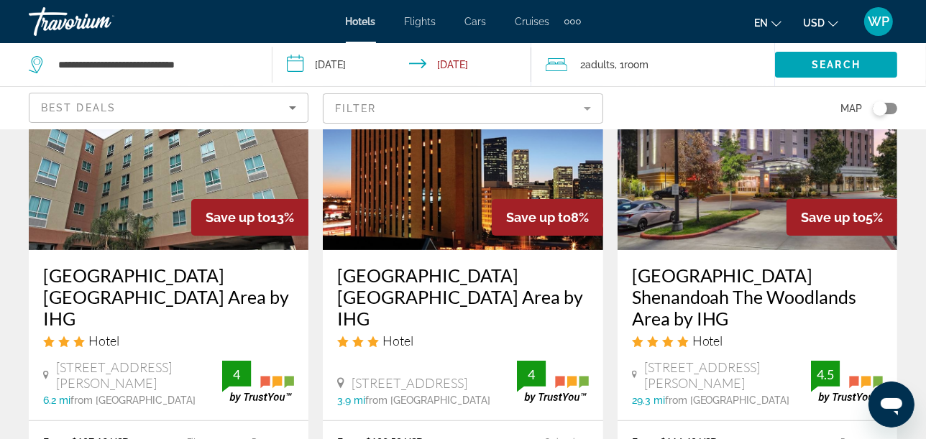
click at [134, 181] on img "Main content" at bounding box center [169, 135] width 280 height 230
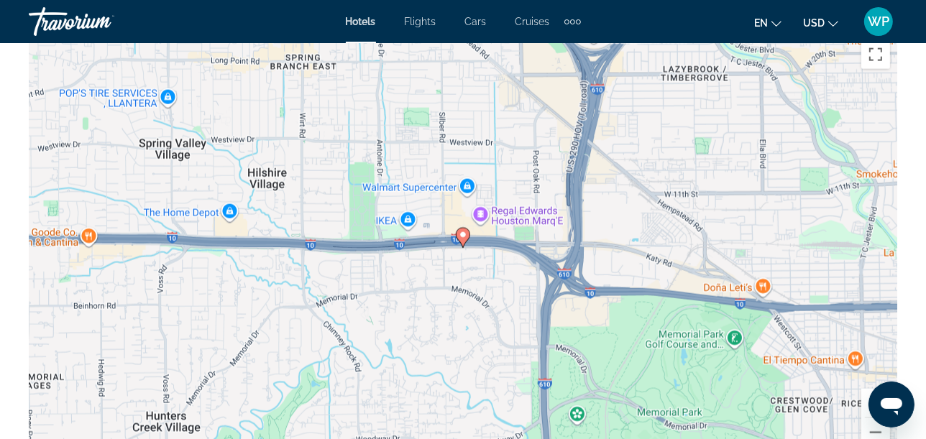
scroll to position [1677, 0]
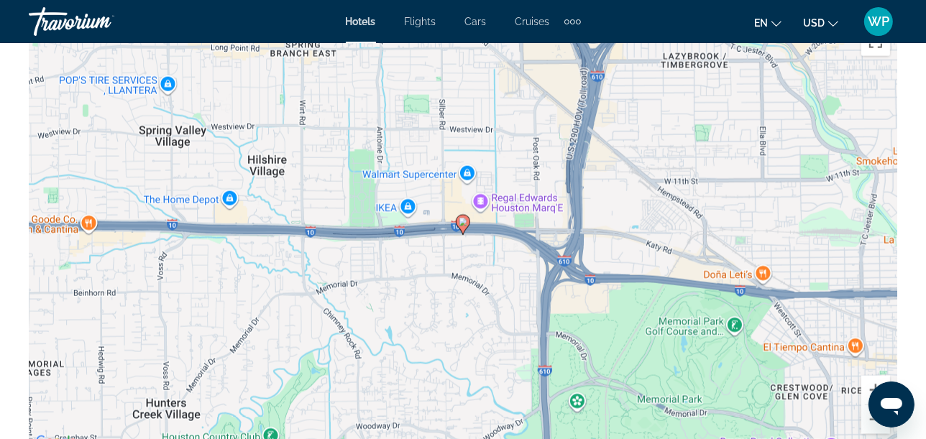
click at [502, 275] on div "To activate drag with keyboard, press Alt + Enter. Once in keyboard drag state,…" at bounding box center [463, 235] width 868 height 431
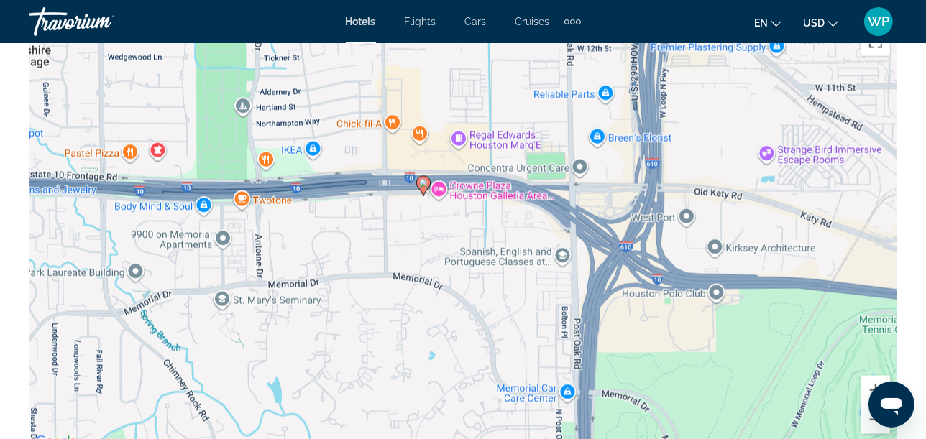
click at [437, 229] on div "To activate drag with keyboard, press Alt + Enter. Once in keyboard drag state,…" at bounding box center [463, 235] width 868 height 431
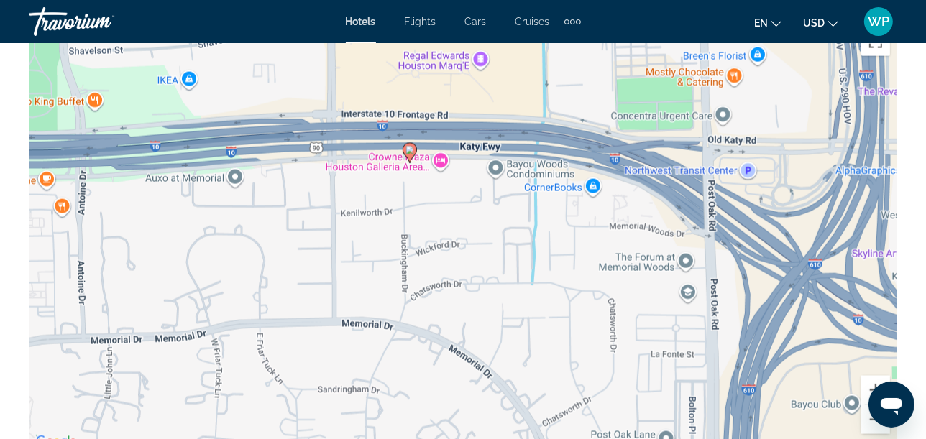
click at [446, 214] on div "To activate drag with keyboard, press Alt + Enter. Once in keyboard drag state,…" at bounding box center [463, 235] width 868 height 431
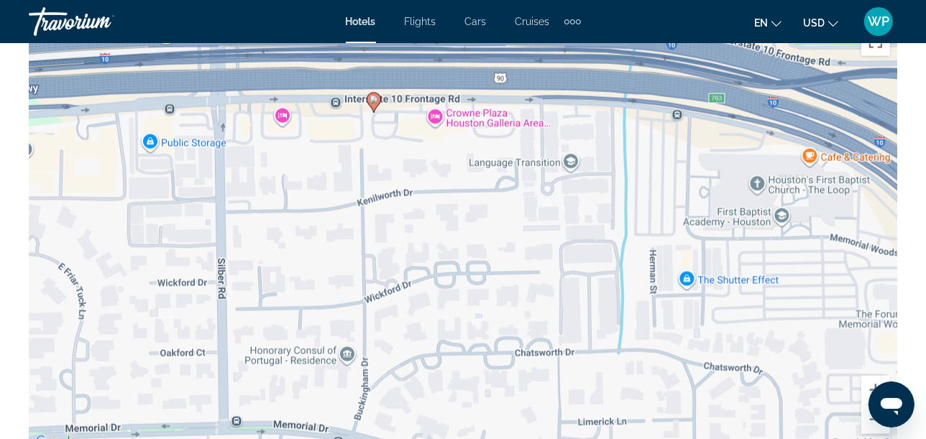
click at [451, 173] on div "To activate drag with keyboard, press Alt + Enter. Once in keyboard drag state,…" at bounding box center [463, 235] width 868 height 431
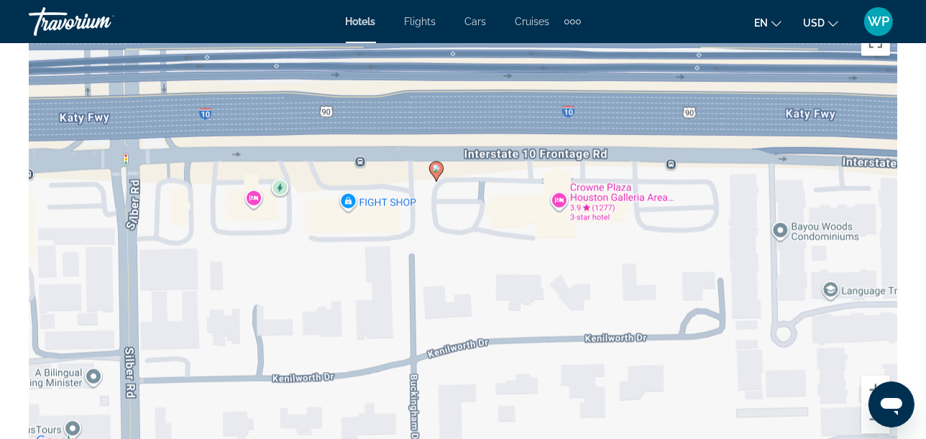
drag, startPoint x: 423, startPoint y: 127, endPoint x: 564, endPoint y: 258, distance: 193.3
click at [564, 258] on div "To activate drag with keyboard, press Alt + Enter. Once in keyboard drag state,…" at bounding box center [463, 235] width 868 height 431
click at [589, 198] on div "To activate drag with keyboard, press Alt + Enter. Once in keyboard drag state,…" at bounding box center [463, 235] width 868 height 431
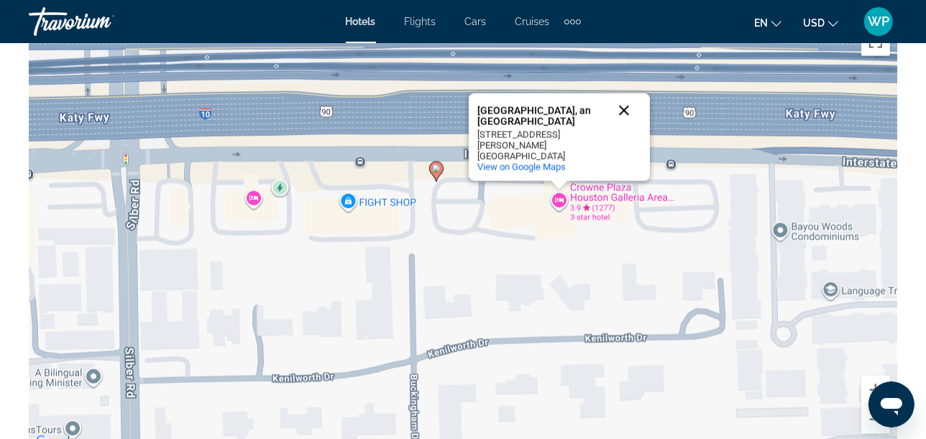
click at [626, 124] on button "Close" at bounding box center [624, 110] width 35 height 35
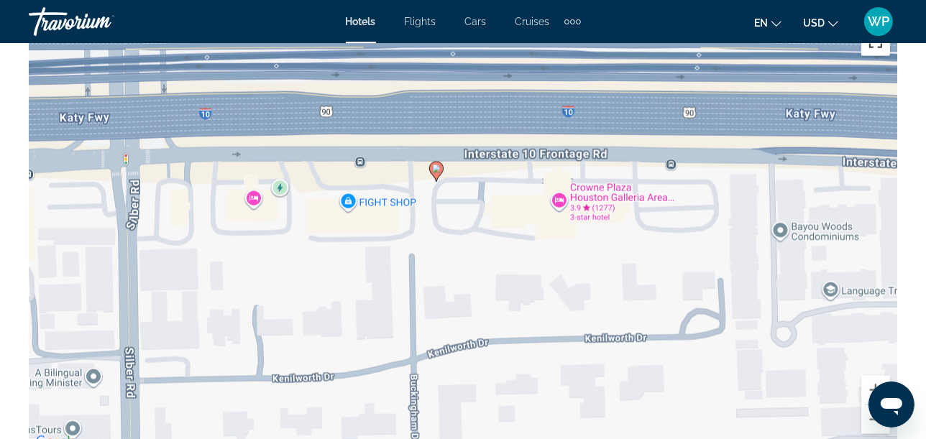
click at [876, 49] on button "Toggle fullscreen view" at bounding box center [875, 41] width 29 height 29
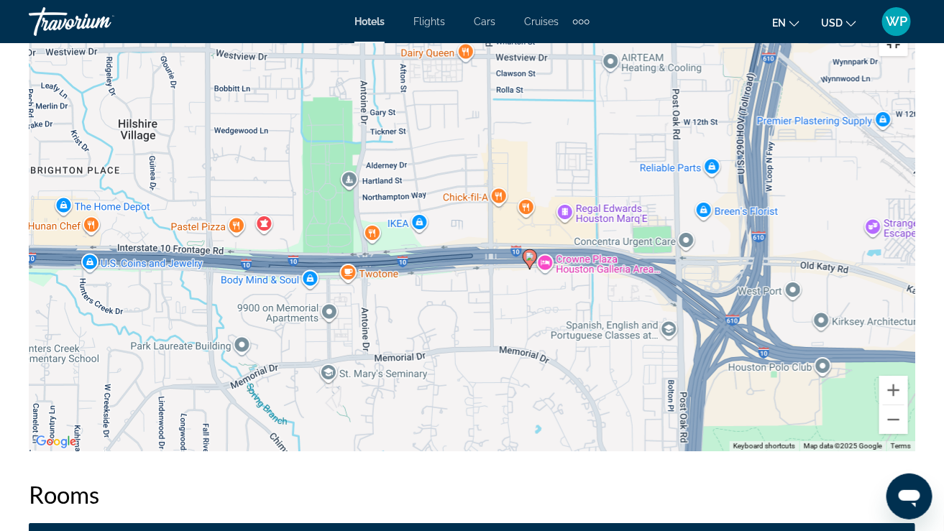
click at [908, 27] on button "Toggle fullscreen view" at bounding box center [893, 41] width 29 height 29
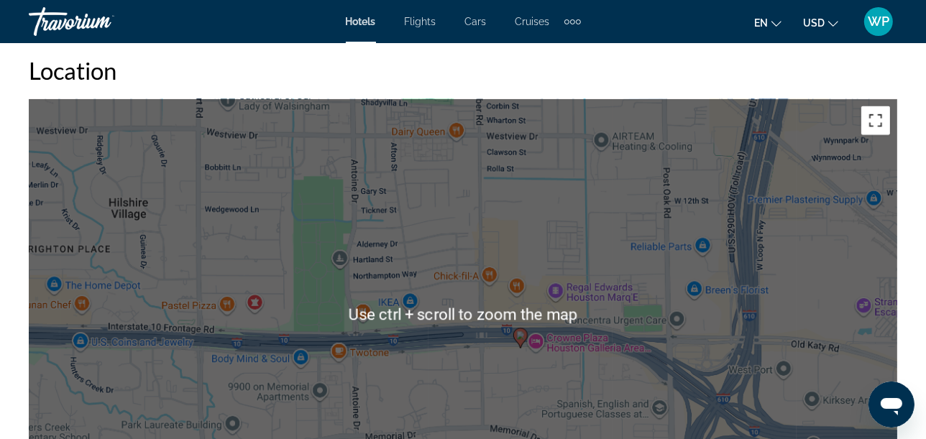
scroll to position [1597, 0]
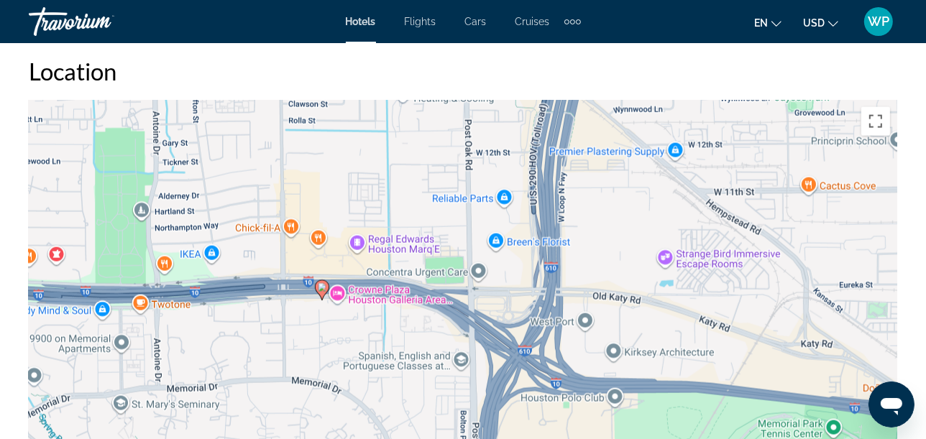
drag, startPoint x: 546, startPoint y: 381, endPoint x: 303, endPoint y: 327, distance: 248.9
click at [307, 329] on div "To activate drag with keyboard, press Alt + Enter. Once in keyboard drag state,…" at bounding box center [463, 315] width 868 height 431
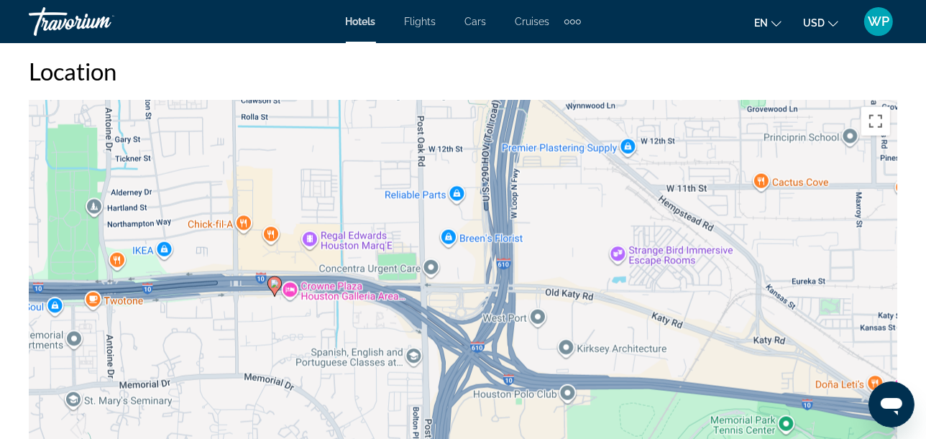
click at [325, 334] on div "To activate drag with keyboard, press Alt + Enter. Once in keyboard drag state,…" at bounding box center [463, 315] width 868 height 431
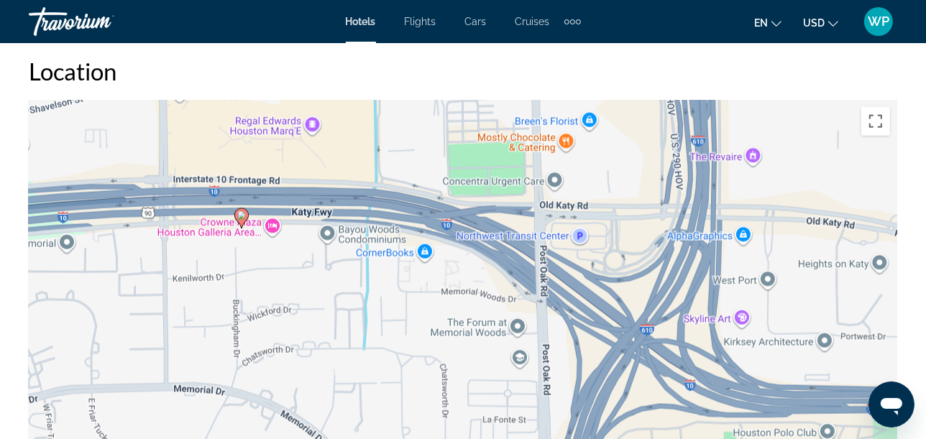
drag, startPoint x: 433, startPoint y: 327, endPoint x: 449, endPoint y: 299, distance: 32.5
click at [449, 299] on div "To activate drag with keyboard, press Alt + Enter. Once in keyboard drag state,…" at bounding box center [463, 315] width 868 height 431
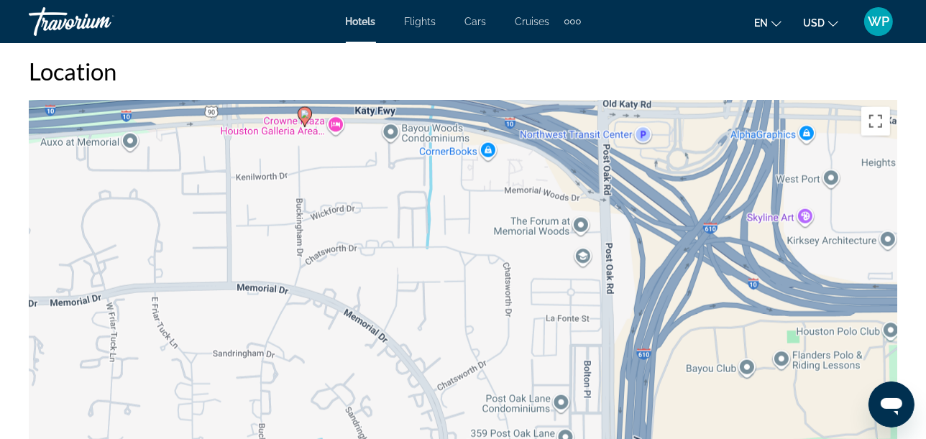
drag, startPoint x: 313, startPoint y: 315, endPoint x: 395, endPoint y: 188, distance: 151.7
click at [395, 188] on div "To activate drag with keyboard, press Alt + Enter. Once in keyboard drag state,…" at bounding box center [463, 315] width 868 height 431
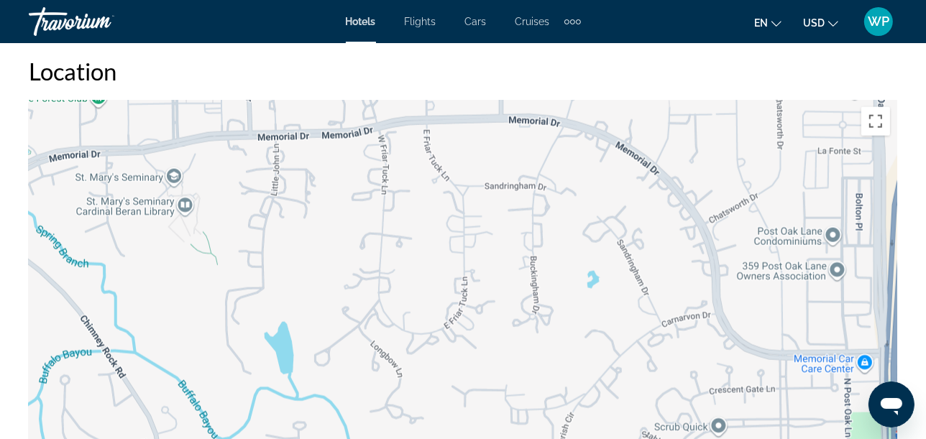
drag, startPoint x: 338, startPoint y: 329, endPoint x: 589, endPoint y: 188, distance: 288.4
click at [589, 188] on div "To activate drag with keyboard, press Alt + Enter. Once in keyboard drag state,…" at bounding box center [463, 315] width 868 height 431
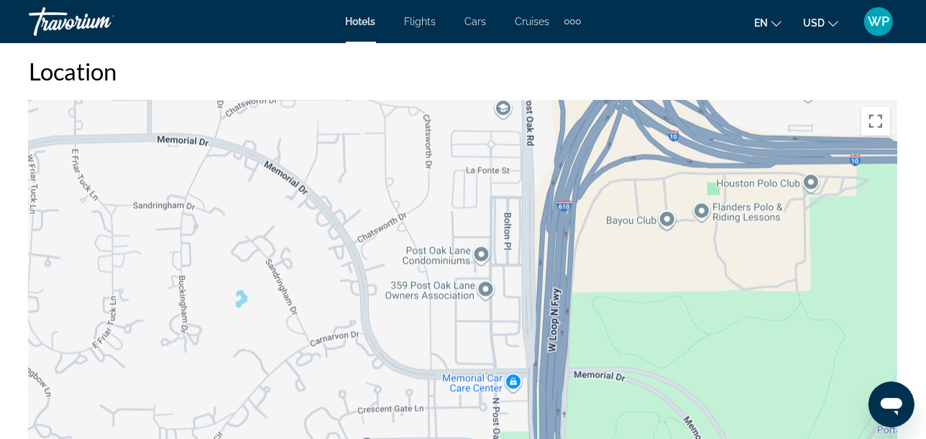
drag, startPoint x: 681, startPoint y: 360, endPoint x: 312, endPoint y: 374, distance: 369.0
click at [321, 379] on div "Main content" at bounding box center [463, 315] width 868 height 431
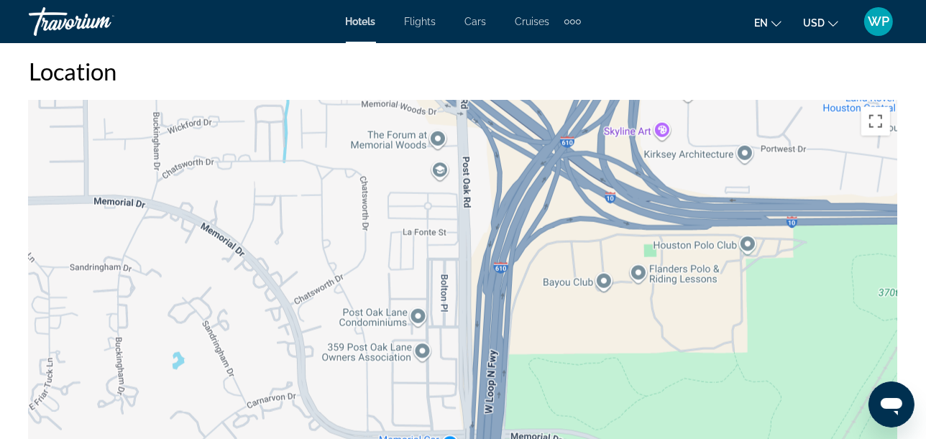
drag, startPoint x: 472, startPoint y: 203, endPoint x: 386, endPoint y: 362, distance: 181.1
click at [388, 360] on div "To activate drag with keyboard, press Alt + Enter. Once in keyboard drag state,…" at bounding box center [463, 315] width 868 height 431
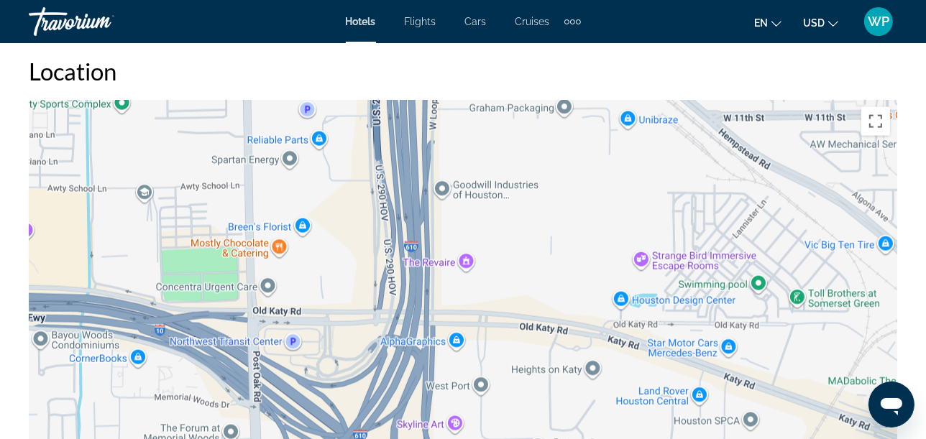
drag, startPoint x: 627, startPoint y: 232, endPoint x: 723, endPoint y: 406, distance: 198.8
click at [721, 405] on div "To activate drag with keyboard, press Alt + Enter. Once in keyboard drag state,…" at bounding box center [463, 315] width 868 height 431
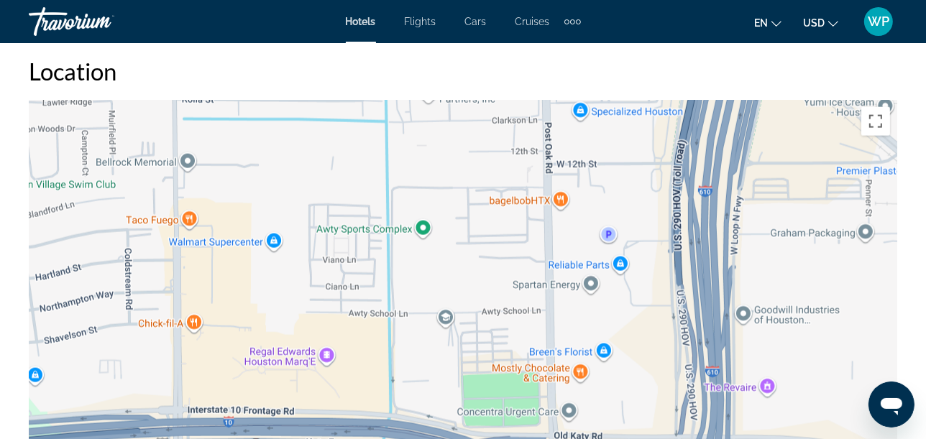
drag, startPoint x: 421, startPoint y: 298, endPoint x: 445, endPoint y: 400, distance: 105.5
click at [444, 399] on div "To activate drag with keyboard, press Alt + Enter. Once in keyboard drag state,…" at bounding box center [463, 315] width 868 height 431
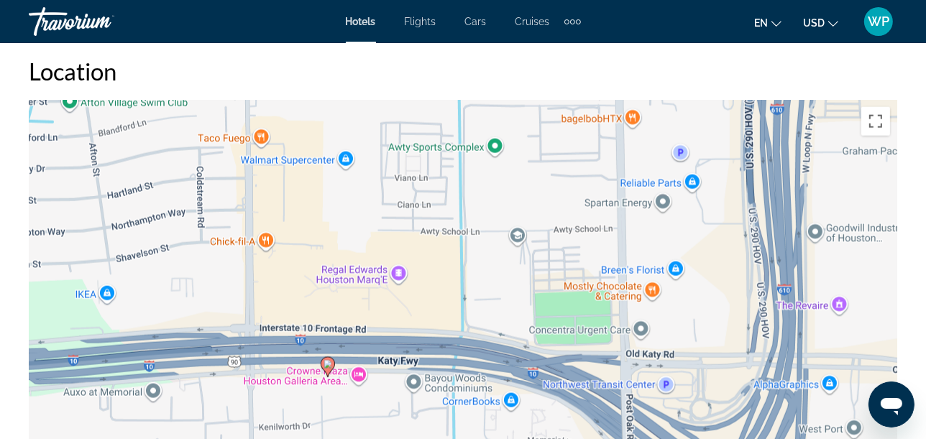
drag, startPoint x: 408, startPoint y: 423, endPoint x: 490, endPoint y: 292, distance: 154.6
click at [481, 305] on div "To activate drag with keyboard, press Alt + Enter. Once in keyboard drag state,…" at bounding box center [463, 315] width 868 height 431
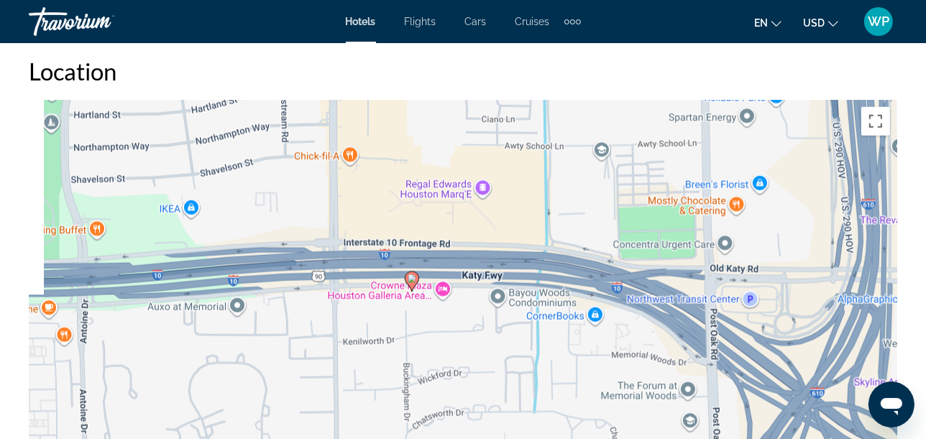
drag, startPoint x: 401, startPoint y: 395, endPoint x: 516, endPoint y: 344, distance: 125.8
click at [515, 344] on div "To activate drag with keyboard, press Alt + Enter. Once in keyboard drag state,…" at bounding box center [463, 315] width 868 height 431
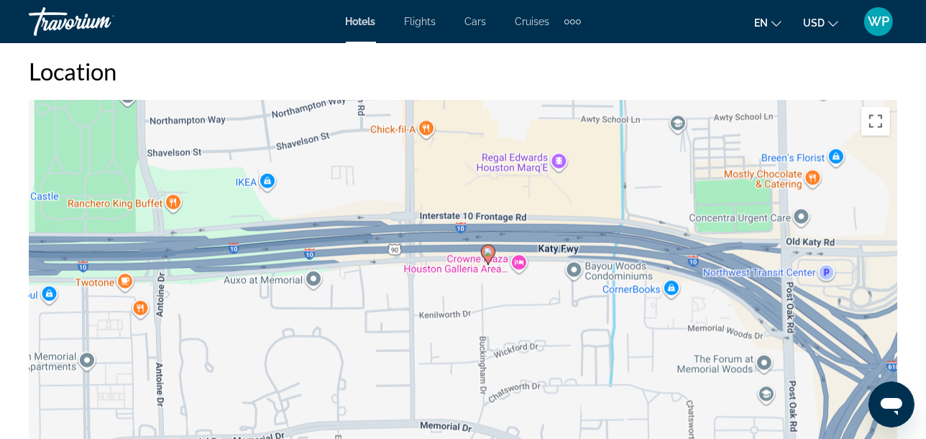
click at [421, 306] on div "To activate drag with keyboard, press Alt + Enter. Once in keyboard drag state,…" at bounding box center [463, 315] width 868 height 431
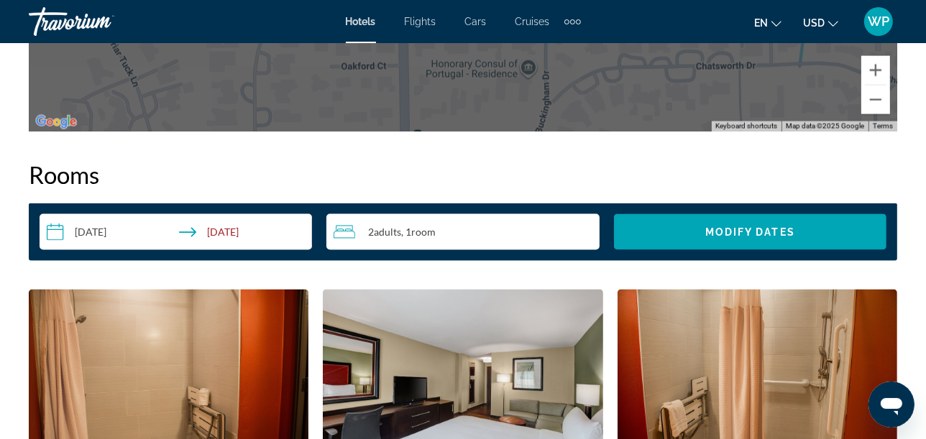
scroll to position [2236, 0]
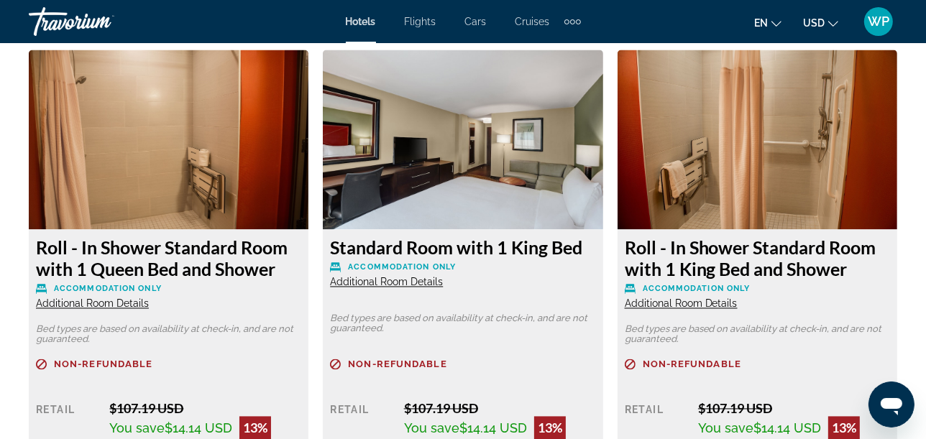
click at [385, 283] on span "Additional Room Details" at bounding box center [386, 283] width 113 height 12
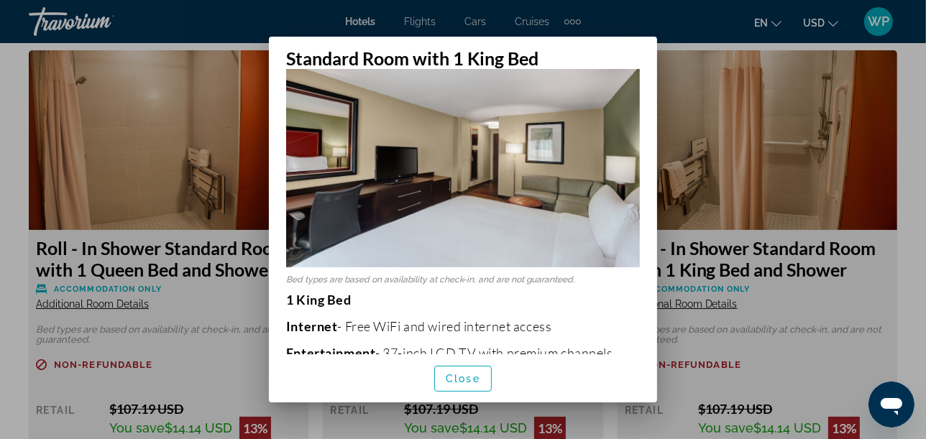
scroll to position [81, 0]
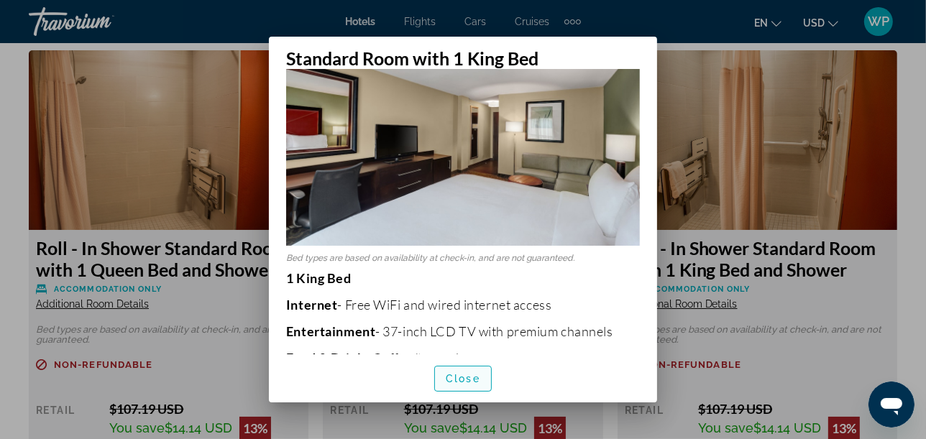
click at [454, 378] on span "Close" at bounding box center [463, 379] width 35 height 12
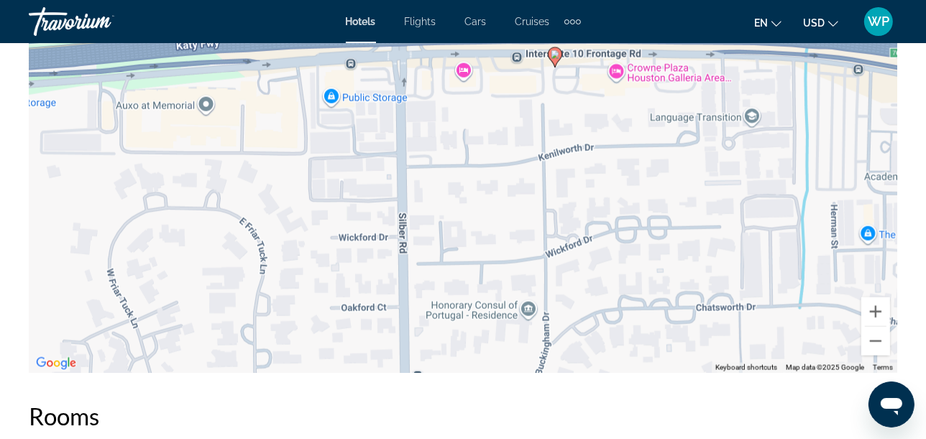
scroll to position [1567, 0]
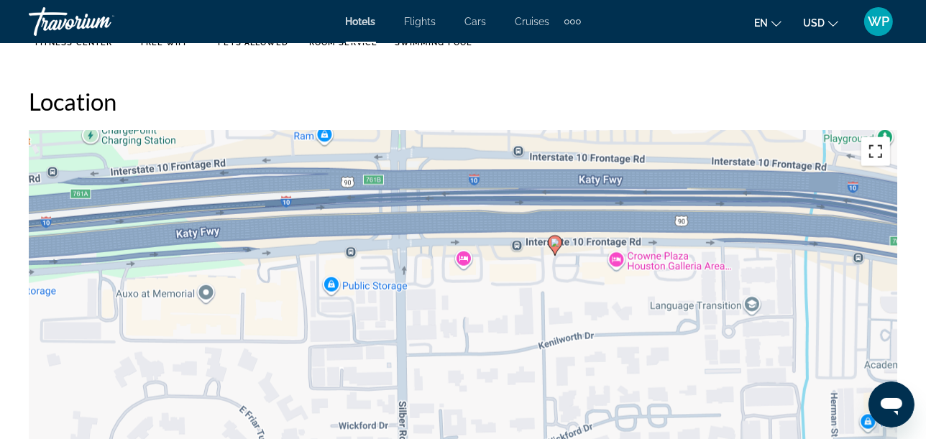
click at [874, 152] on button "Toggle fullscreen view" at bounding box center [875, 151] width 29 height 29
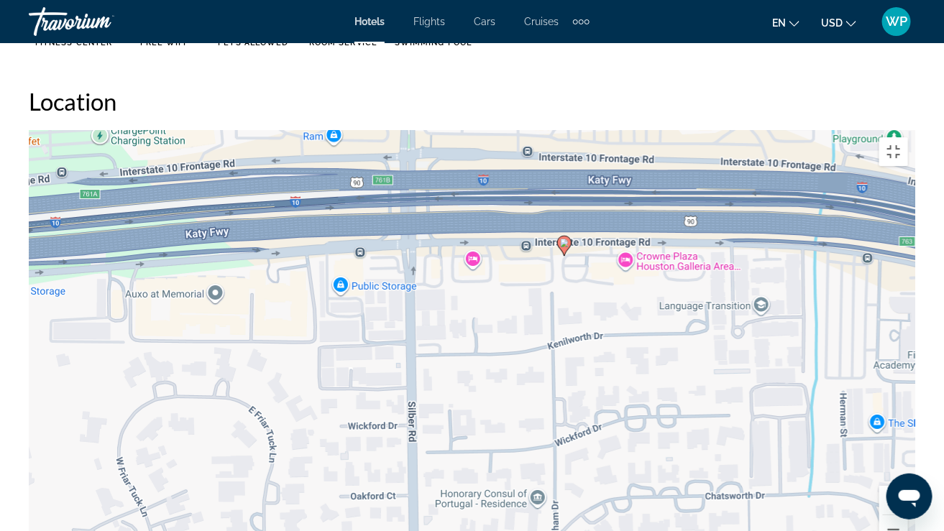
click at [669, 188] on div "To activate drag with keyboard, press Alt + Enter. Once in keyboard drag state,…" at bounding box center [472, 345] width 886 height 431
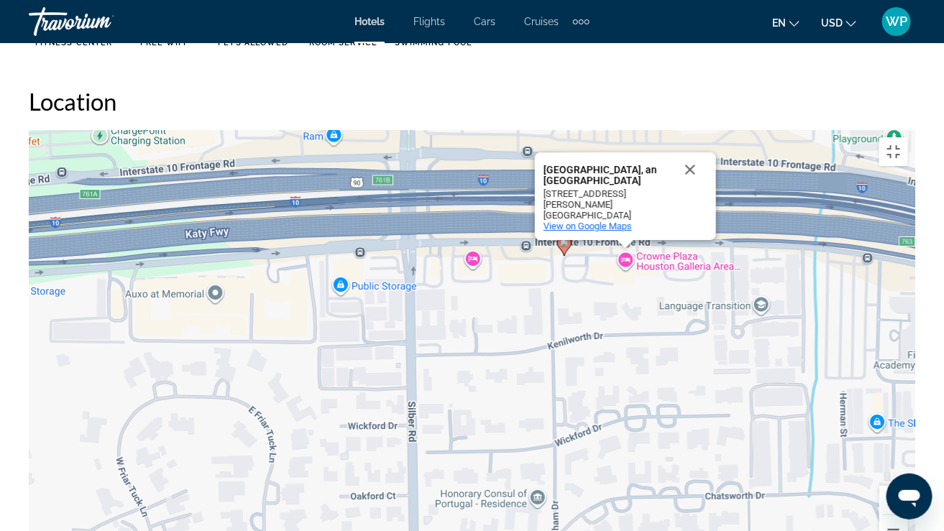
click at [620, 221] on span "View on Google Maps" at bounding box center [587, 226] width 88 height 11
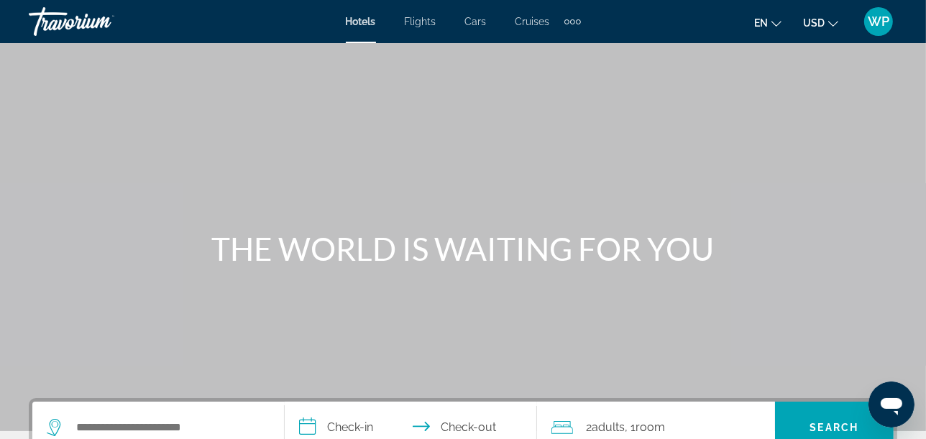
click at [579, 19] on div "Extra navigation items" at bounding box center [578, 21] width 5 height 5
click at [553, 46] on span "Activities" at bounding box center [549, 48] width 42 height 12
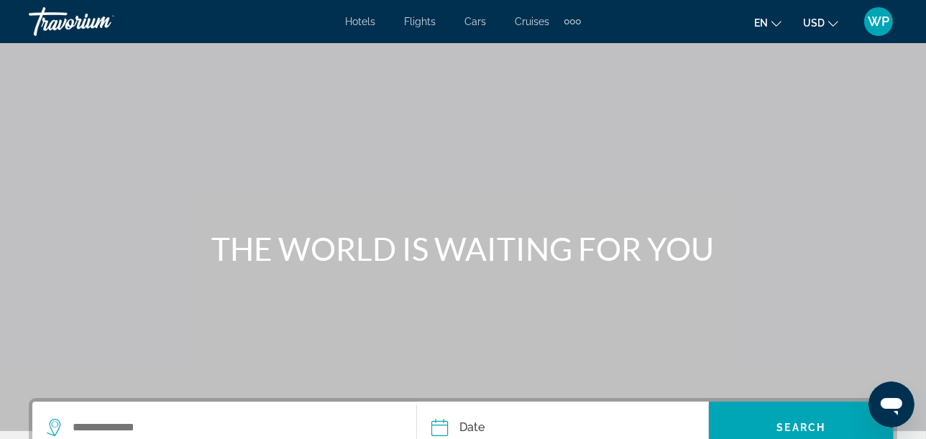
scroll to position [160, 0]
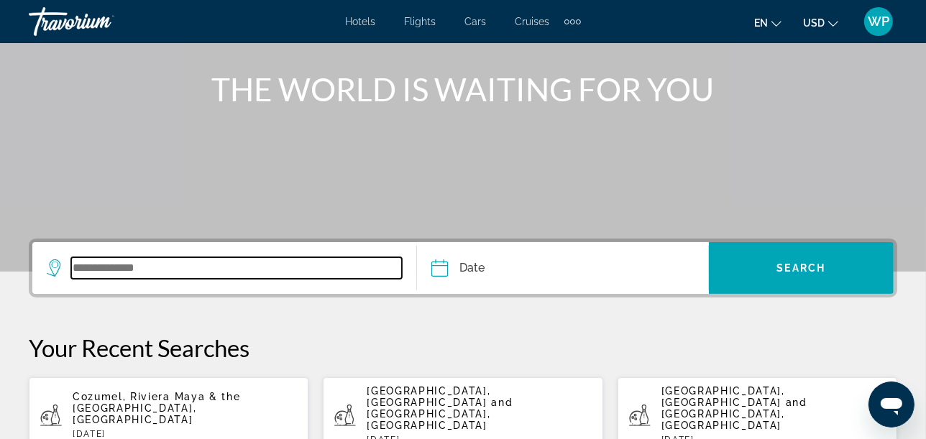
click at [150, 269] on input "Search widget" at bounding box center [236, 268] width 331 height 22
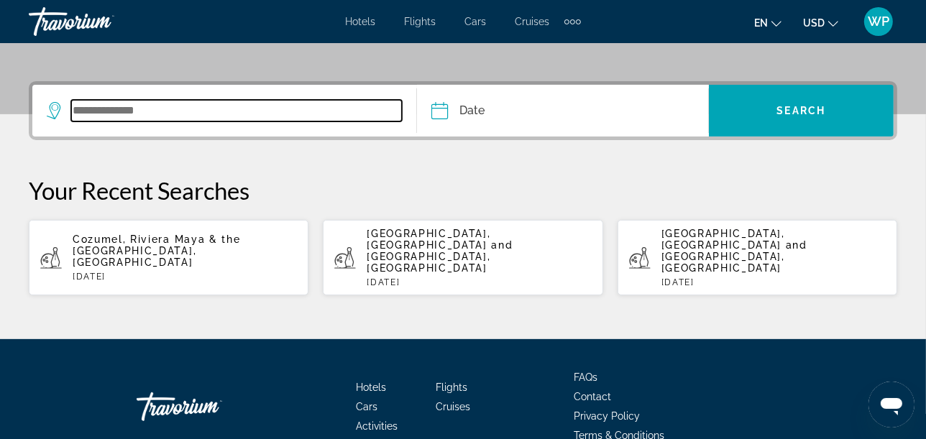
scroll to position [351, 0]
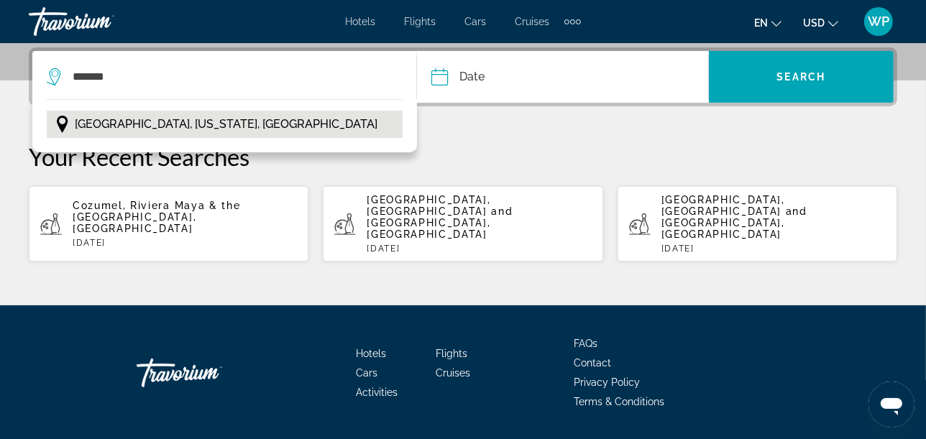
click at [111, 127] on span "[GEOGRAPHIC_DATA], [US_STATE], [GEOGRAPHIC_DATA]" at bounding box center [226, 124] width 303 height 20
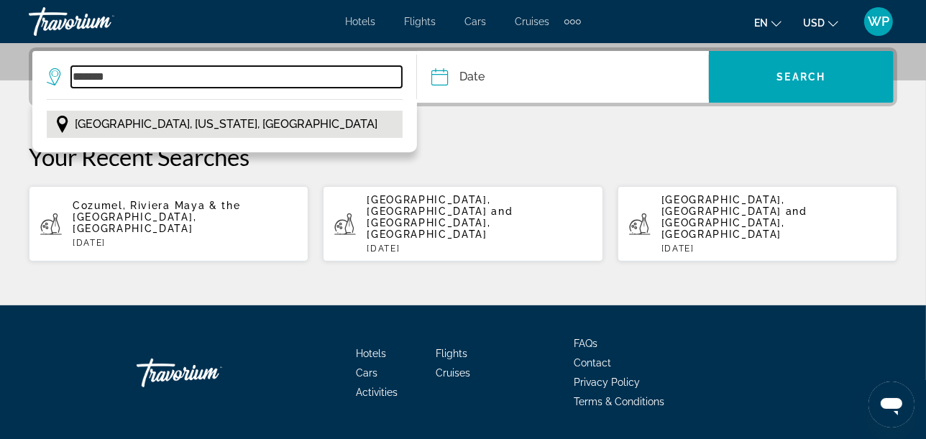
type input "**********"
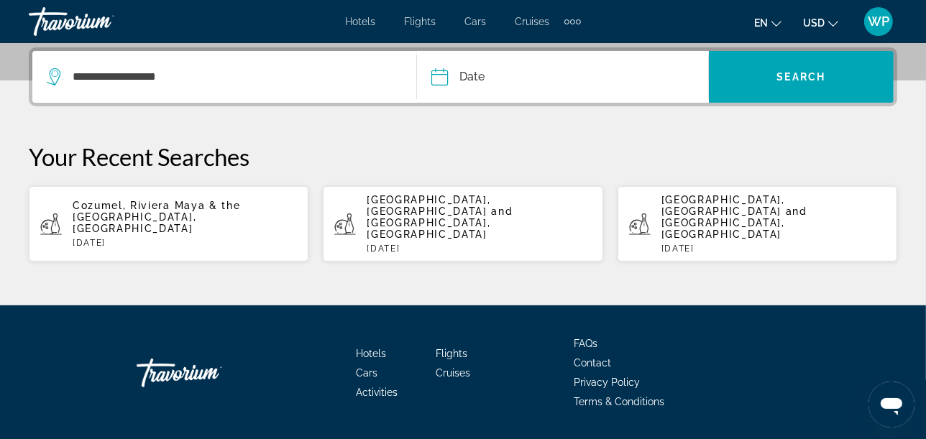
click at [484, 75] on input "Date" at bounding box center [500, 79] width 144 height 56
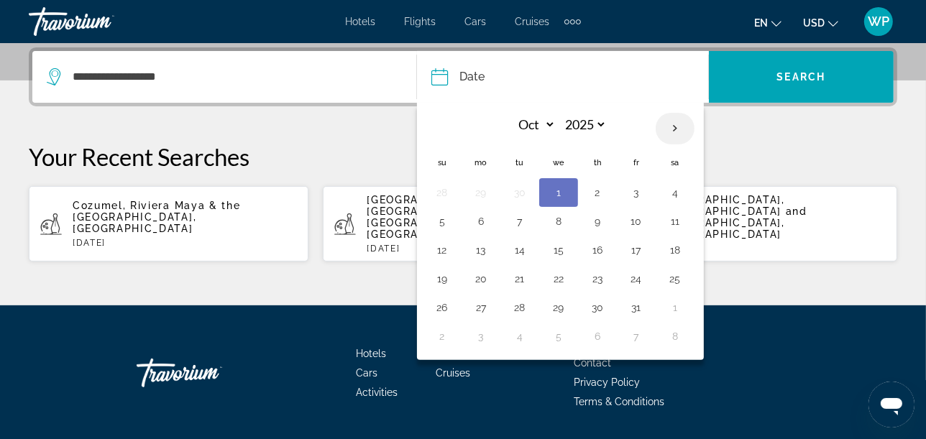
click at [670, 122] on th "Next month" at bounding box center [675, 129] width 39 height 32
select select "**"
click at [639, 252] on button "14" at bounding box center [636, 250] width 23 height 20
type input "**********"
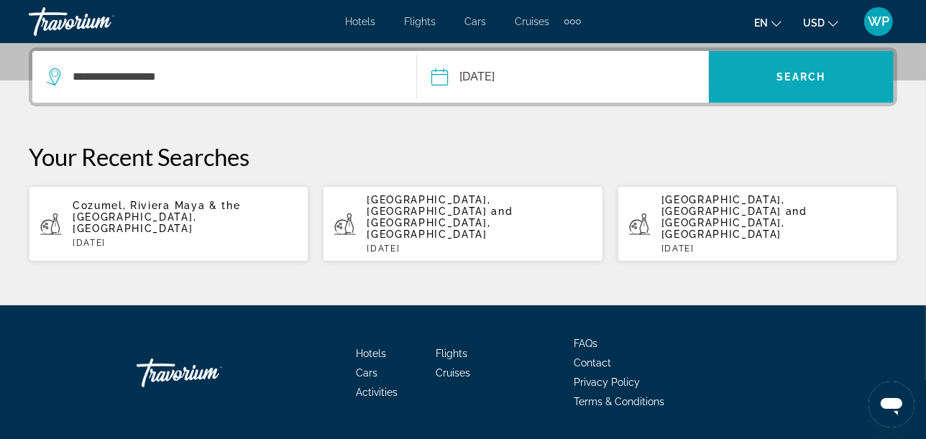
click at [810, 78] on span "Search" at bounding box center [801, 77] width 49 height 12
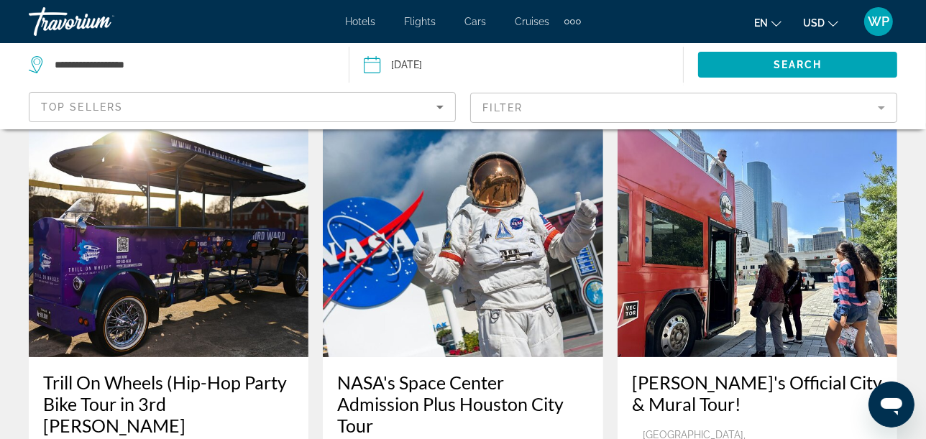
scroll to position [160, 0]
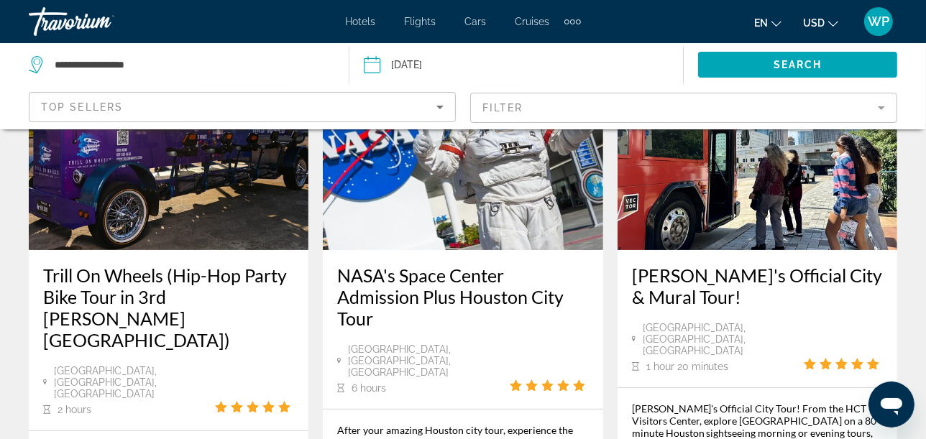
click at [588, 108] on mat-form-field "Filter" at bounding box center [683, 108] width 427 height 30
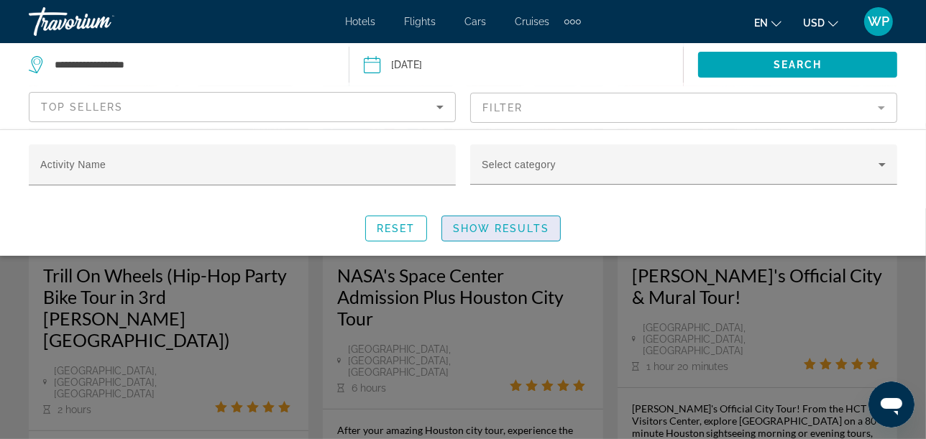
click at [515, 234] on span "Search widget" at bounding box center [501, 228] width 118 height 35
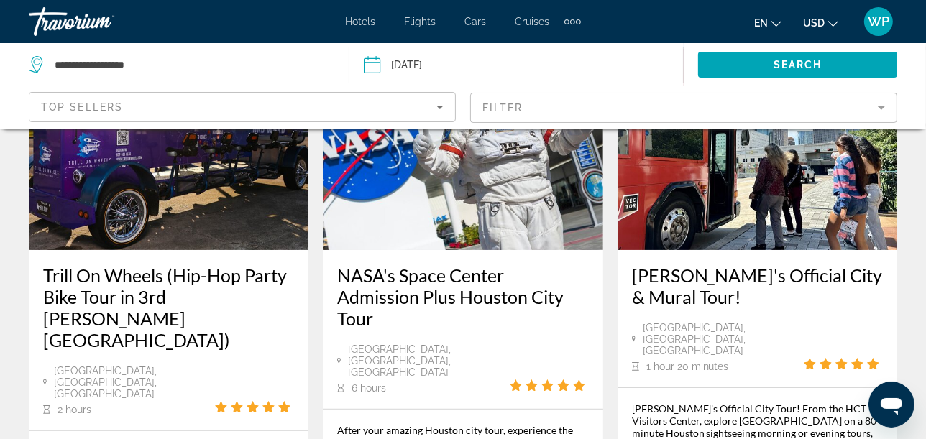
click at [513, 113] on mat-form-field "Filter" at bounding box center [683, 108] width 427 height 30
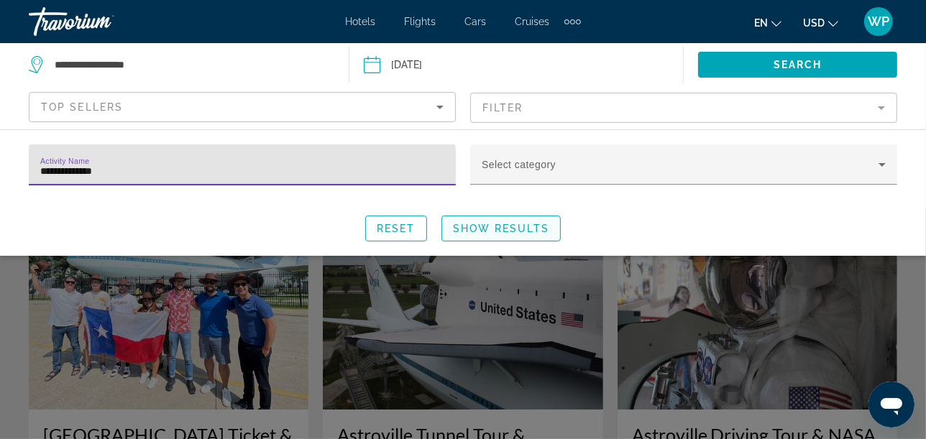
type input "**********"
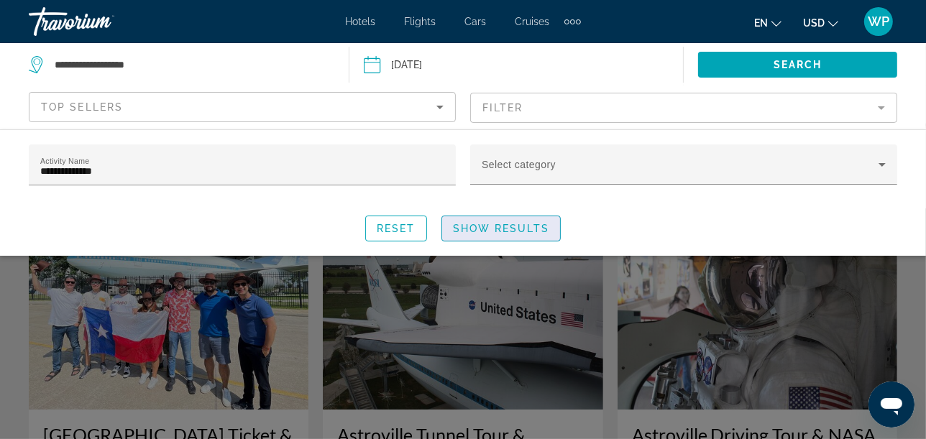
click at [512, 224] on span "Show Results" at bounding box center [501, 229] width 96 height 12
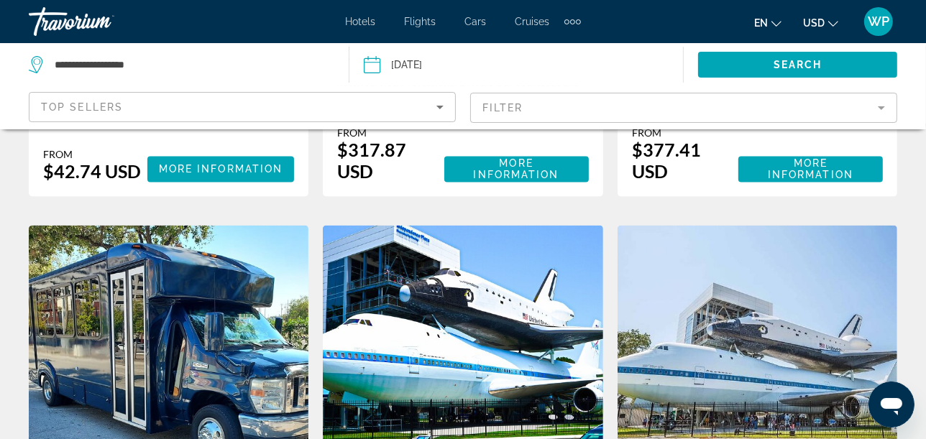
scroll to position [2256, 0]
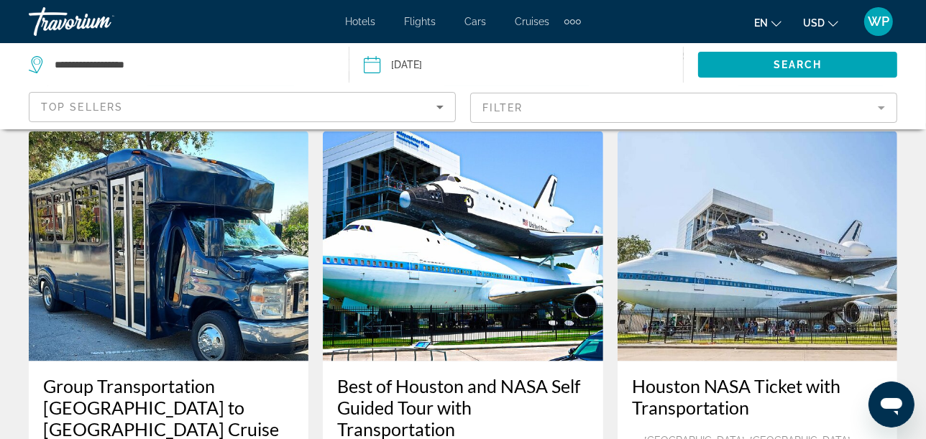
click at [619, 114] on mat-form-field "Filter" at bounding box center [683, 108] width 427 height 30
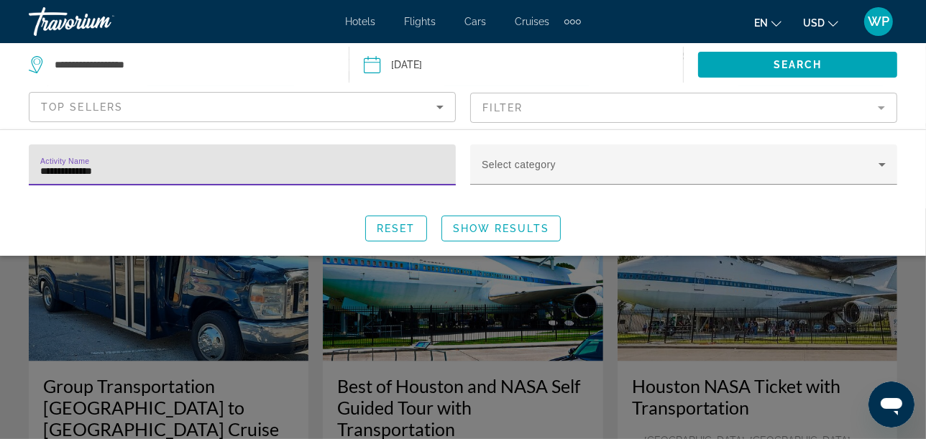
drag, startPoint x: 106, startPoint y: 165, endPoint x: 27, endPoint y: 167, distance: 79.1
click at [27, 167] on div "**********" at bounding box center [242, 172] width 441 height 57
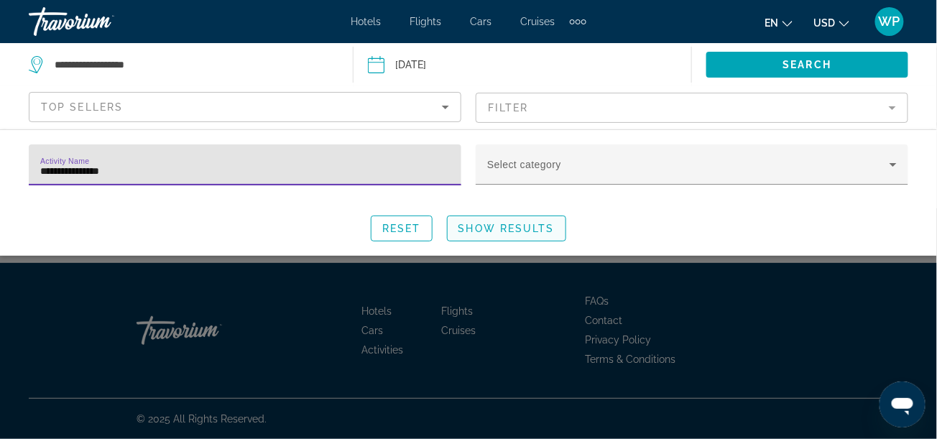
type input "**********"
click at [521, 223] on span "Show Results" at bounding box center [507, 229] width 96 height 12
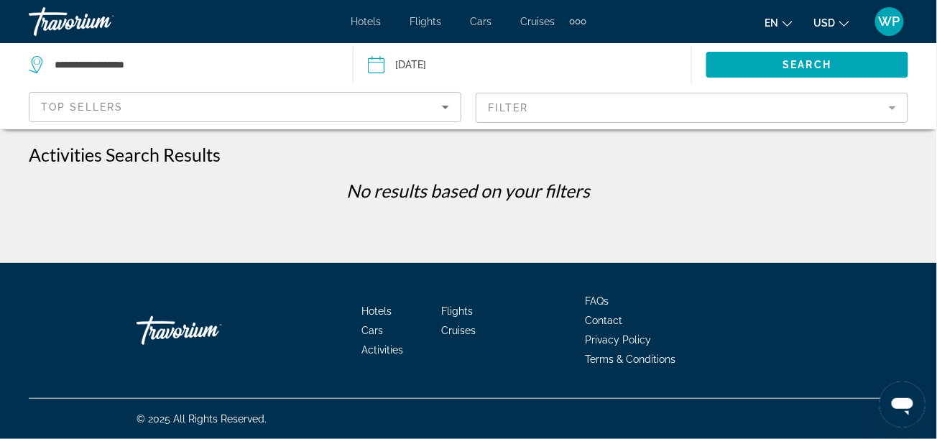
click at [556, 116] on mat-form-field "Filter" at bounding box center [692, 108] width 433 height 30
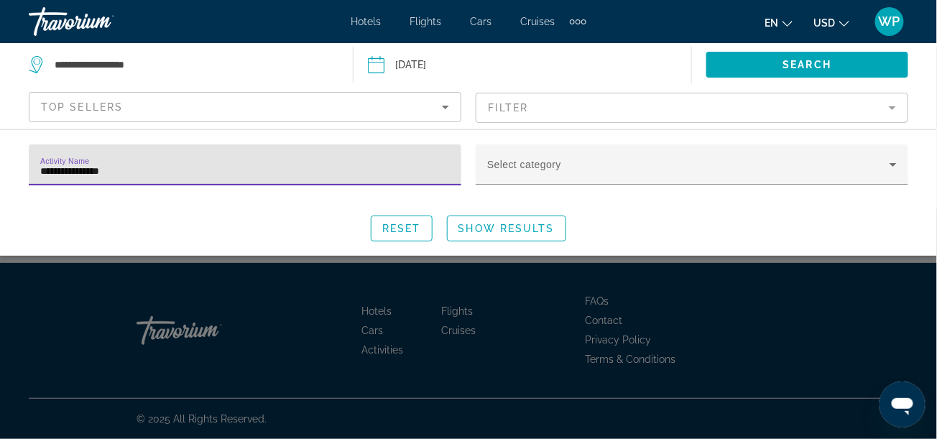
click at [122, 173] on input "**********" at bounding box center [245, 170] width 410 height 17
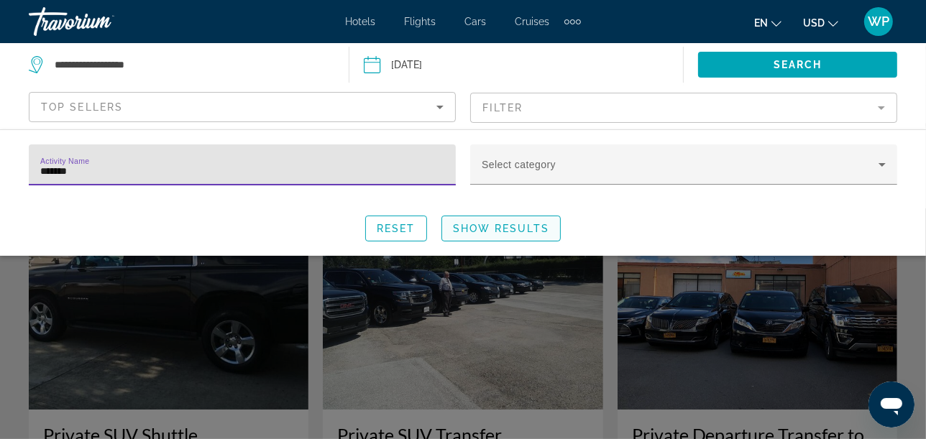
type input "*******"
click at [494, 224] on span "Show Results" at bounding box center [501, 229] width 96 height 12
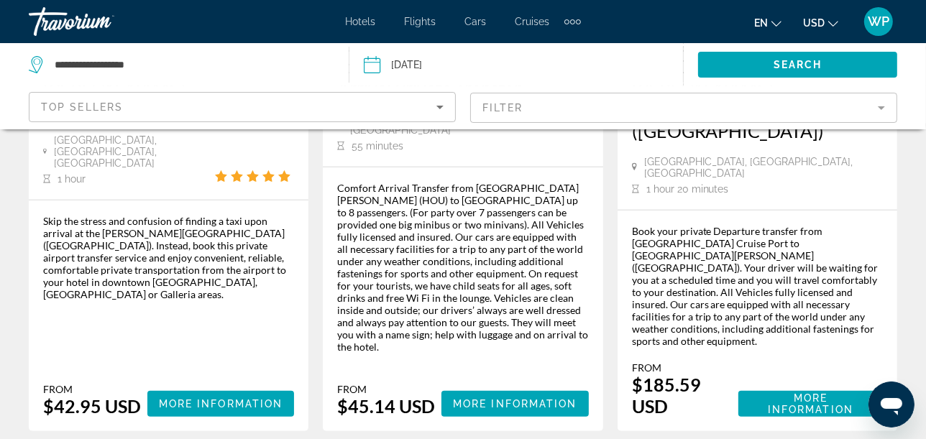
scroll to position [1198, 0]
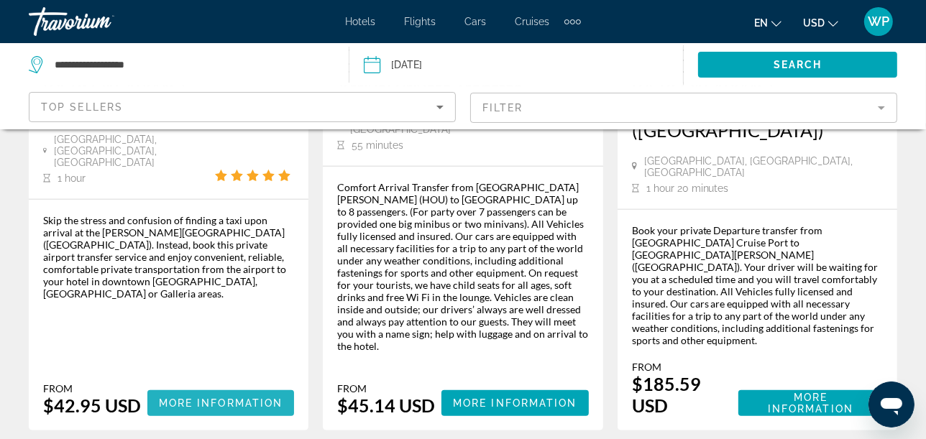
click at [212, 398] on span "More Information" at bounding box center [221, 404] width 124 height 12
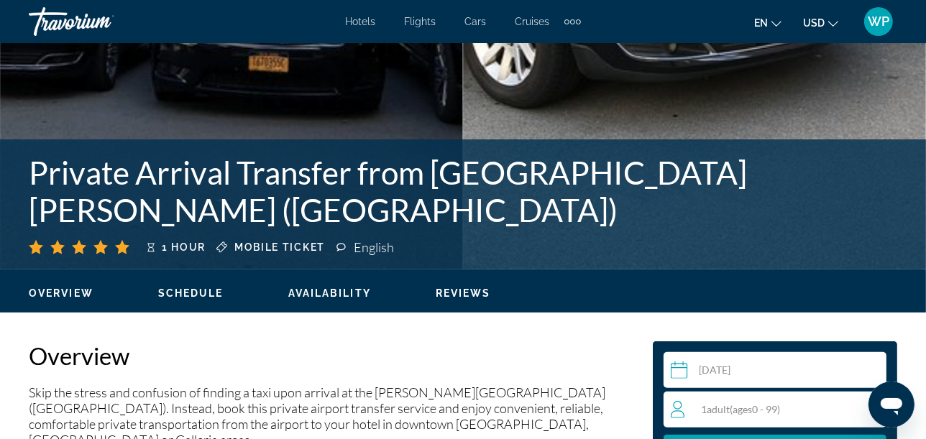
scroll to position [559, 0]
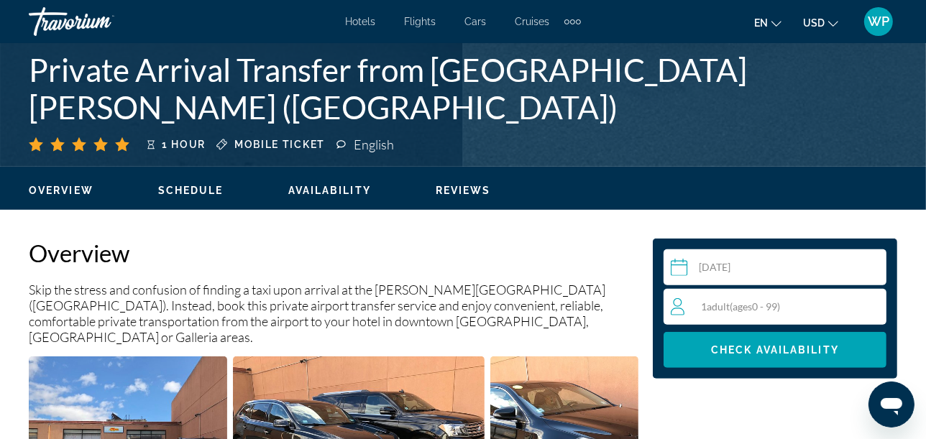
click at [752, 305] on span "ages" at bounding box center [741, 306] width 19 height 12
click at [870, 304] on icon "Increment adults" at bounding box center [871, 306] width 13 height 17
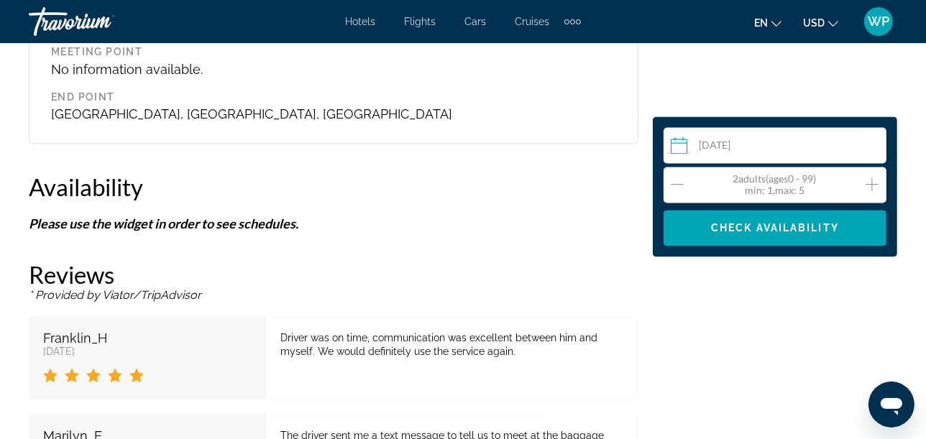
scroll to position [2555, 0]
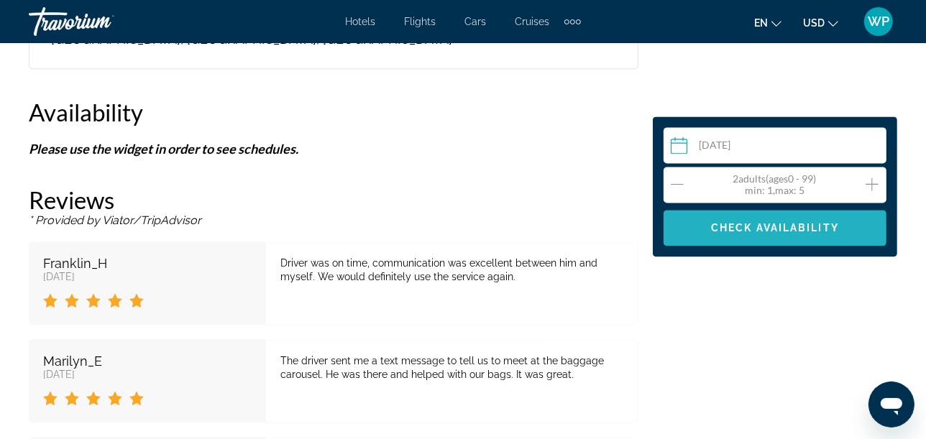
click at [776, 228] on span "Check Availability" at bounding box center [775, 228] width 128 height 12
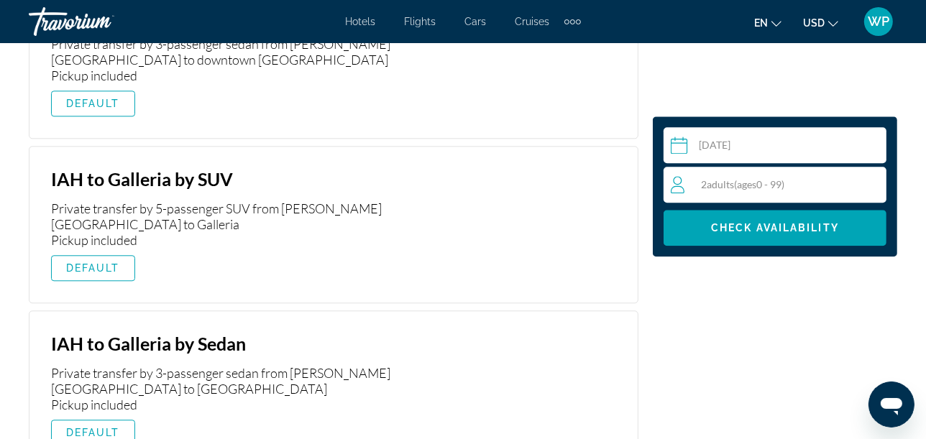
scroll to position [2870, 0]
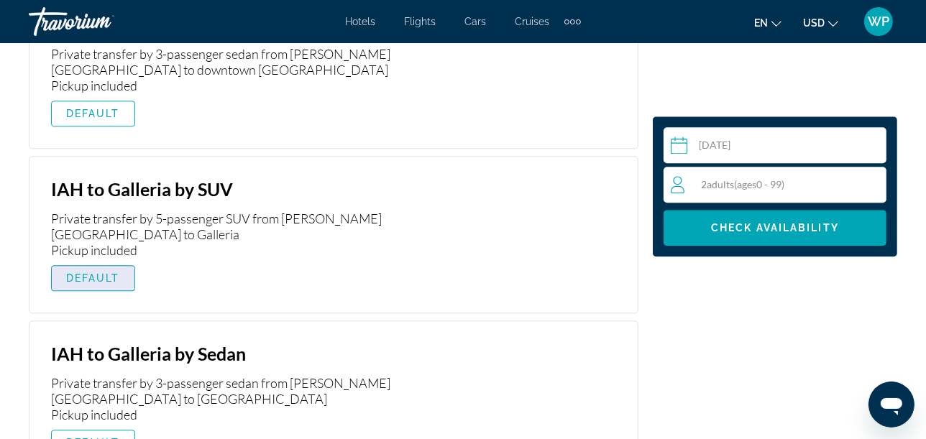
click at [82, 272] on span "DEFAULT" at bounding box center [93, 278] width 54 height 12
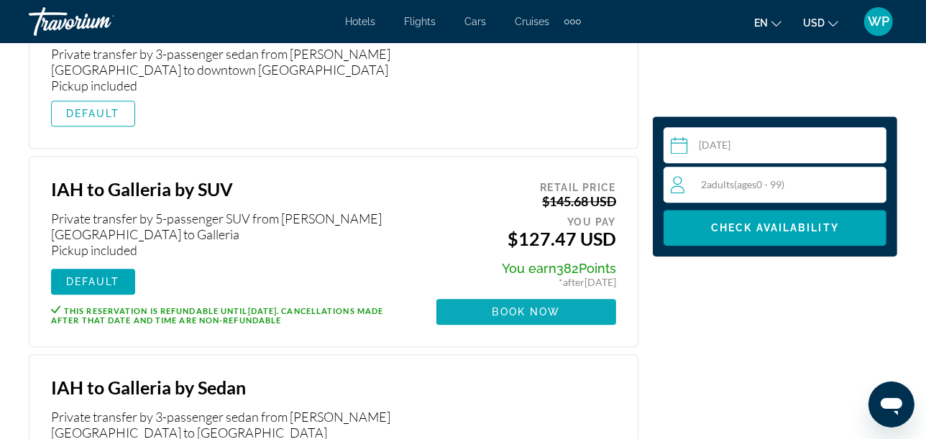
click at [559, 306] on span "Book now" at bounding box center [526, 312] width 68 height 12
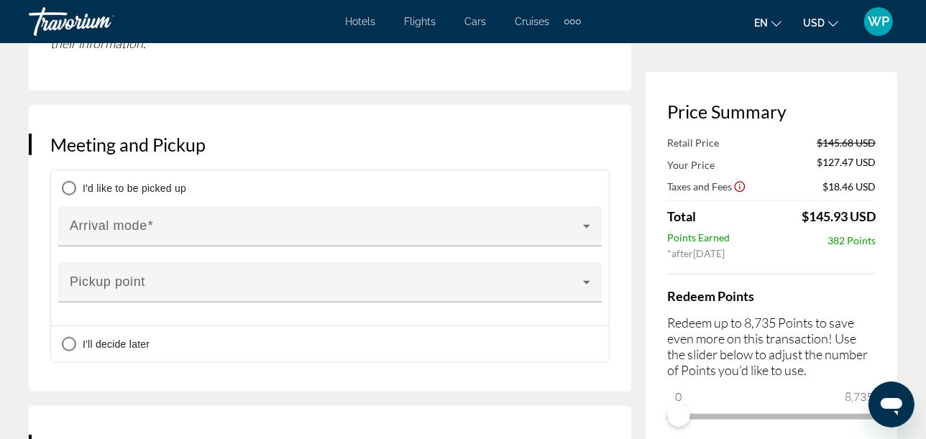
scroll to position [1118, 0]
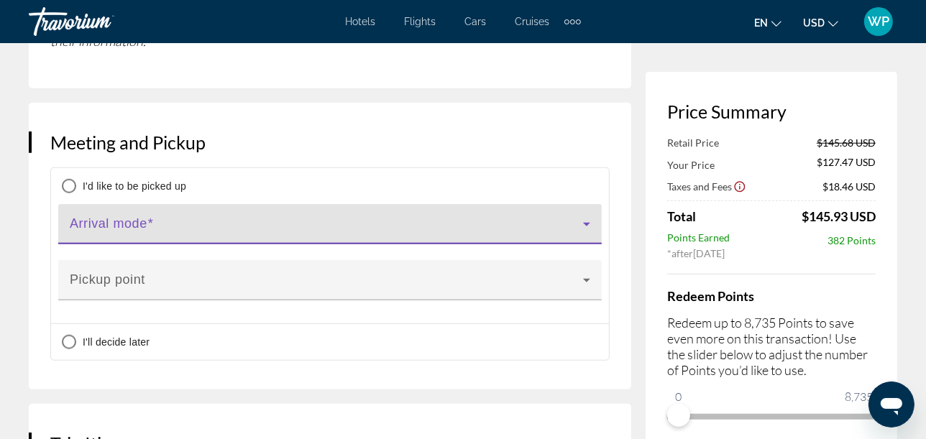
click at [132, 221] on span "Main content" at bounding box center [326, 229] width 513 height 17
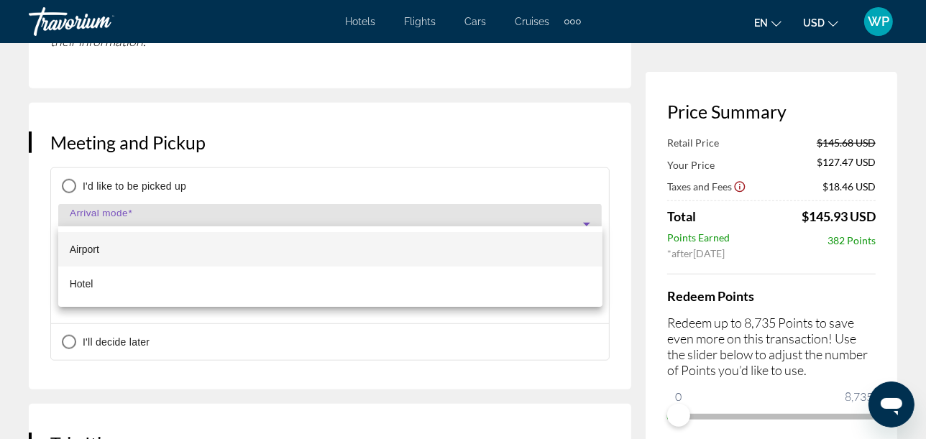
click at [112, 249] on mat-option "Airport" at bounding box center [330, 249] width 544 height 35
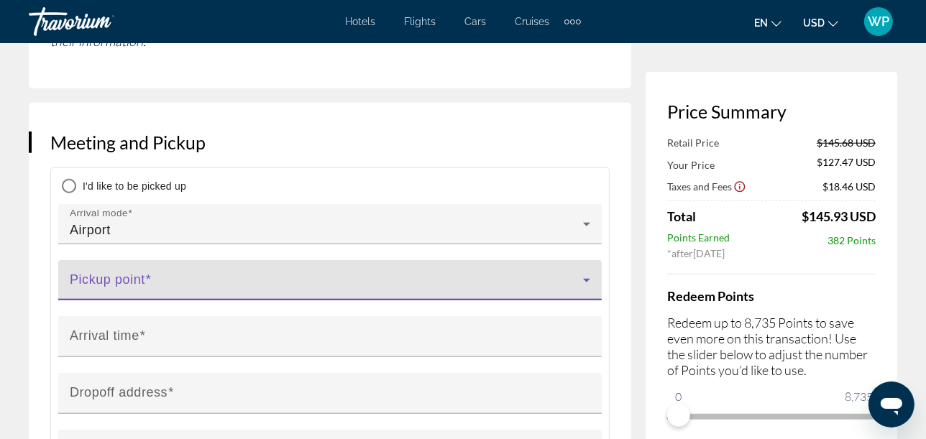
click at [123, 277] on span "Main content" at bounding box center [326, 285] width 513 height 17
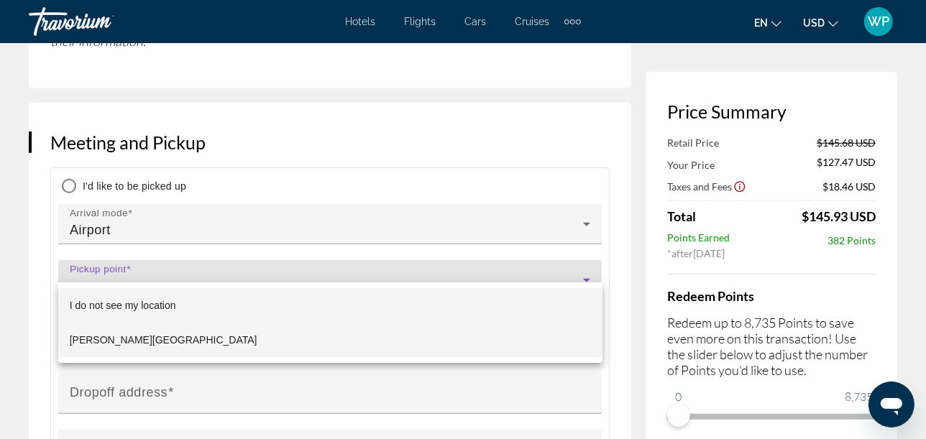
click at [137, 340] on span "[PERSON_NAME][GEOGRAPHIC_DATA]" at bounding box center [164, 339] width 188 height 17
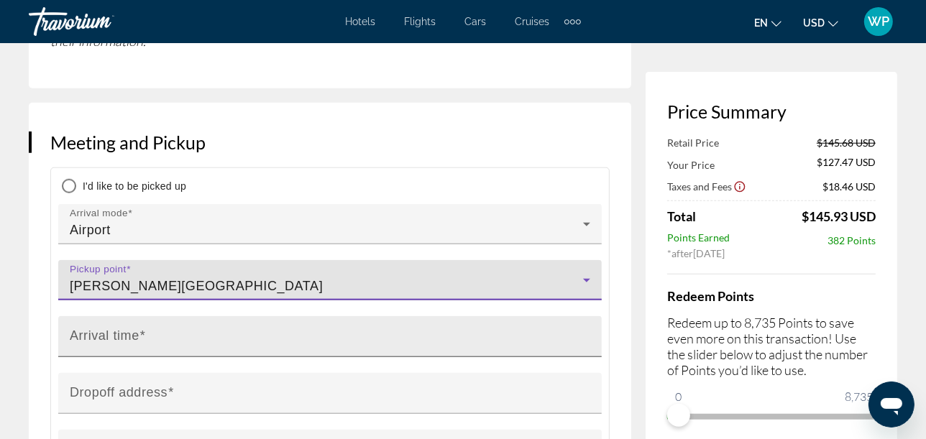
click at [185, 334] on input "Arrival time" at bounding box center [334, 342] width 529 height 17
